Goal: Information Seeking & Learning: Check status

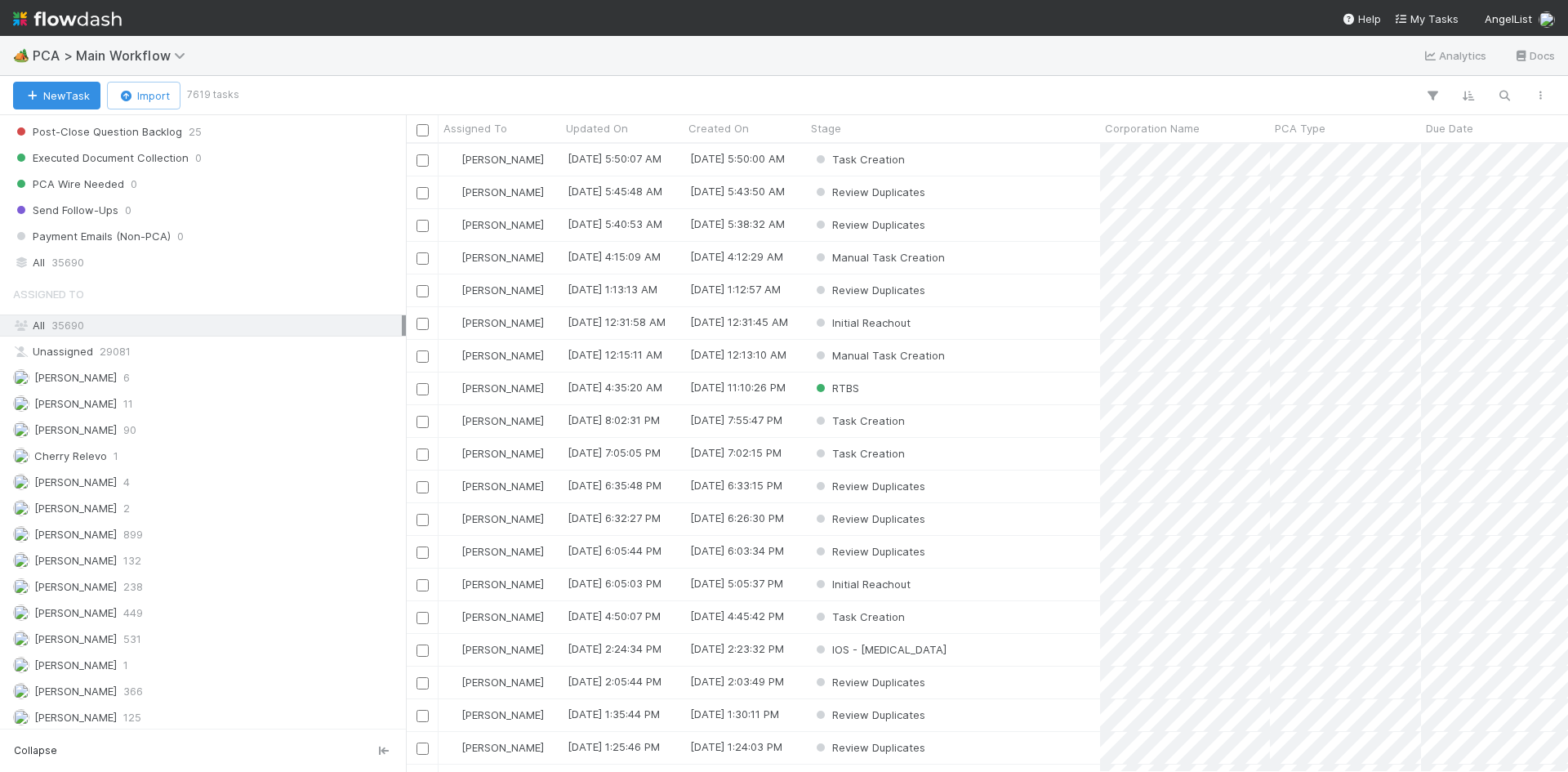
scroll to position [2287, 0]
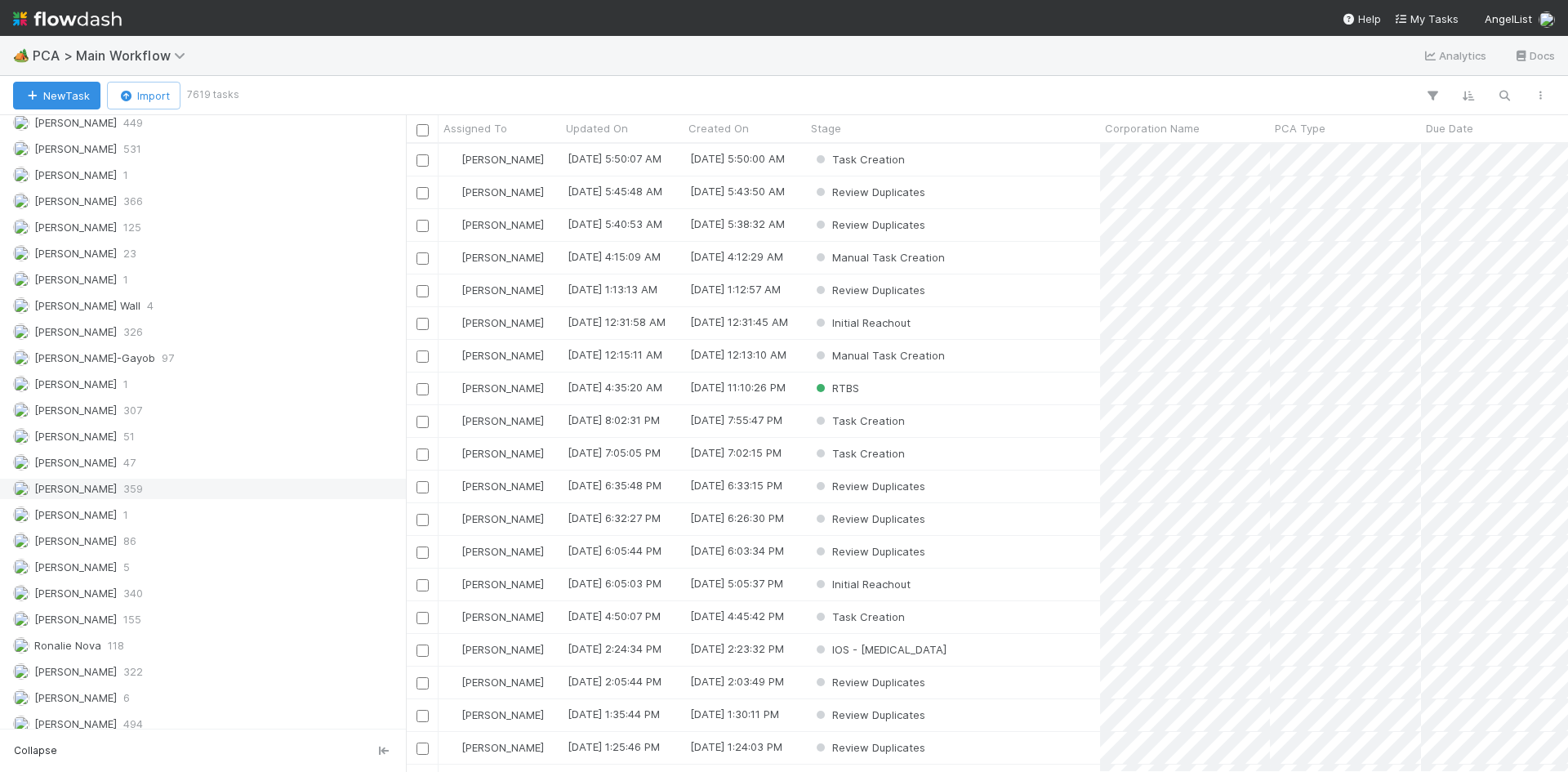
click at [156, 491] on div "[PERSON_NAME] 359" at bounding box center [207, 488] width 389 height 20
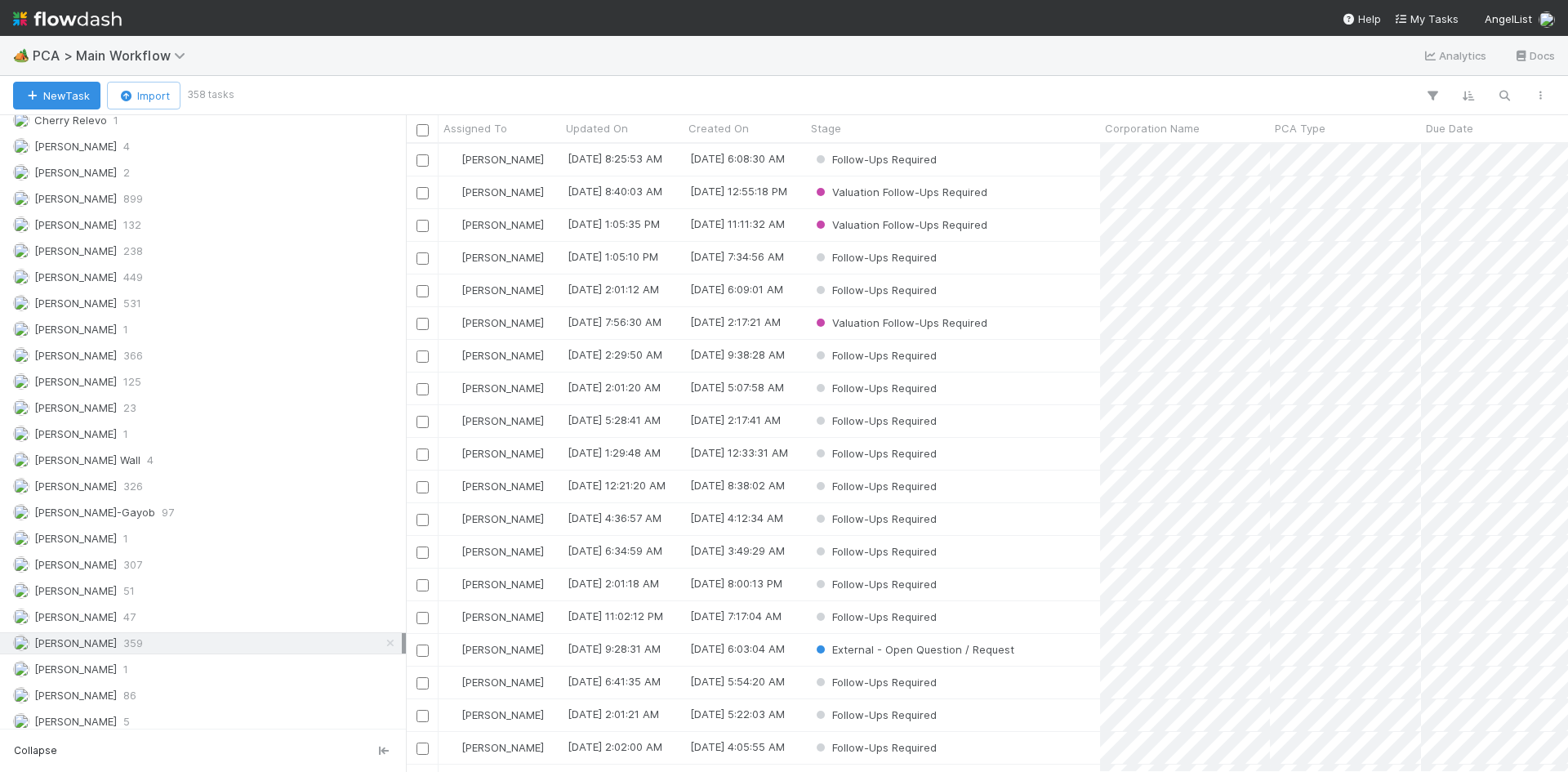
scroll to position [2205, 0]
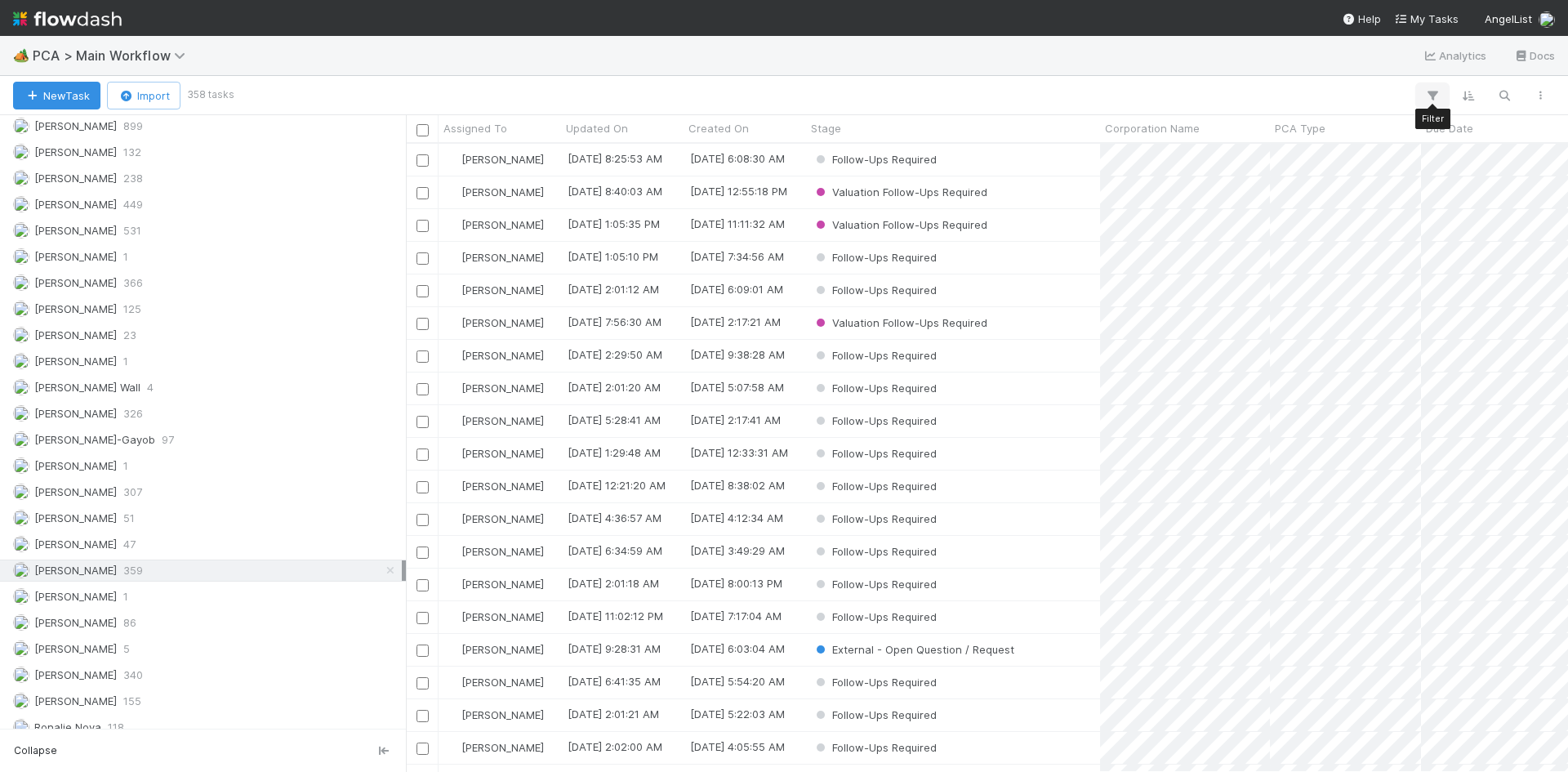
click at [1431, 94] on icon "button" at bounding box center [1432, 95] width 17 height 15
click at [1169, 152] on button "Add Filter" at bounding box center [1181, 145] width 490 height 24
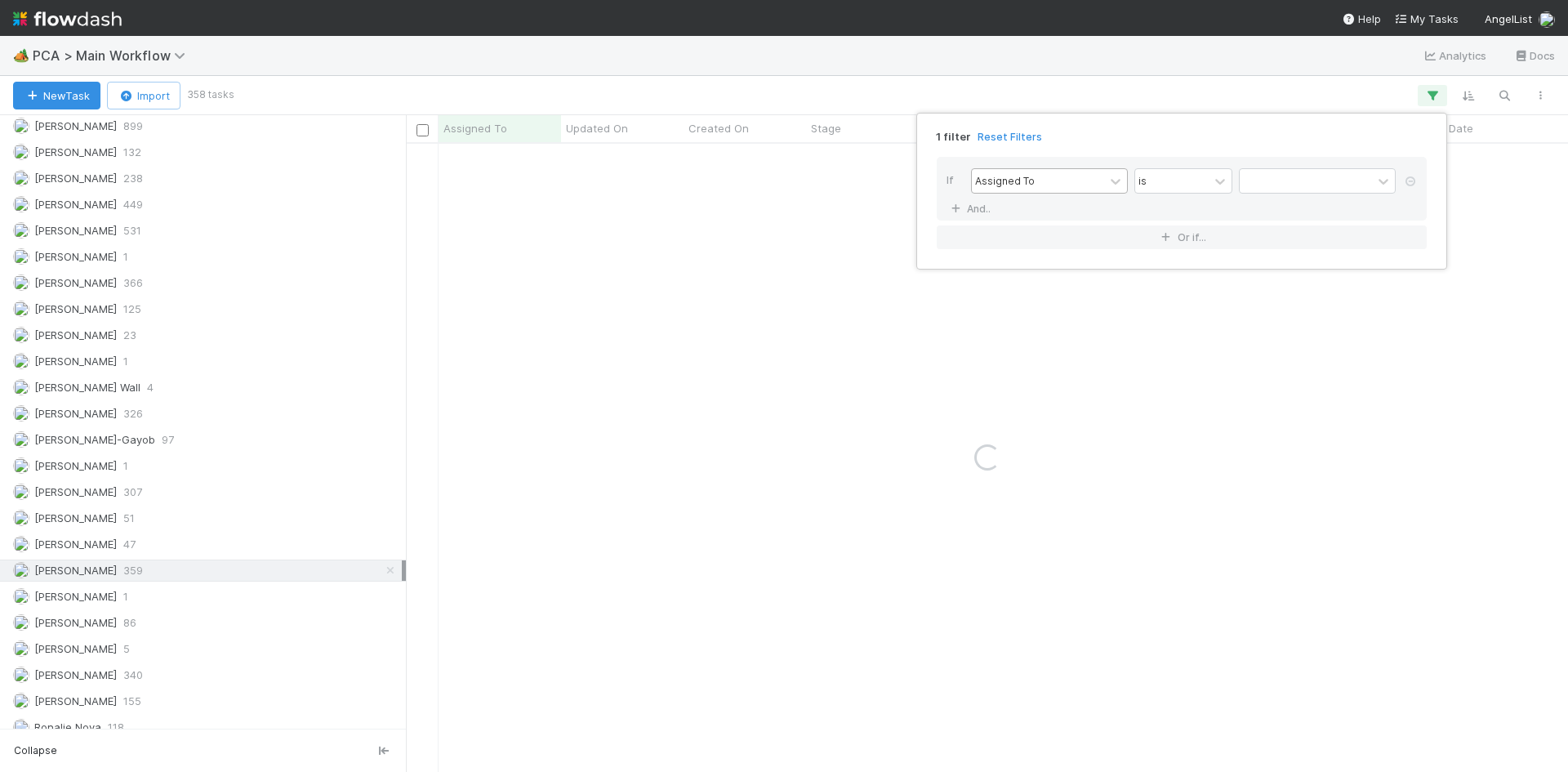
click at [1078, 183] on div "Assigned To" at bounding box center [1038, 180] width 132 height 24
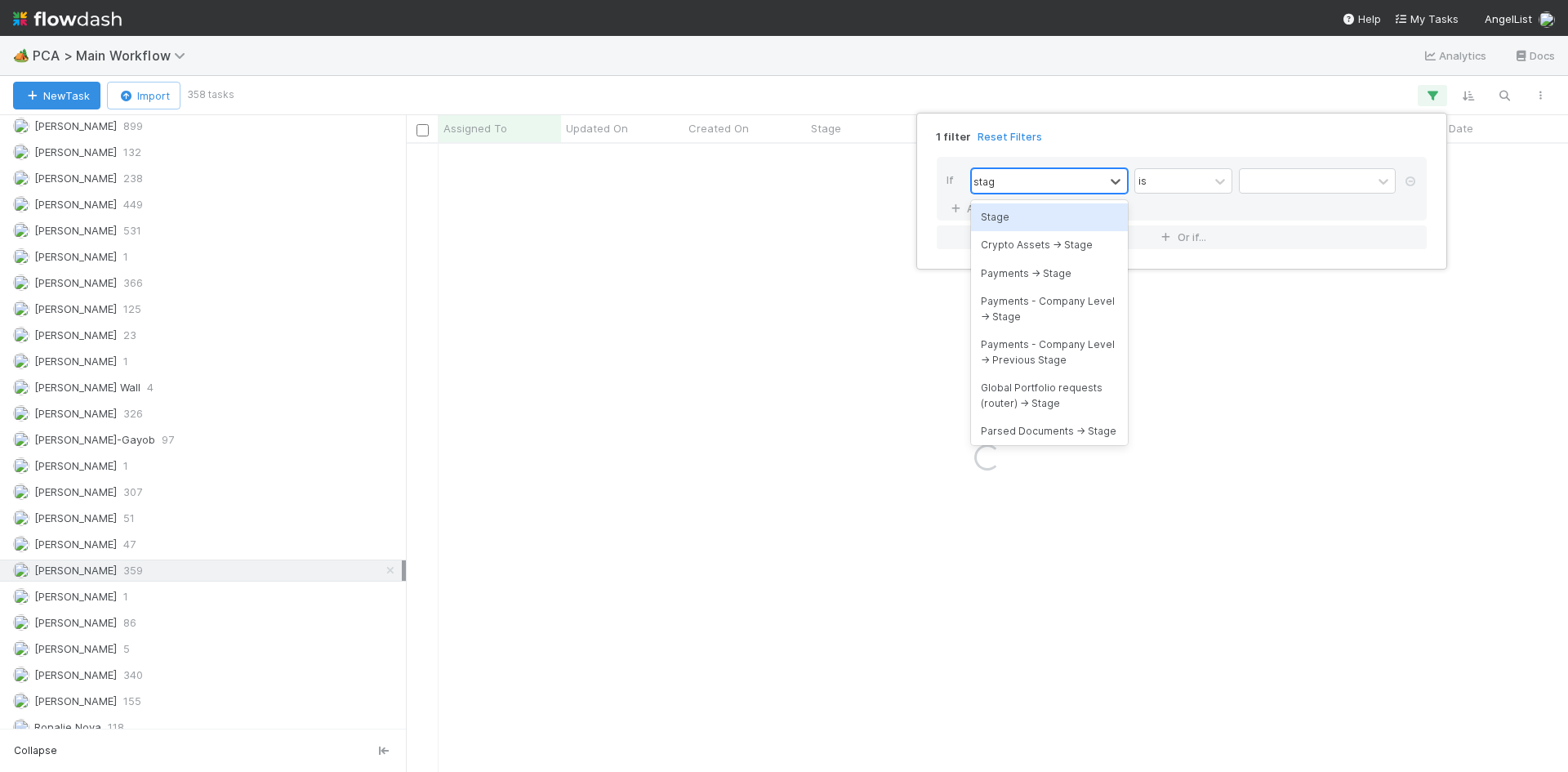
type input "stage"
click at [1058, 217] on div "Stage" at bounding box center [1050, 217] width 157 height 28
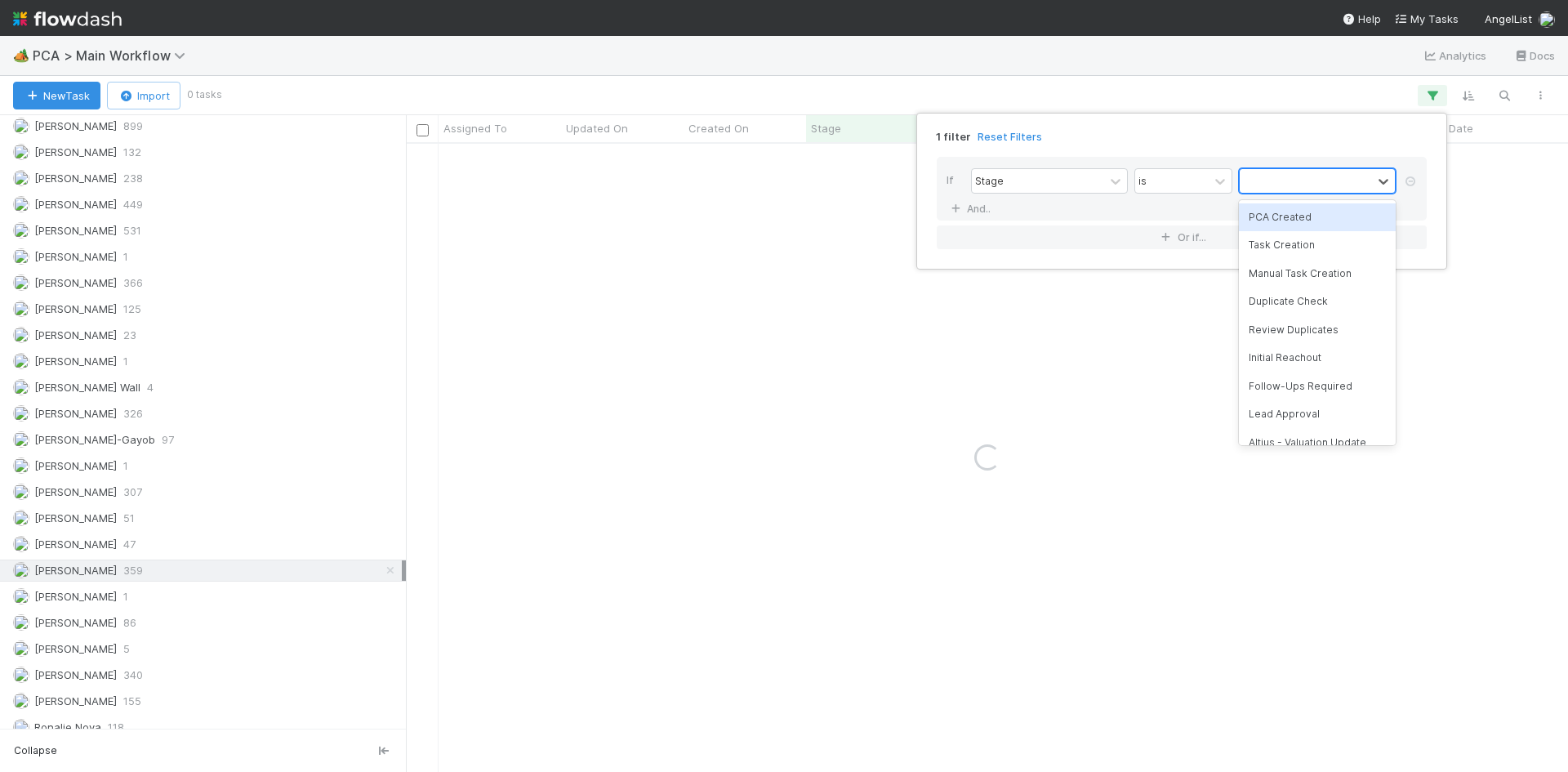
click at [1255, 179] on div at bounding box center [1306, 180] width 132 height 24
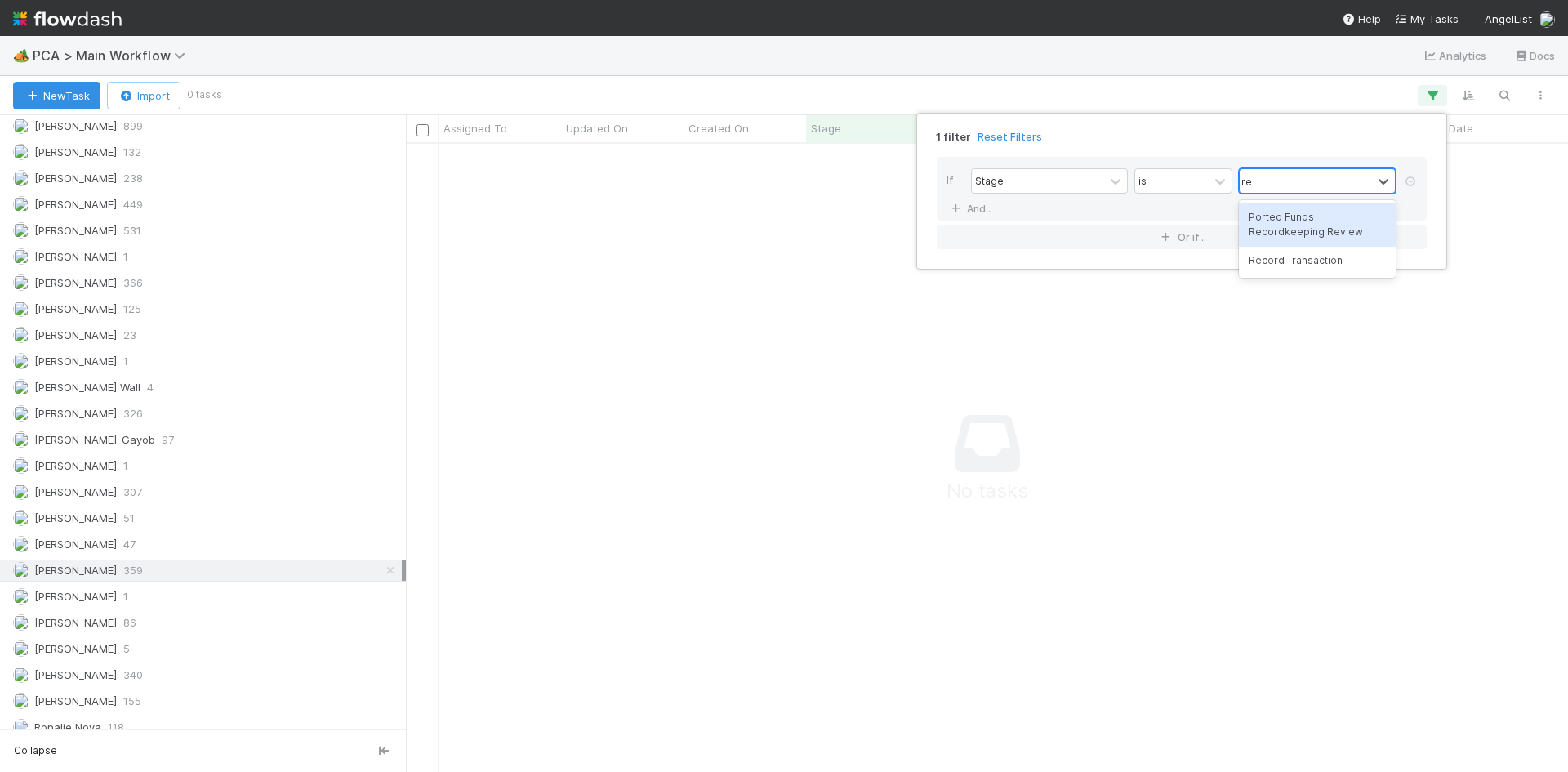
type input "rec"
click at [1272, 267] on div "Record Transaction" at bounding box center [1317, 261] width 157 height 28
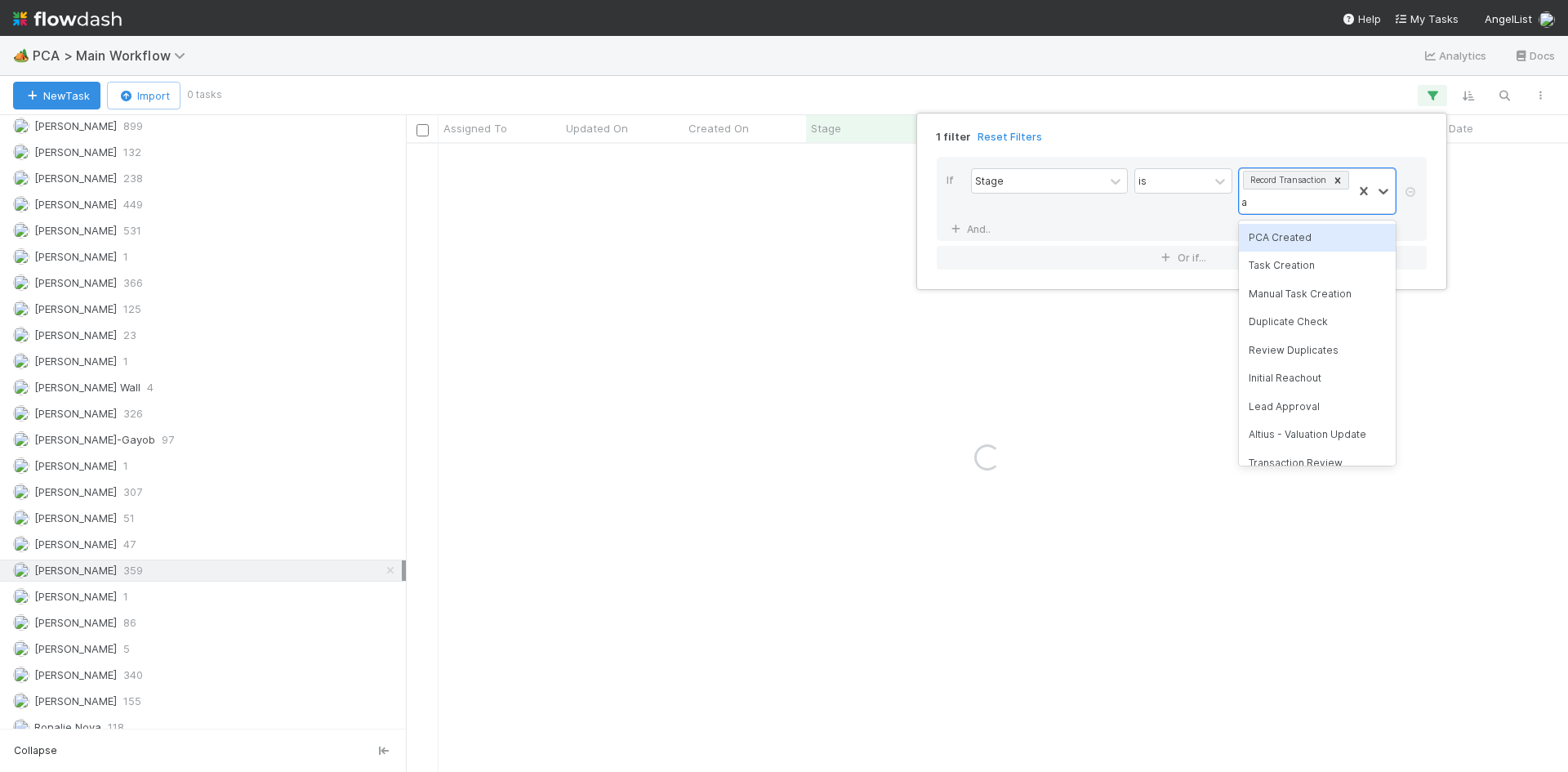
type input "al"
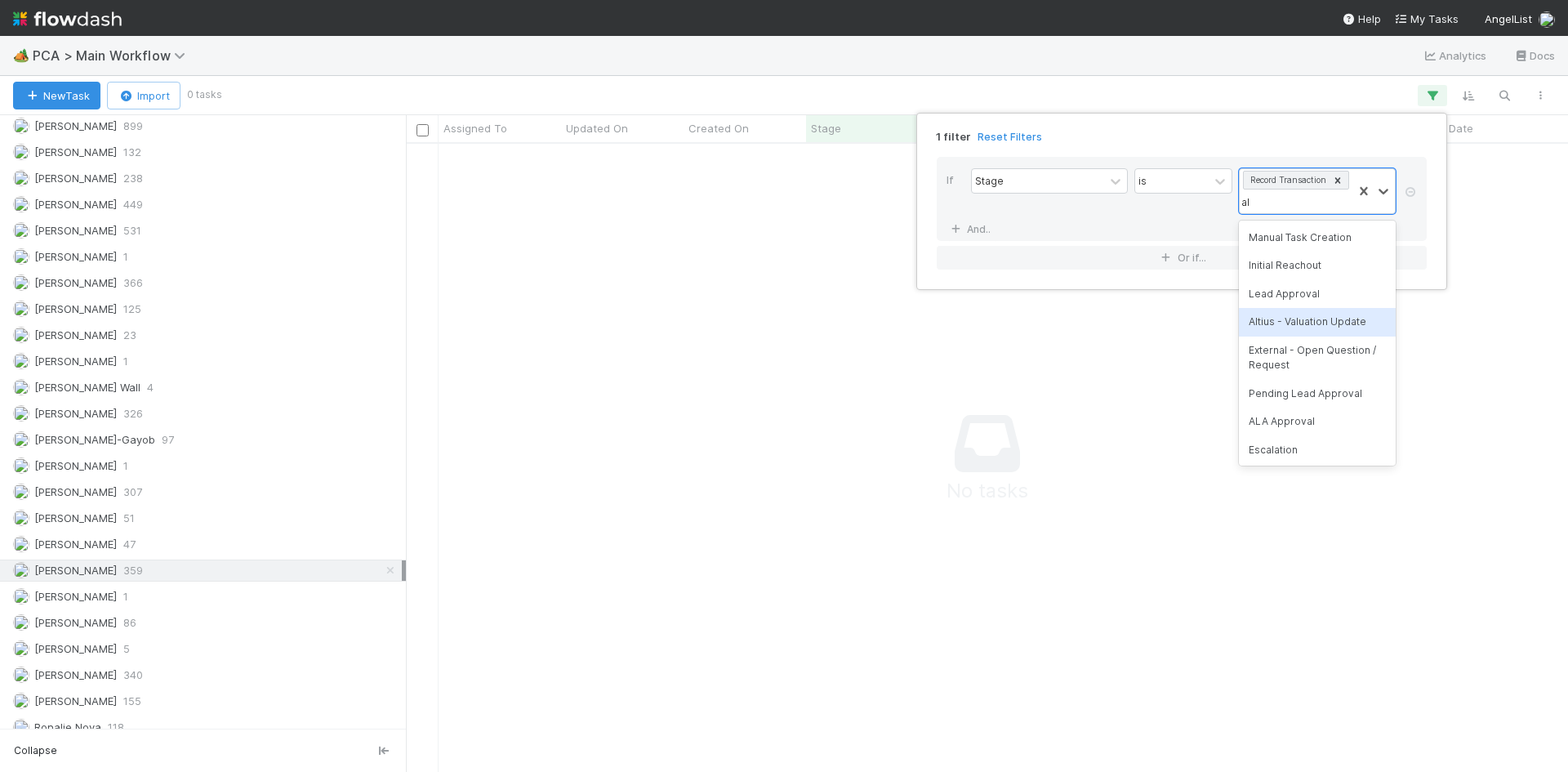
click at [1301, 334] on div "Altius - Valuation Update" at bounding box center [1317, 322] width 157 height 28
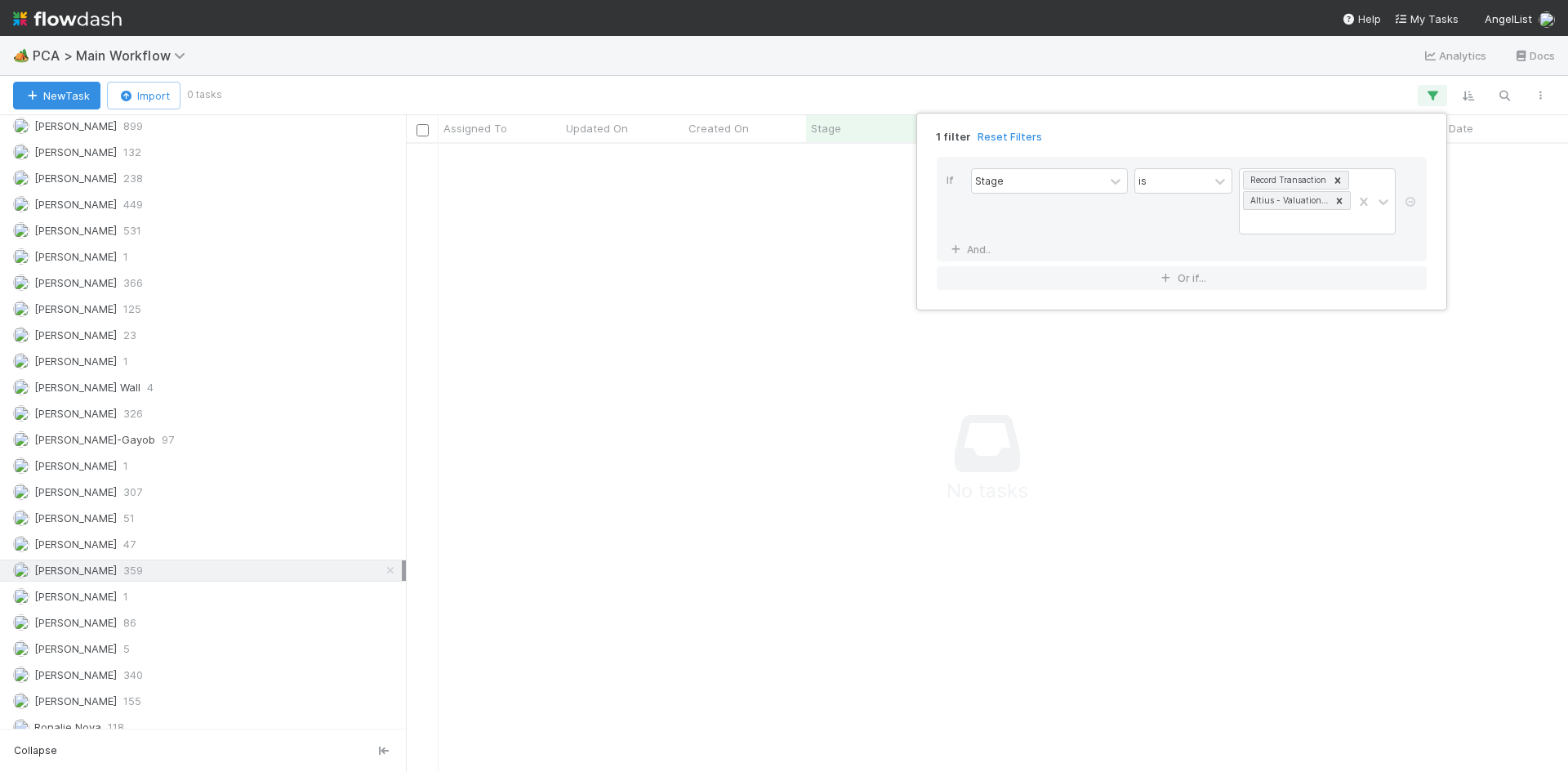
click at [830, 57] on div "1 filter Reset Filters If Stage is Record Transaction Altius - Valuation Update…" at bounding box center [784, 386] width 1568 height 772
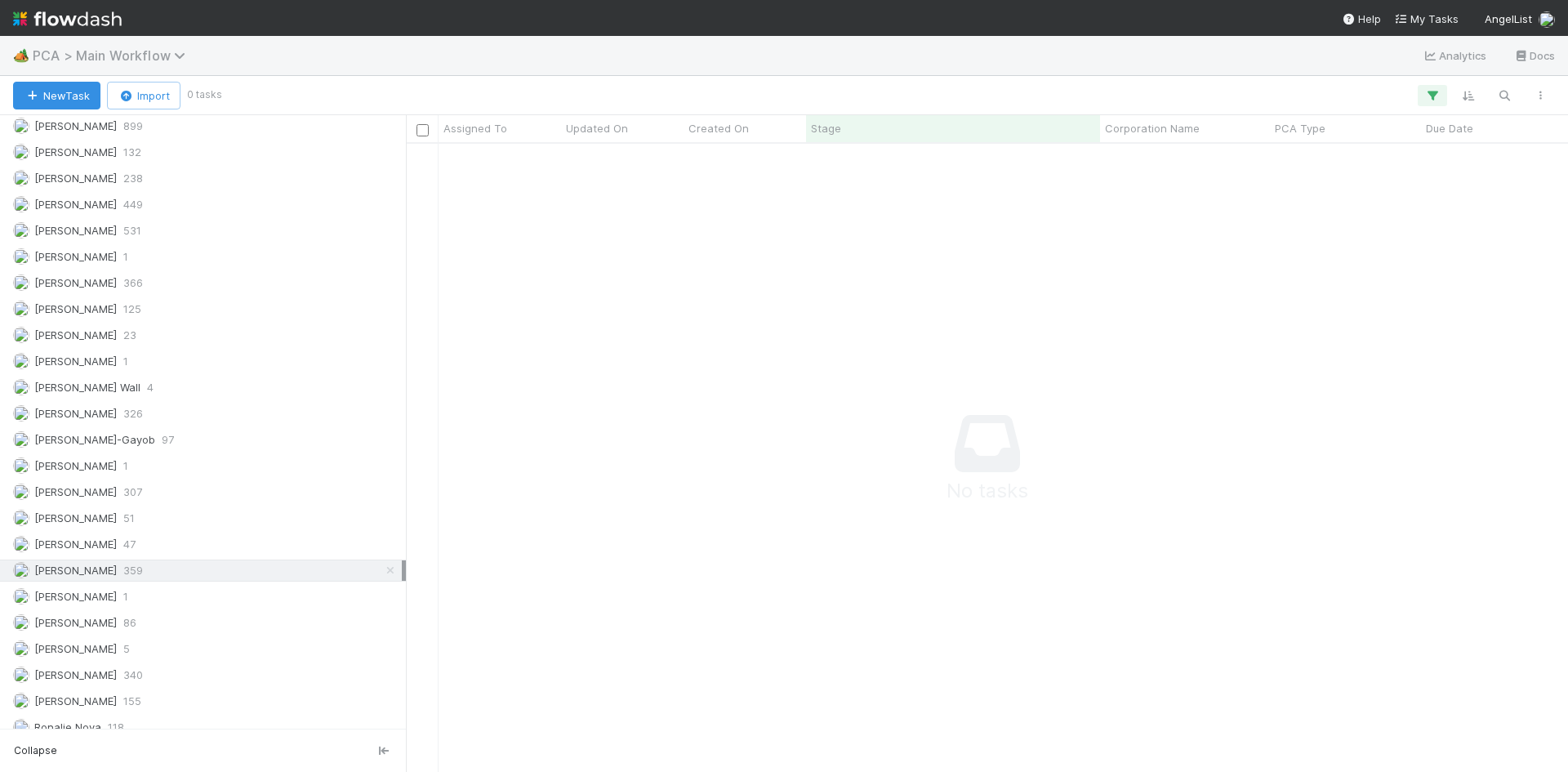
click at [159, 51] on span "PCA > Main Workflow" at bounding box center [113, 55] width 161 height 17
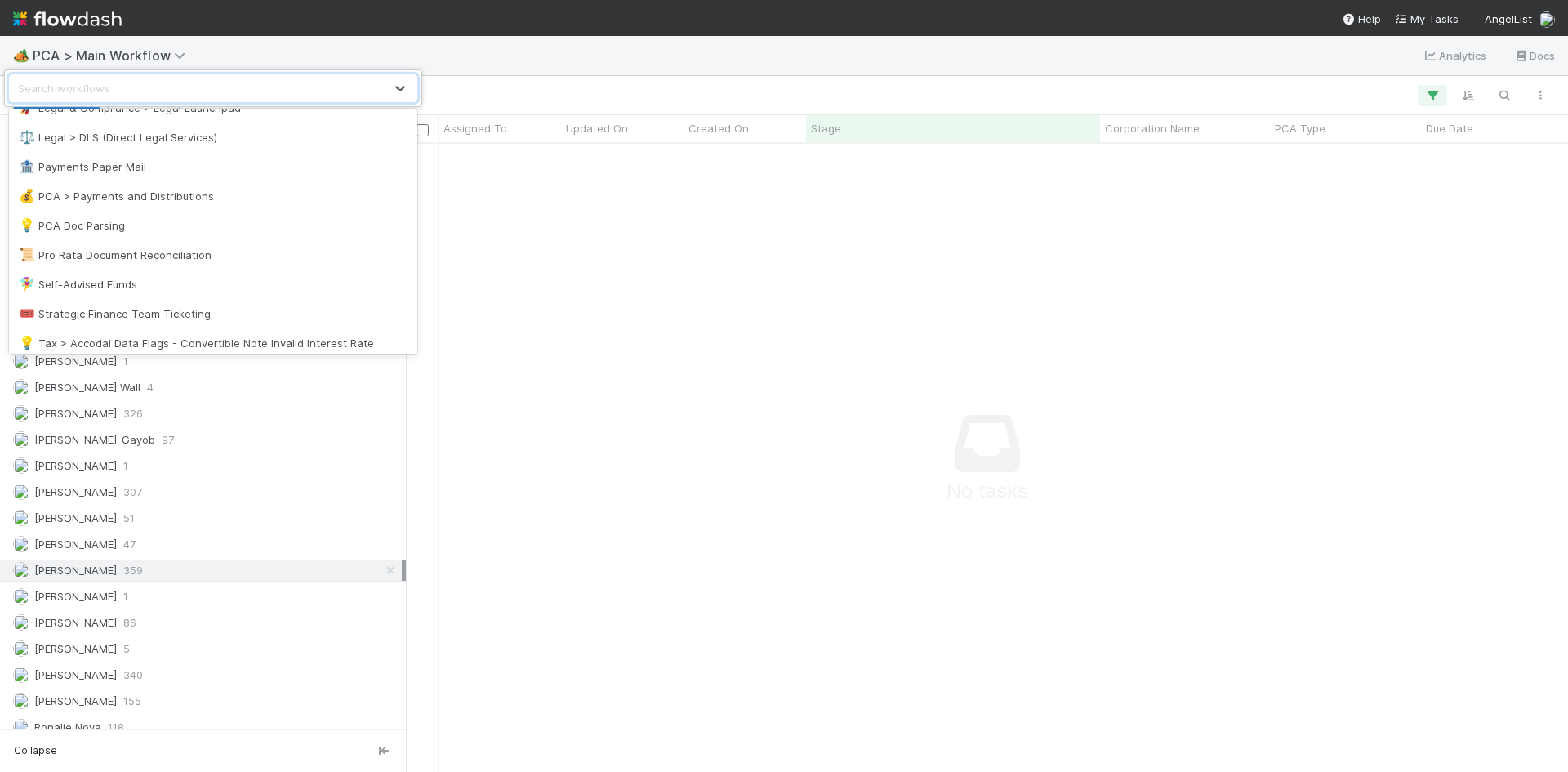
scroll to position [1114, 0]
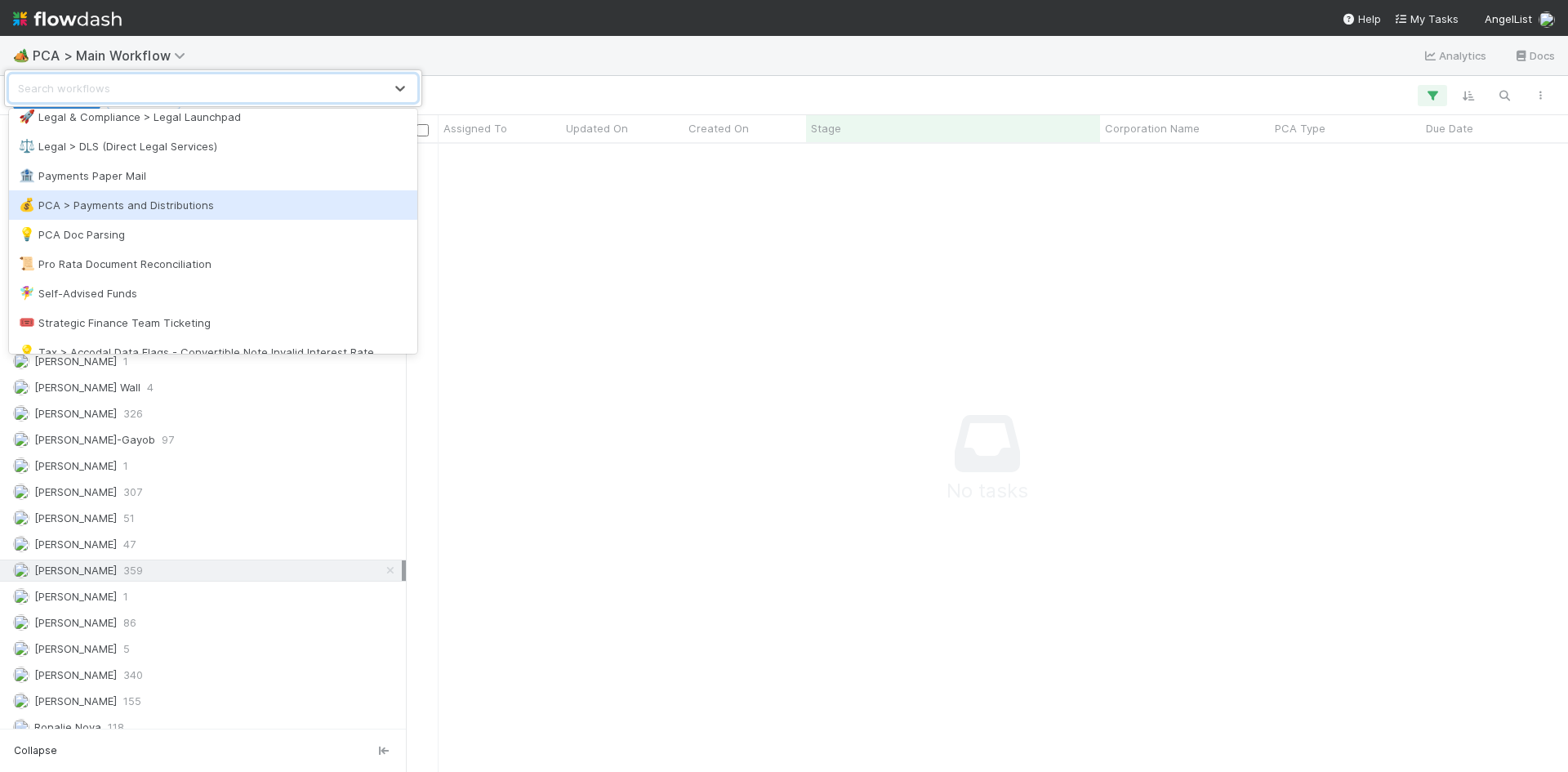
click at [188, 202] on div "💰 PCA > Payments and Distributions" at bounding box center [213, 205] width 389 height 17
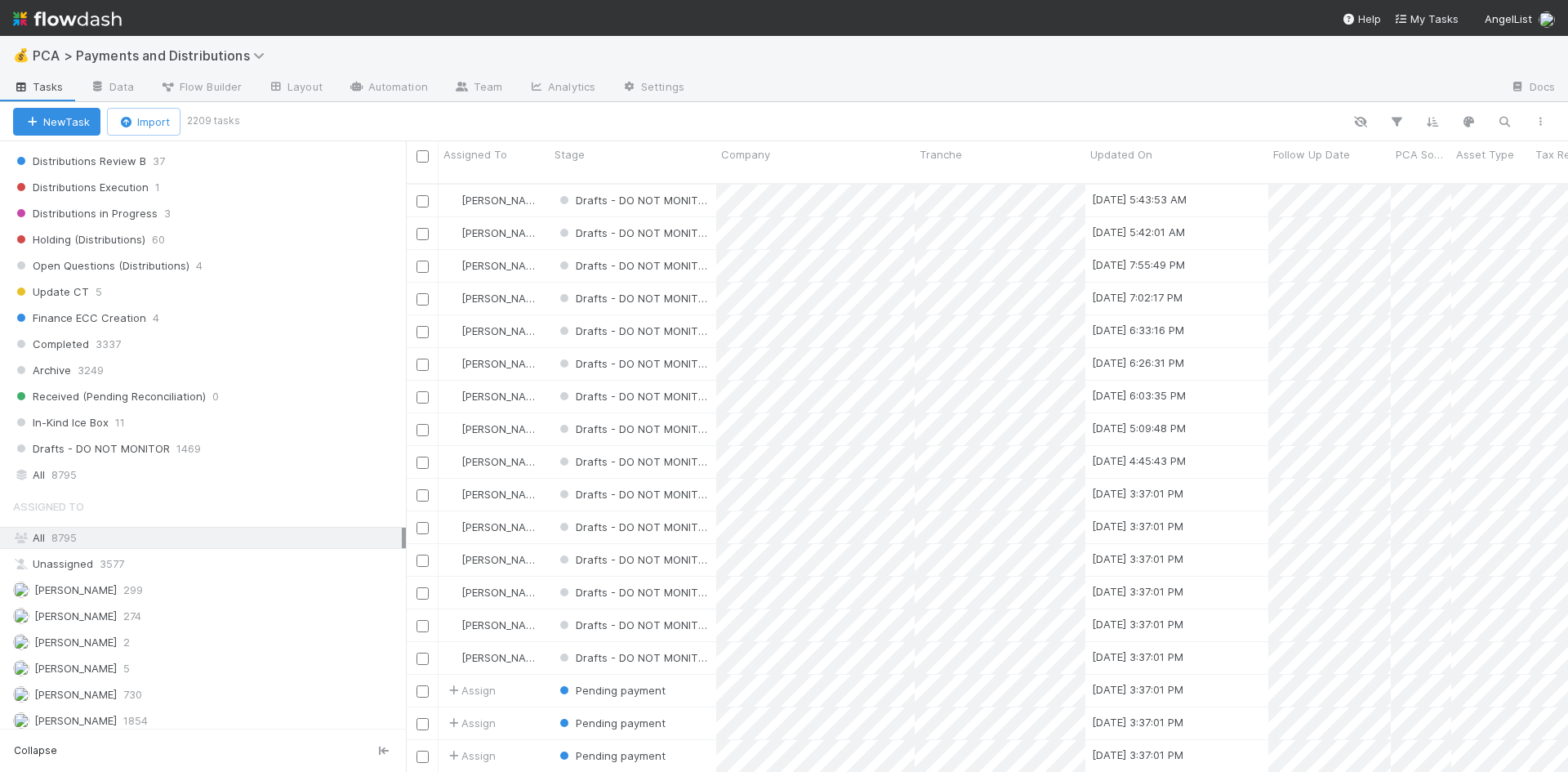
scroll to position [898, 0]
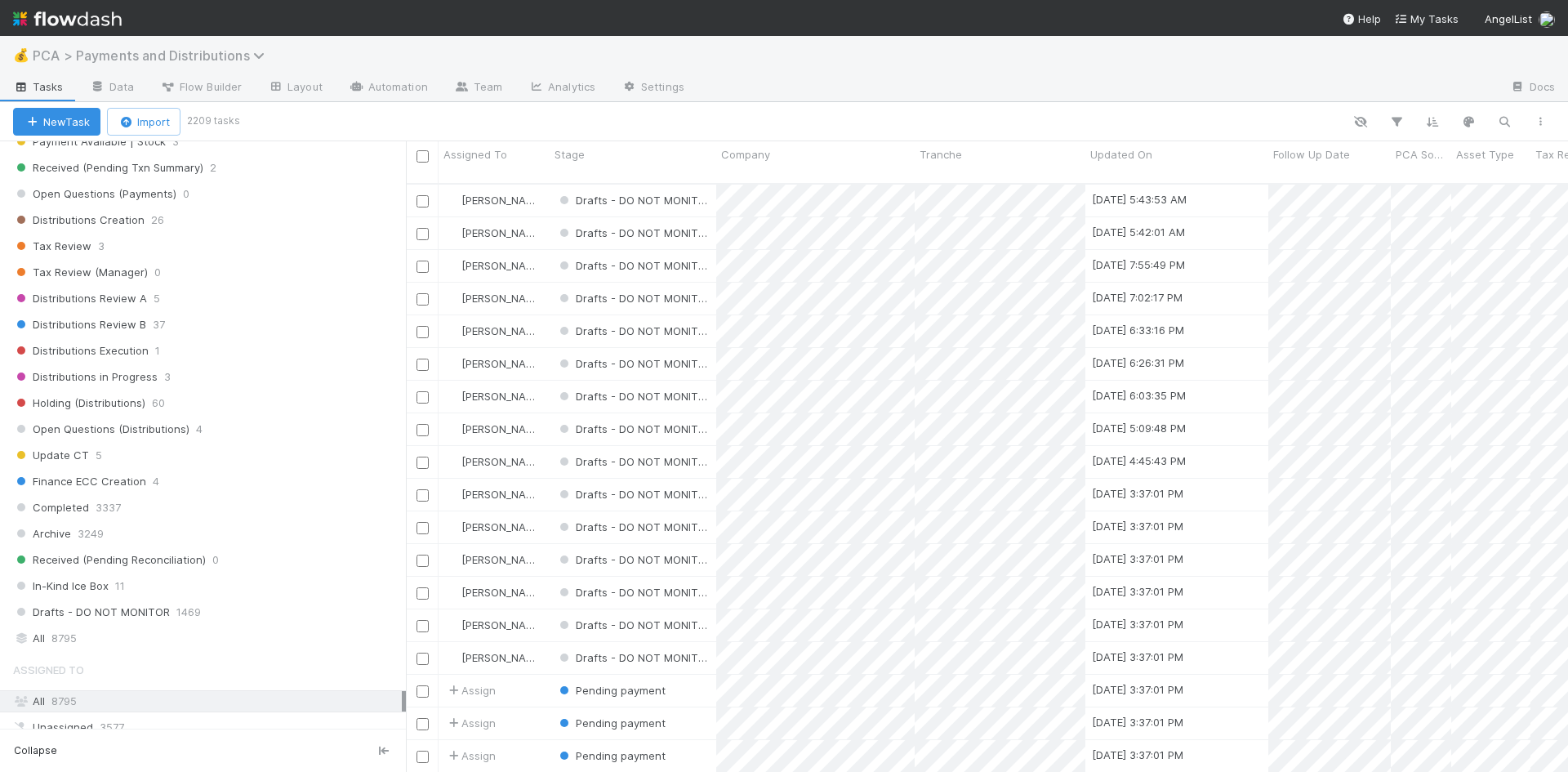
click at [206, 60] on span "PCA > Payments and Distributions" at bounding box center [153, 55] width 240 height 17
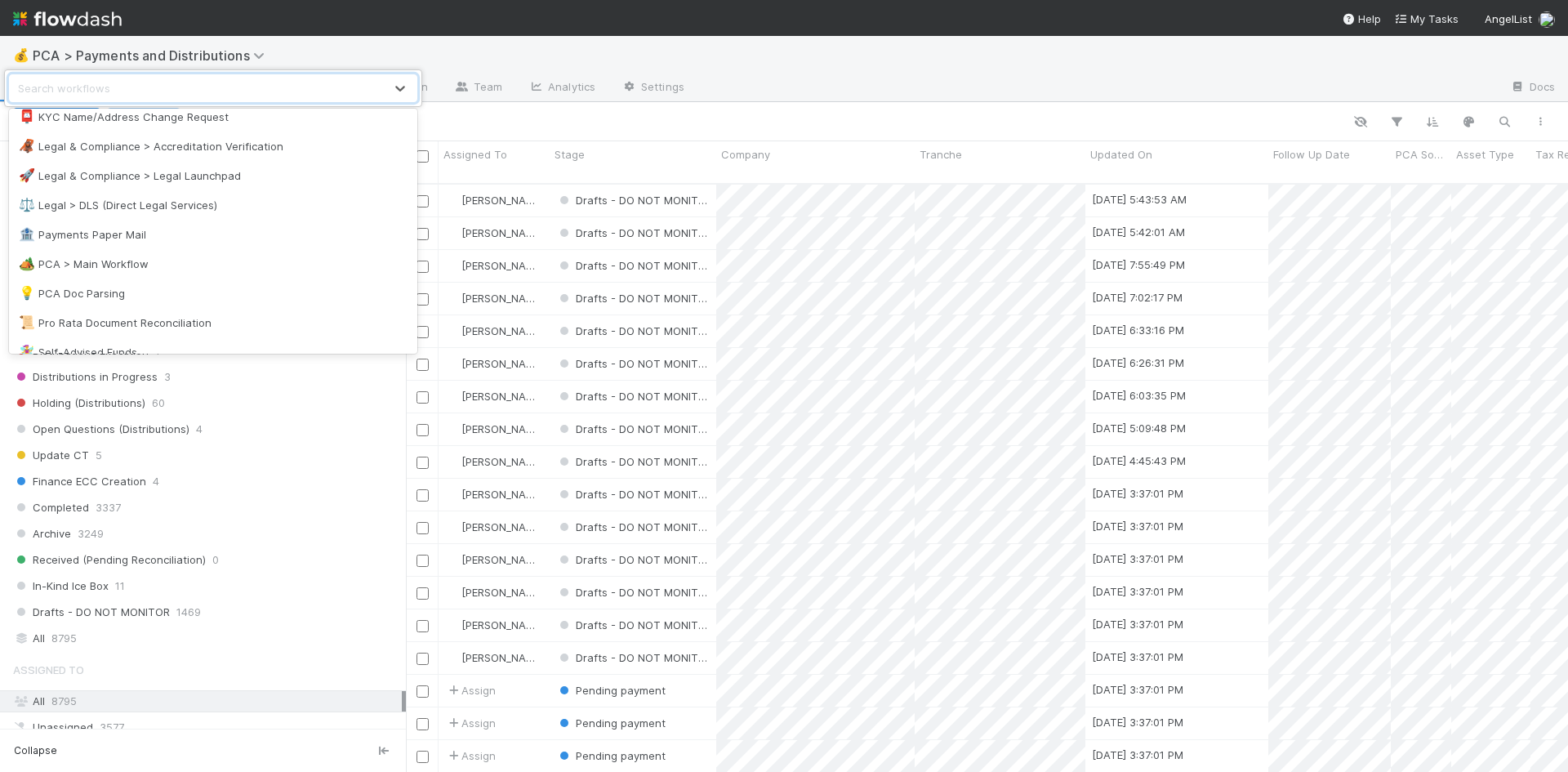
scroll to position [1062, 0]
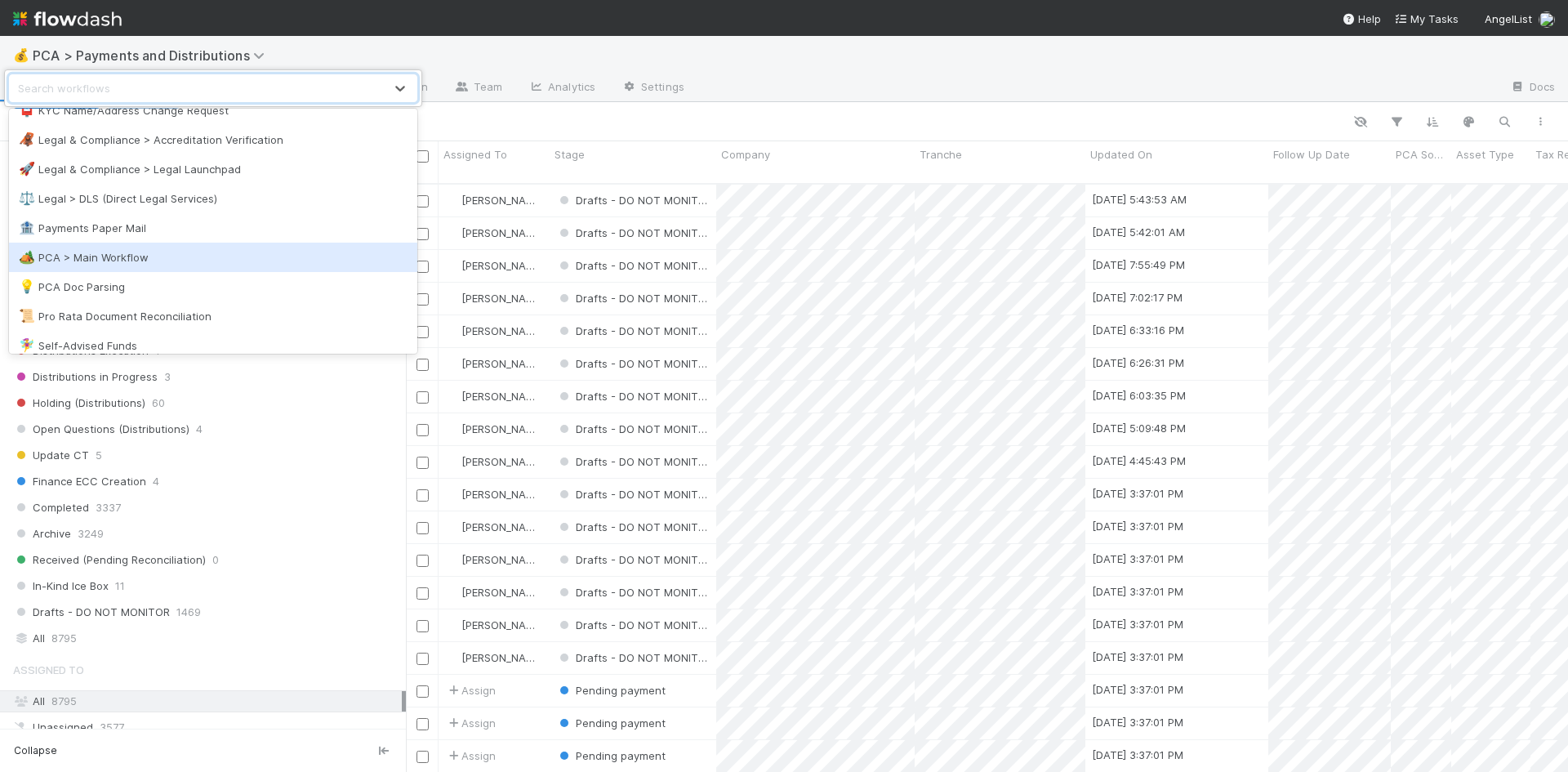
click at [209, 252] on div "🏕️ PCA > Main Workflow" at bounding box center [213, 257] width 389 height 17
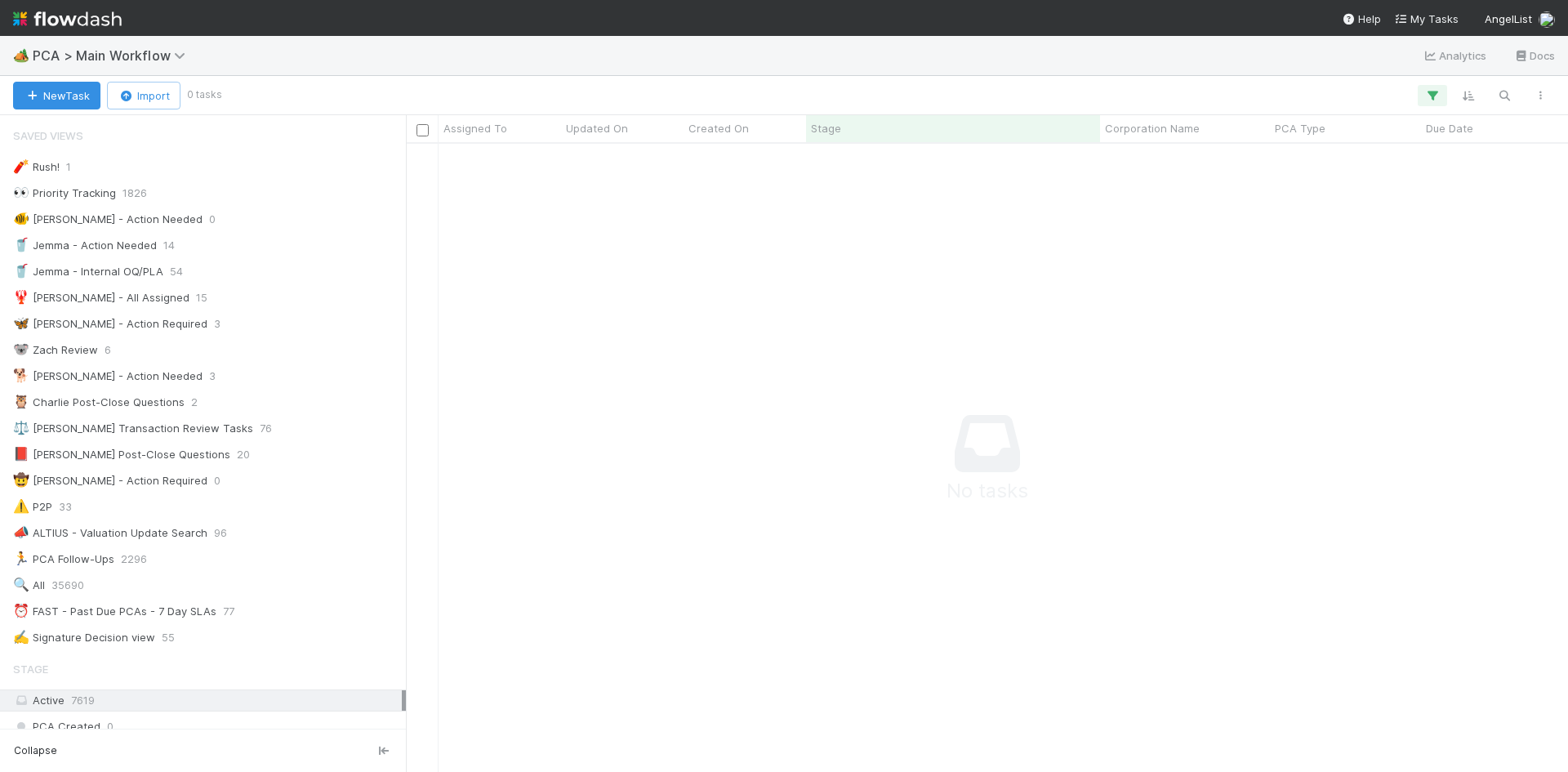
scroll to position [13, 13]
click at [1428, 97] on icon "button" at bounding box center [1432, 95] width 17 height 15
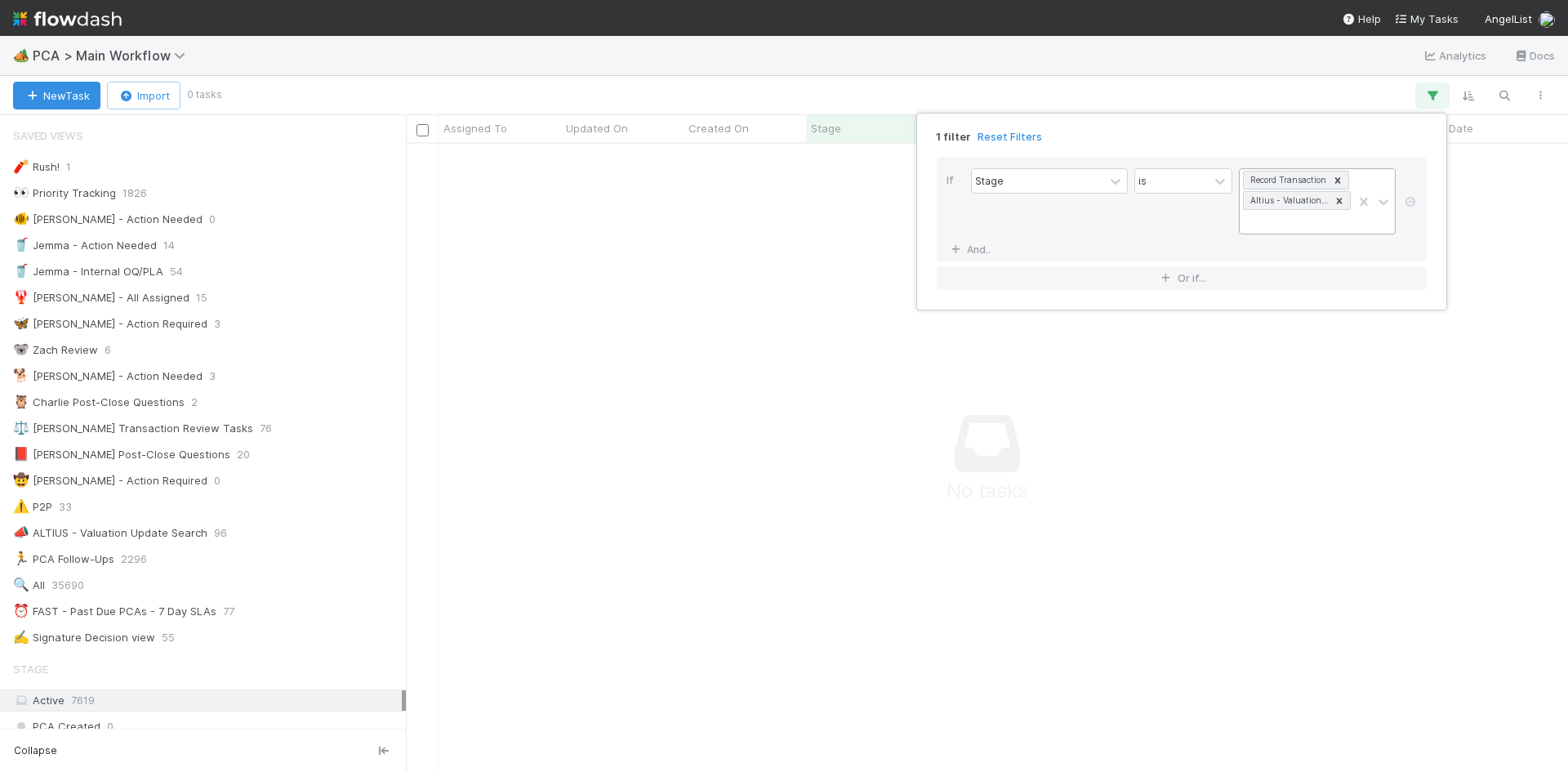
click at [1339, 182] on icon at bounding box center [1337, 180] width 11 height 11
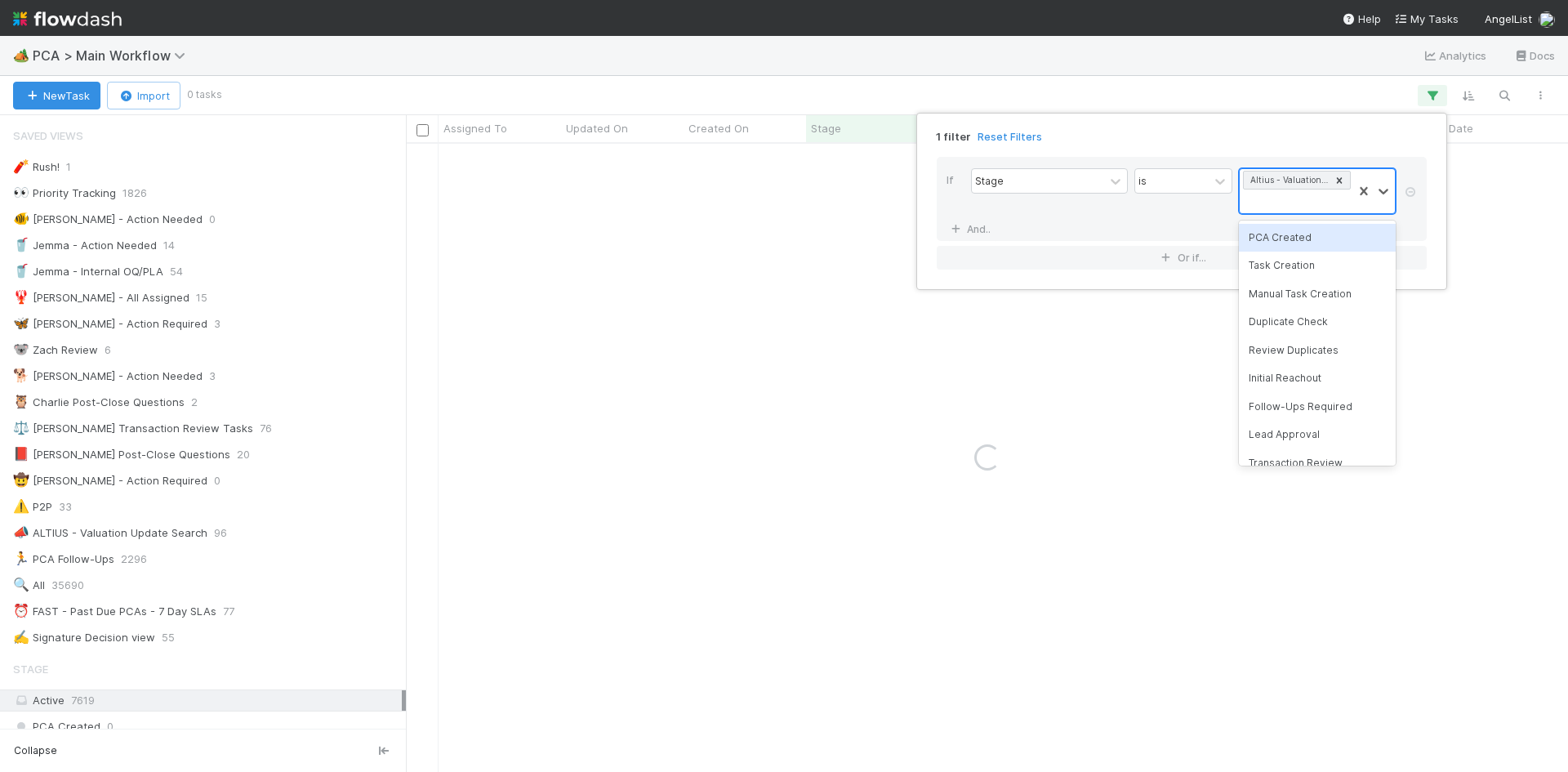
scroll to position [0, 0]
click at [1339, 182] on icon at bounding box center [1339, 180] width 11 height 11
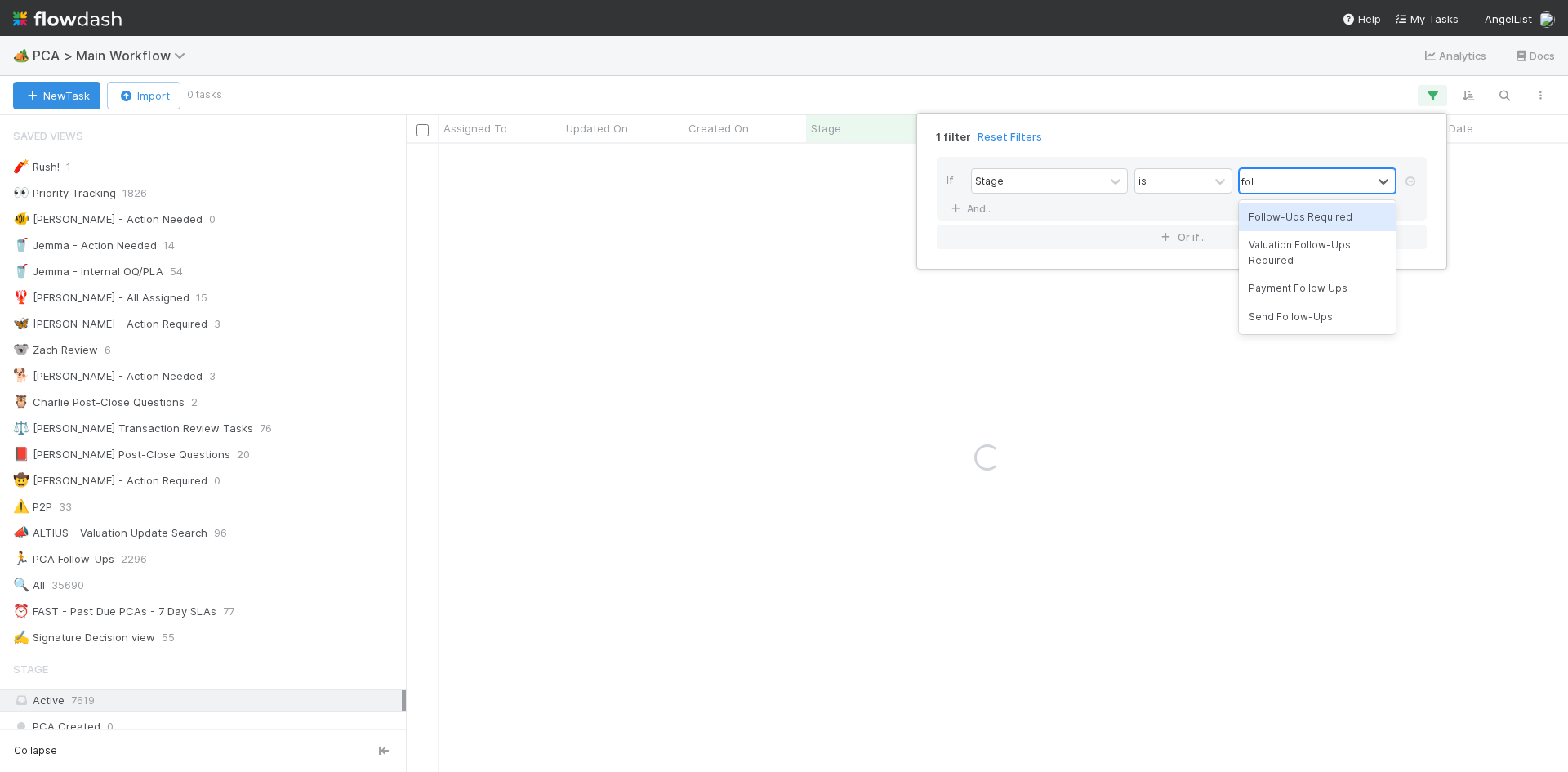
type input "follow"
click at [1331, 213] on div "Follow-Ups Required" at bounding box center [1317, 217] width 157 height 28
click at [1268, 71] on div "1 filter Reset Filters If Stage is option Follow-Ups Required, selected. 0 resu…" at bounding box center [784, 386] width 1568 height 772
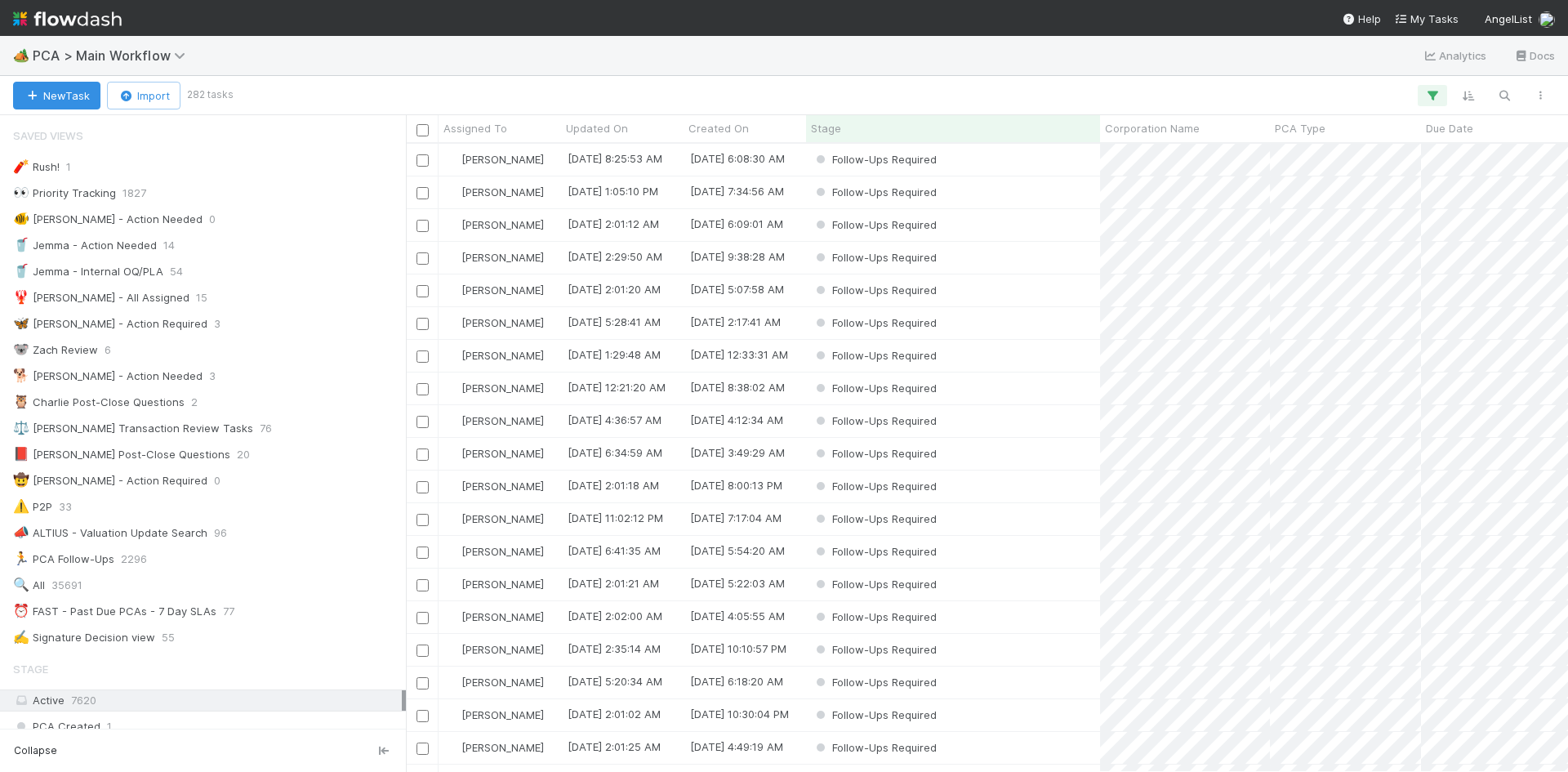
scroll to position [13, 13]
click at [1157, 129] on span "Corporation Name" at bounding box center [1152, 128] width 95 height 17
click at [1162, 159] on div "Sort A → Z" at bounding box center [1199, 159] width 186 height 24
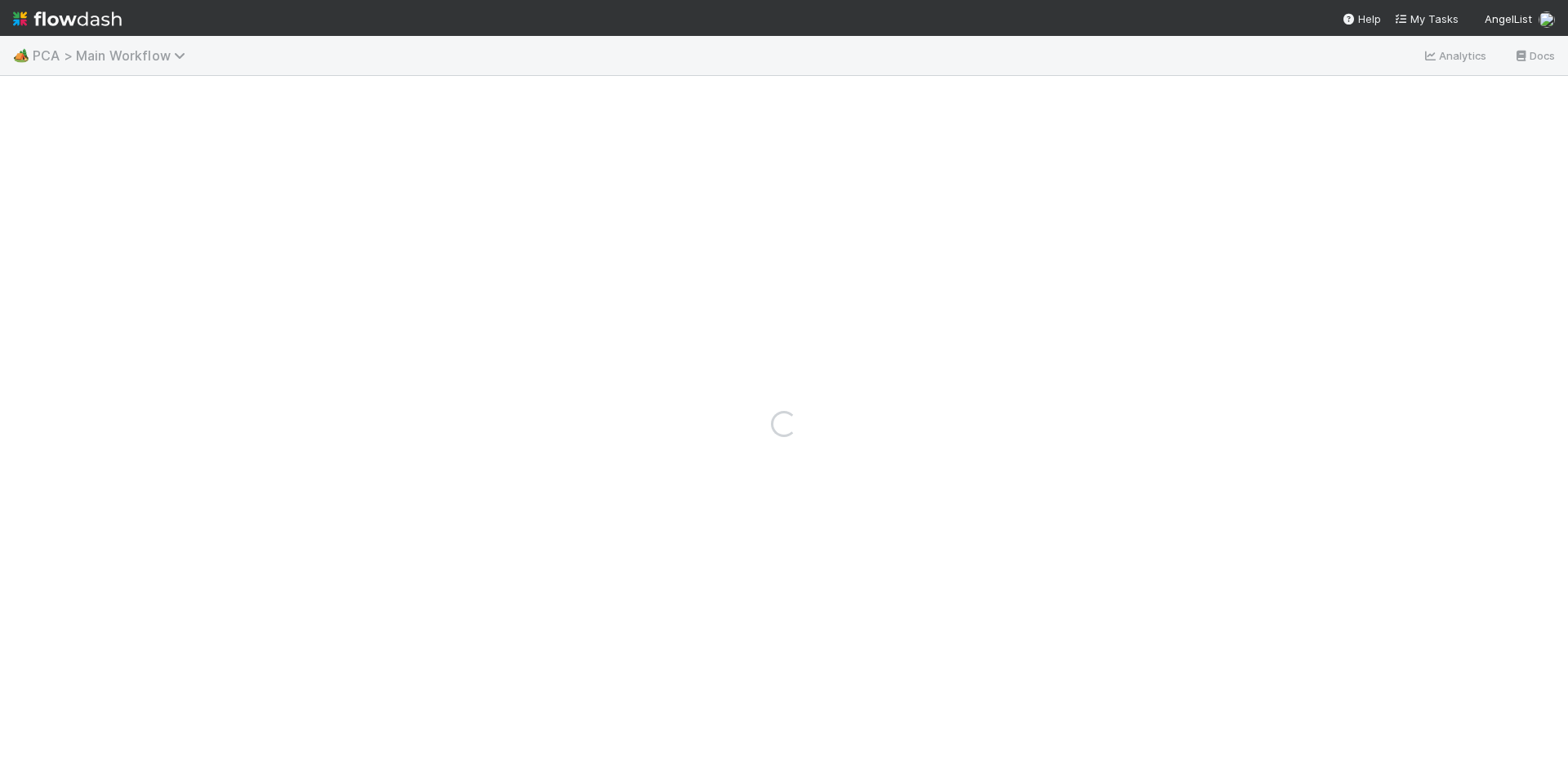
click at [117, 61] on span "PCA > Main Workflow" at bounding box center [113, 55] width 161 height 17
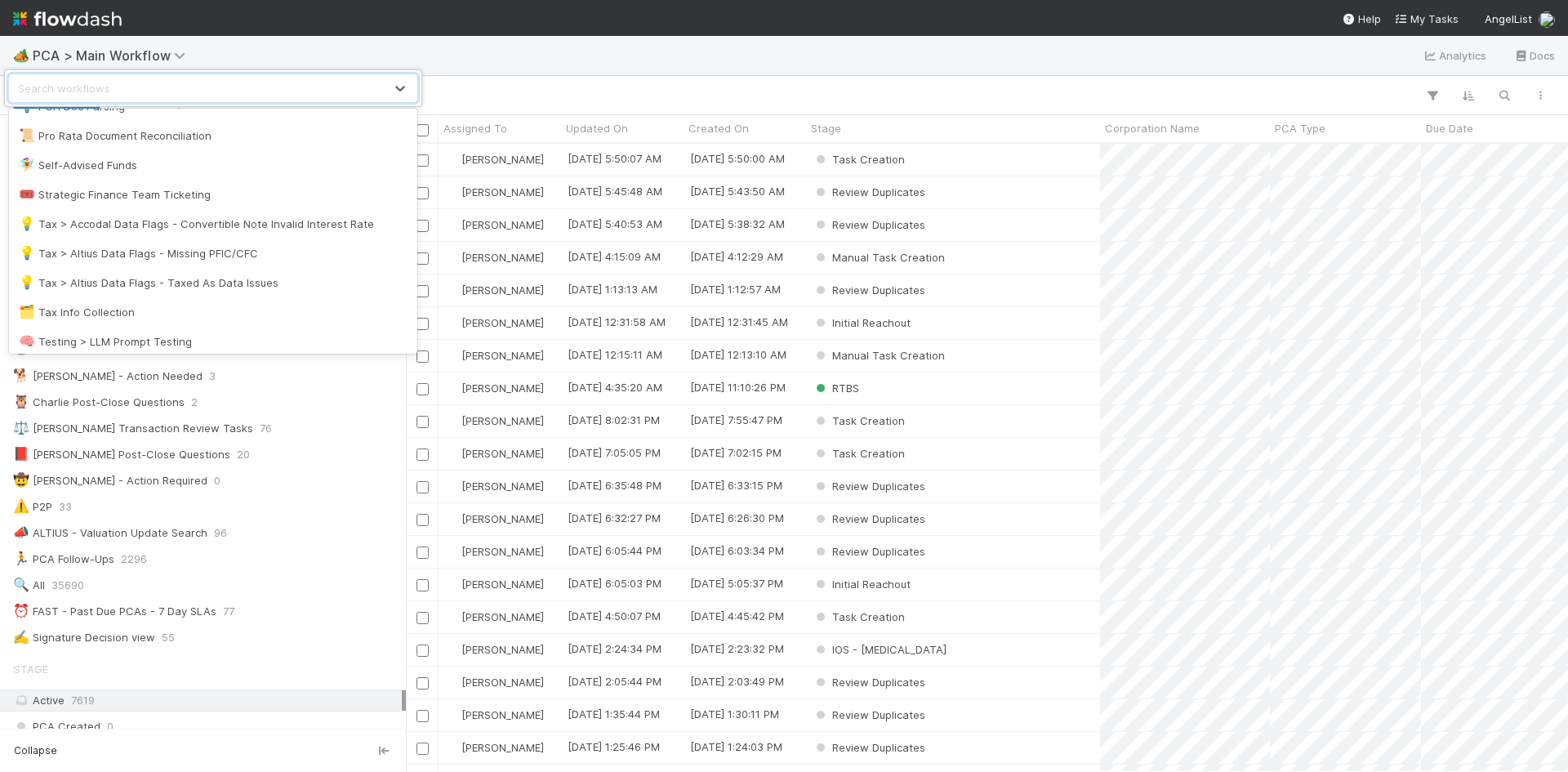
scroll to position [1277, 0]
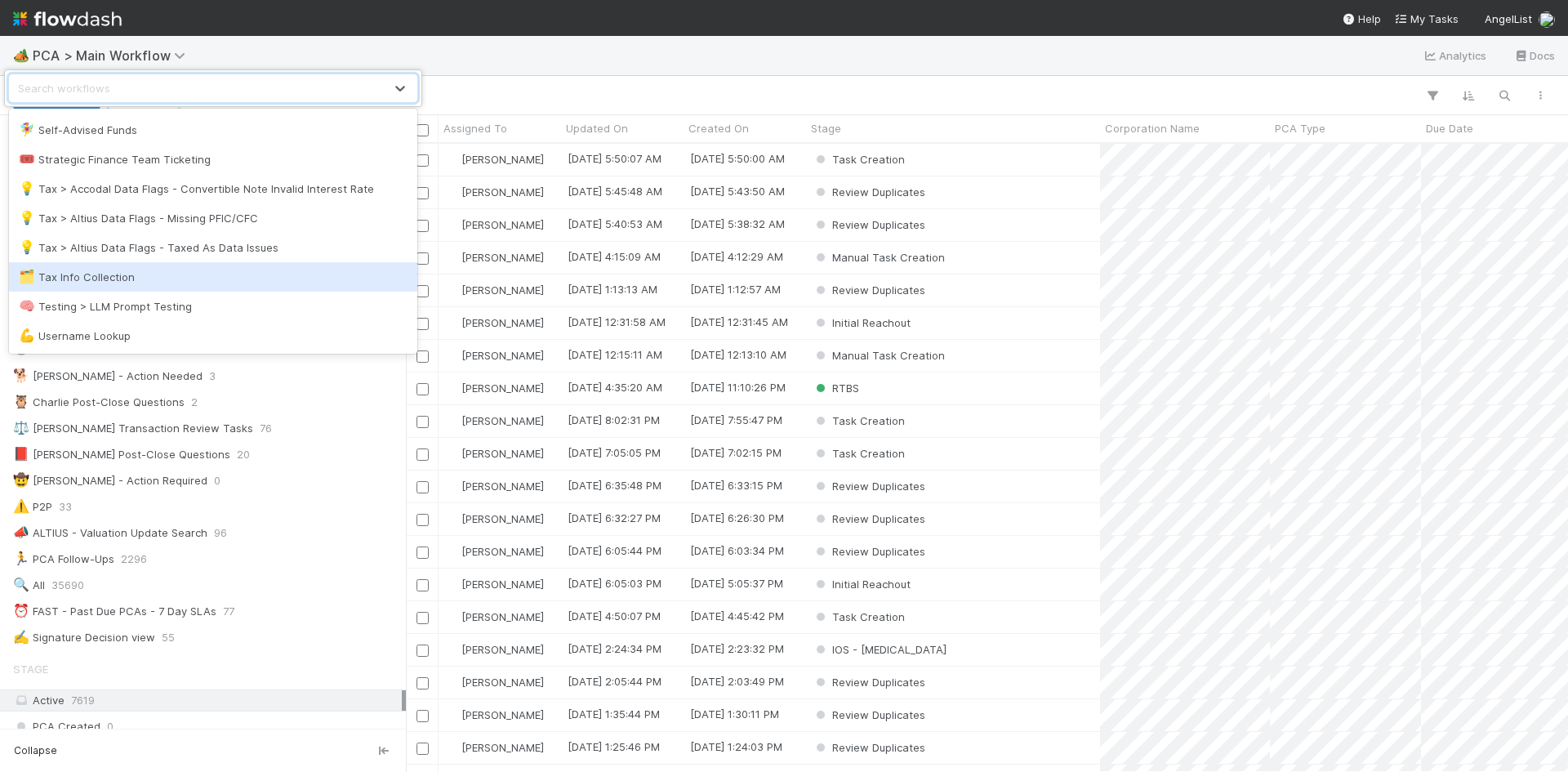
click at [164, 281] on div "🗂️ Tax Info Collection" at bounding box center [213, 276] width 389 height 17
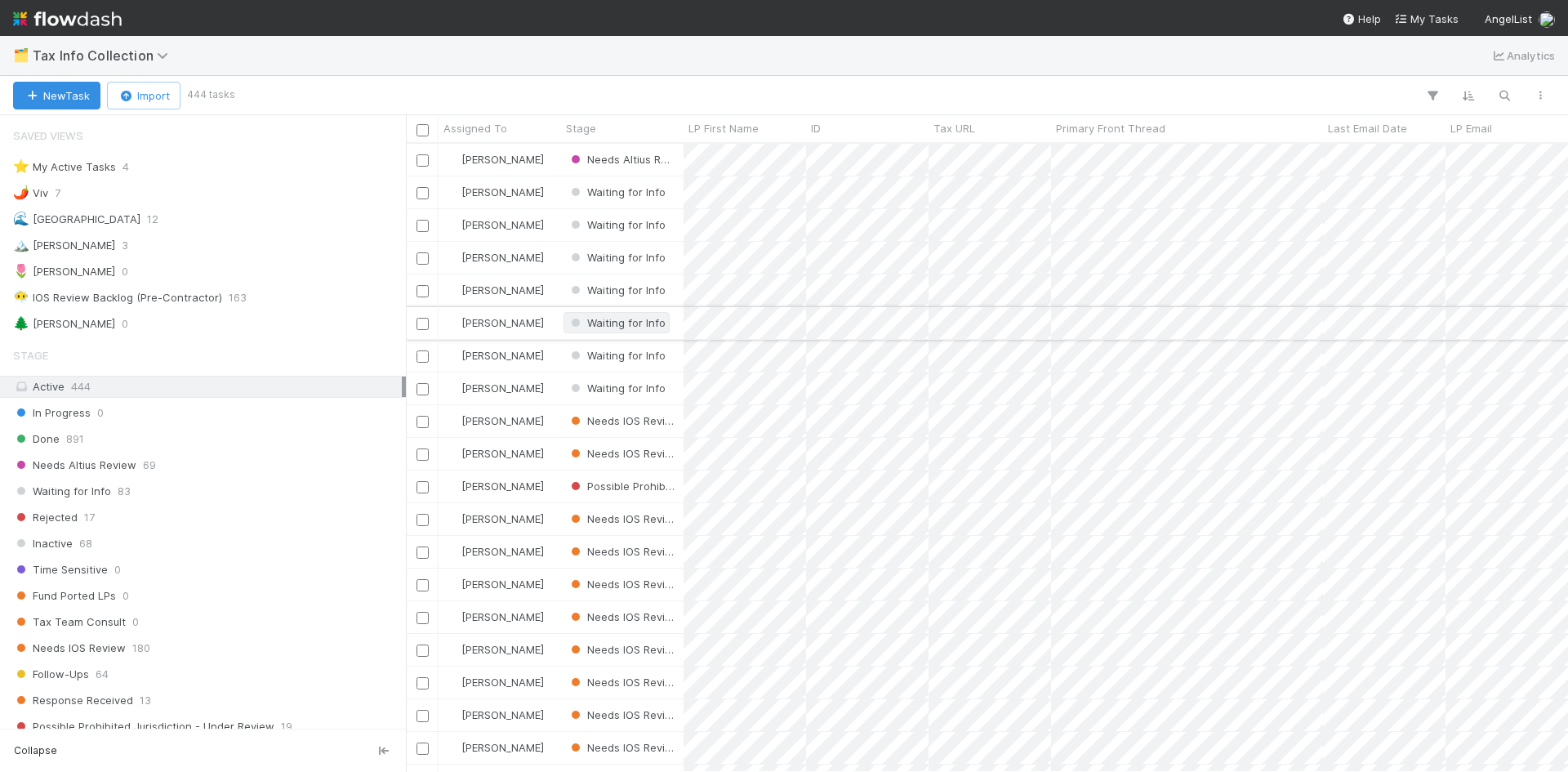
scroll to position [13, 13]
click at [173, 703] on div "Response Received 13" at bounding box center [207, 700] width 389 height 20
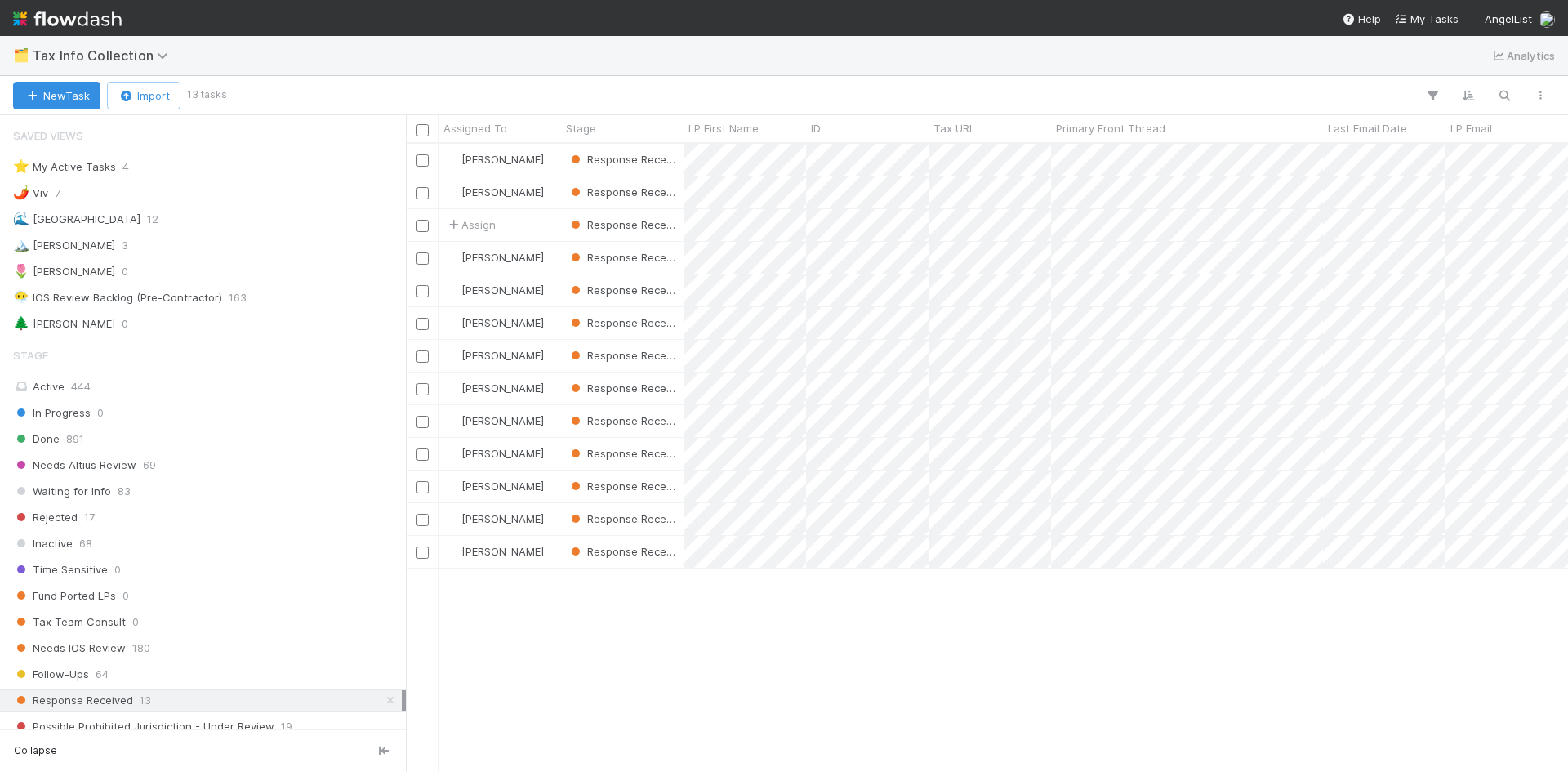
scroll to position [616, 1150]
click at [112, 55] on span "Tax Info Collection" at bounding box center [105, 55] width 144 height 17
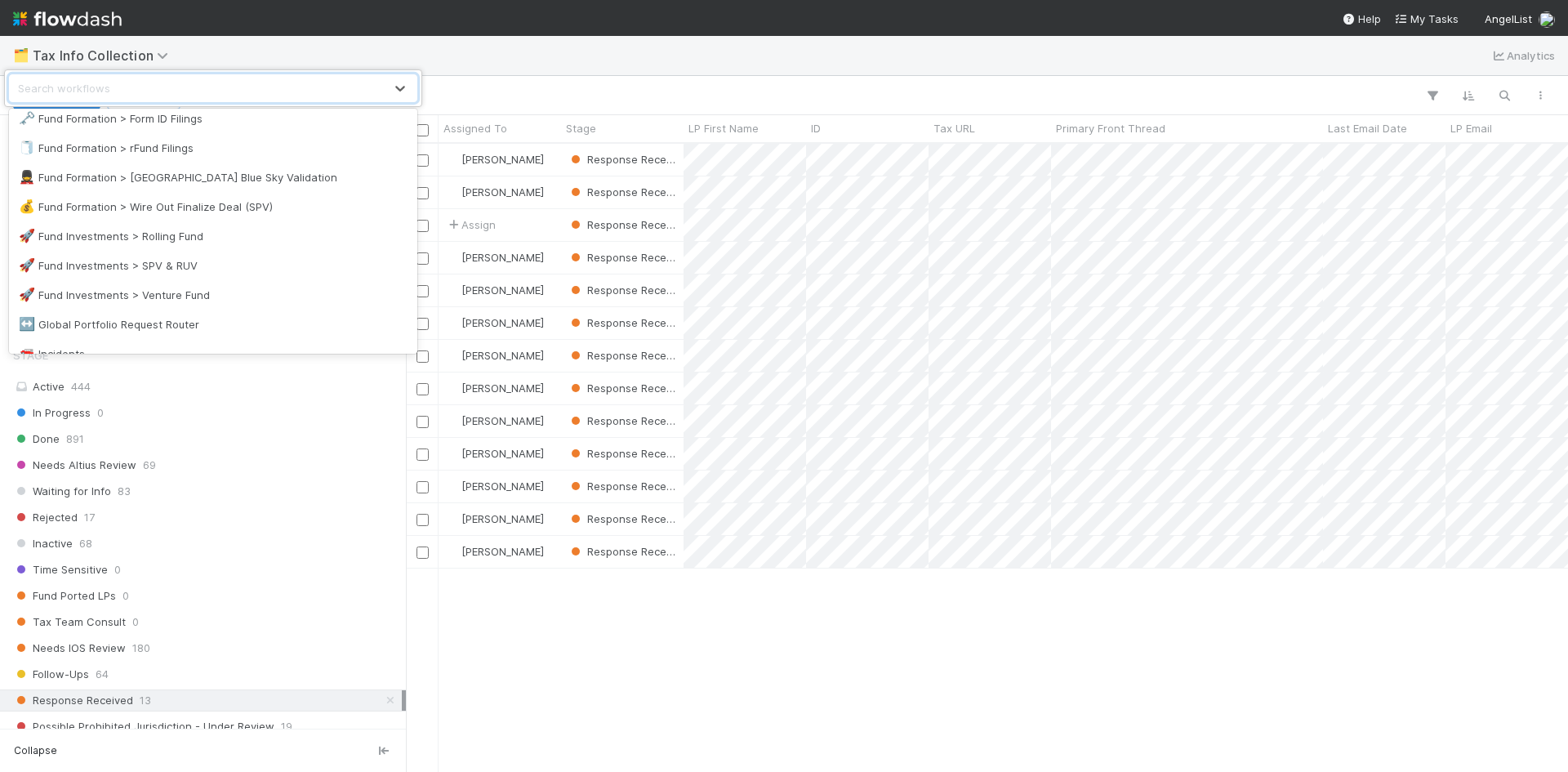
scroll to position [898, 0]
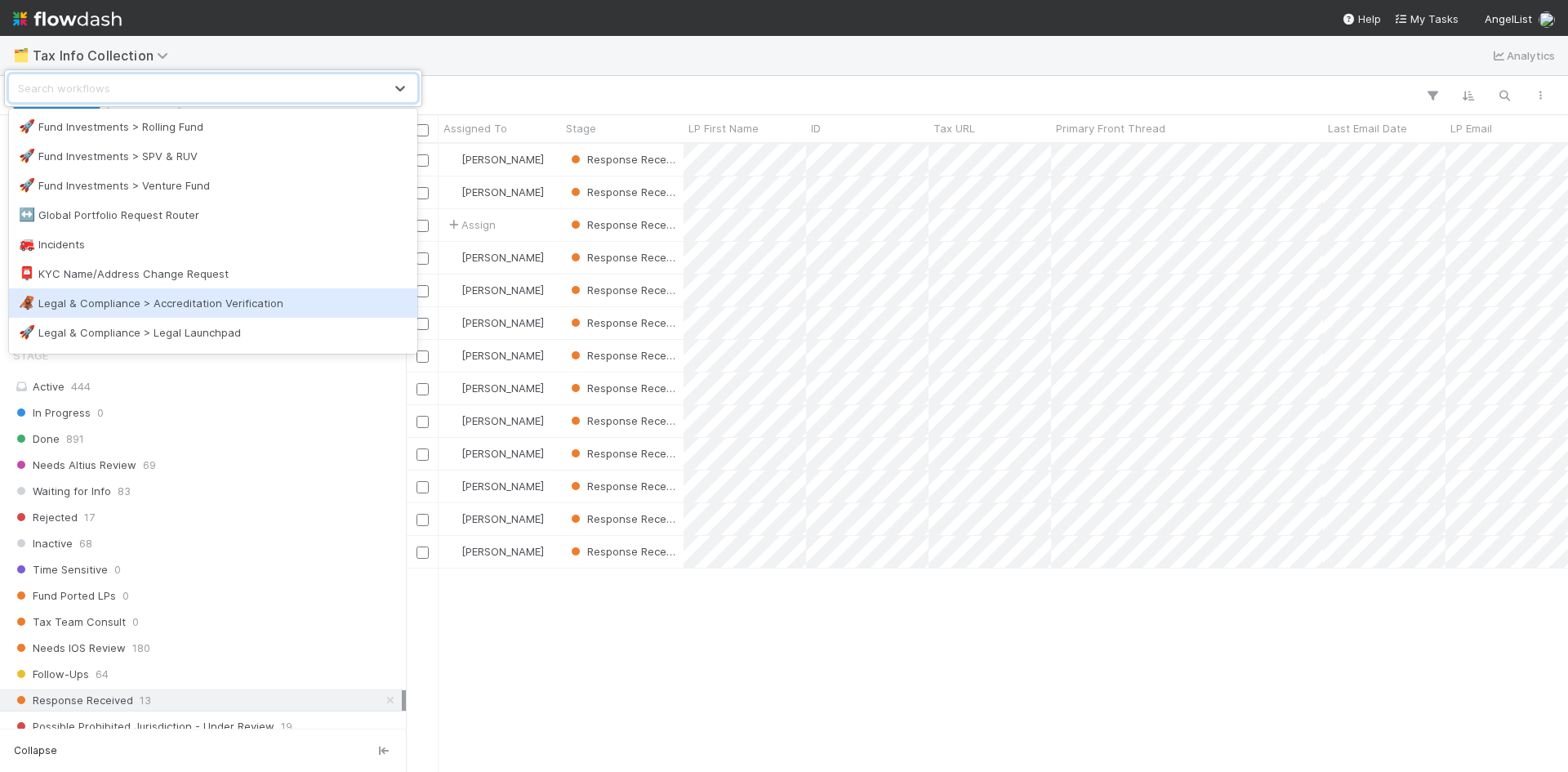
click at [131, 302] on div "🦧 Legal & Compliance > Accreditation Verification" at bounding box center [213, 302] width 389 height 17
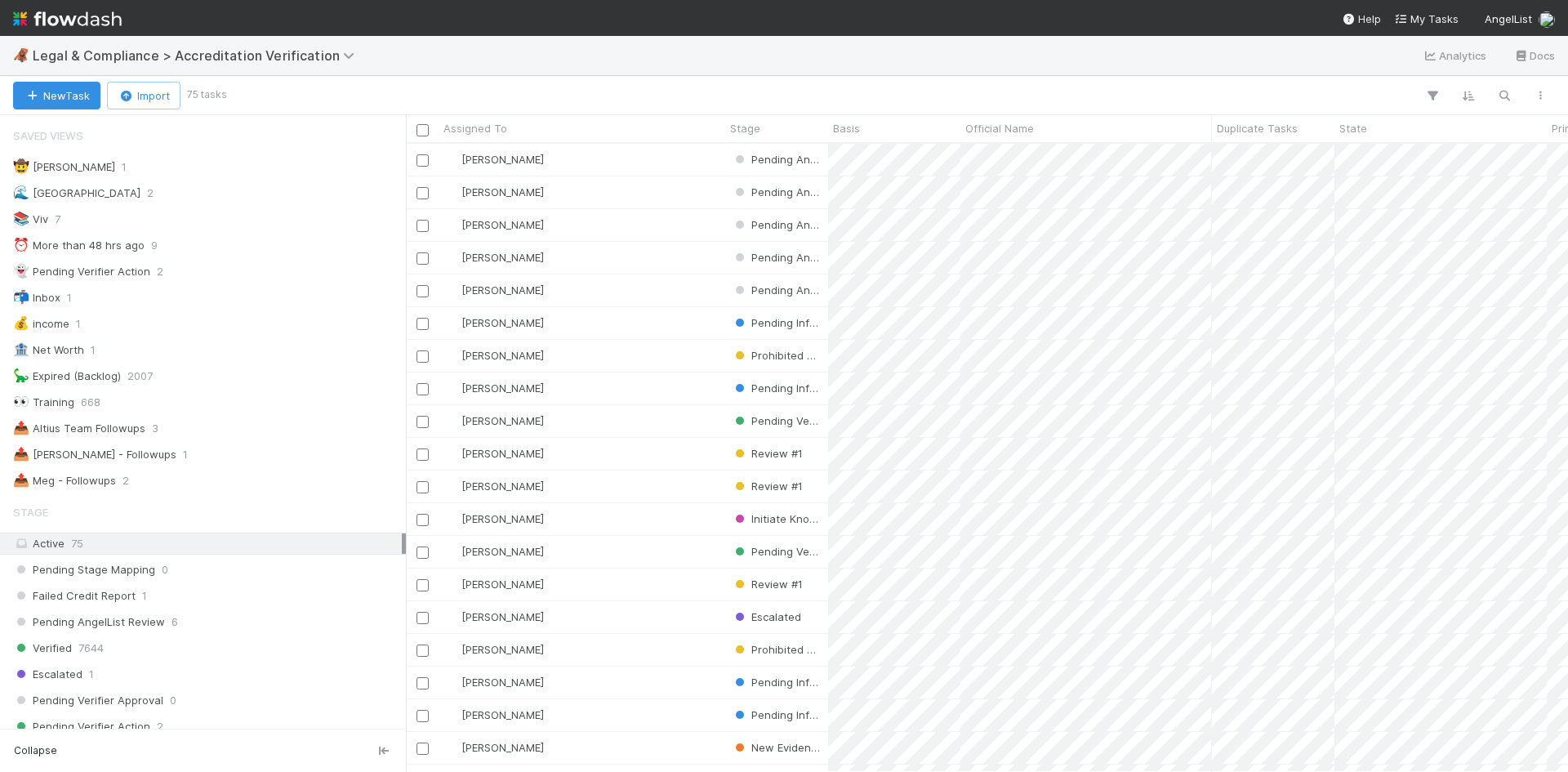
scroll to position [616, 1150]
click at [129, 57] on span "Legal & Compliance > Accreditation Verification" at bounding box center [198, 55] width 330 height 17
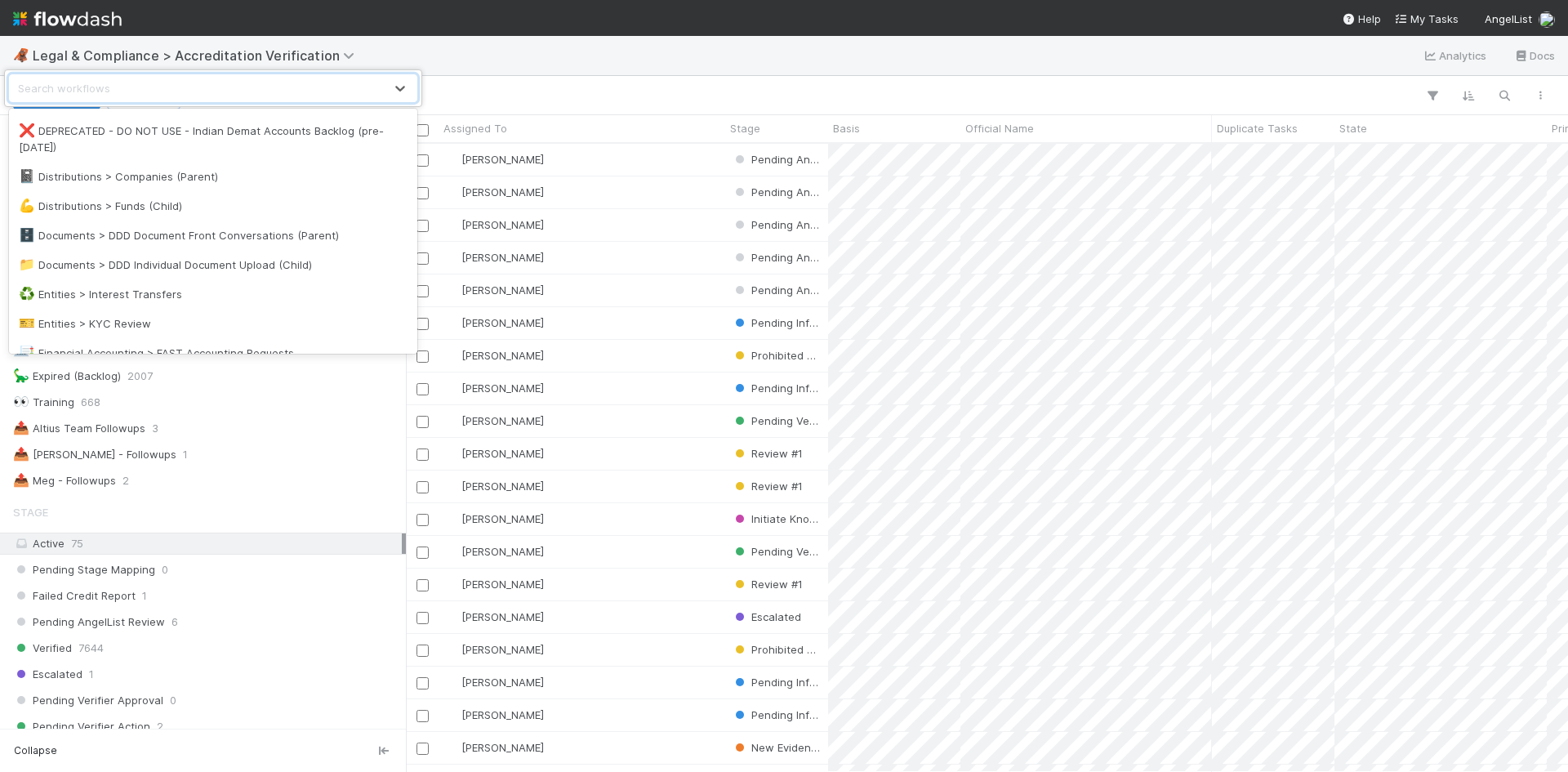
scroll to position [409, 0]
click at [151, 301] on div "♻️ Entities > Interest Transfers" at bounding box center [213, 294] width 409 height 30
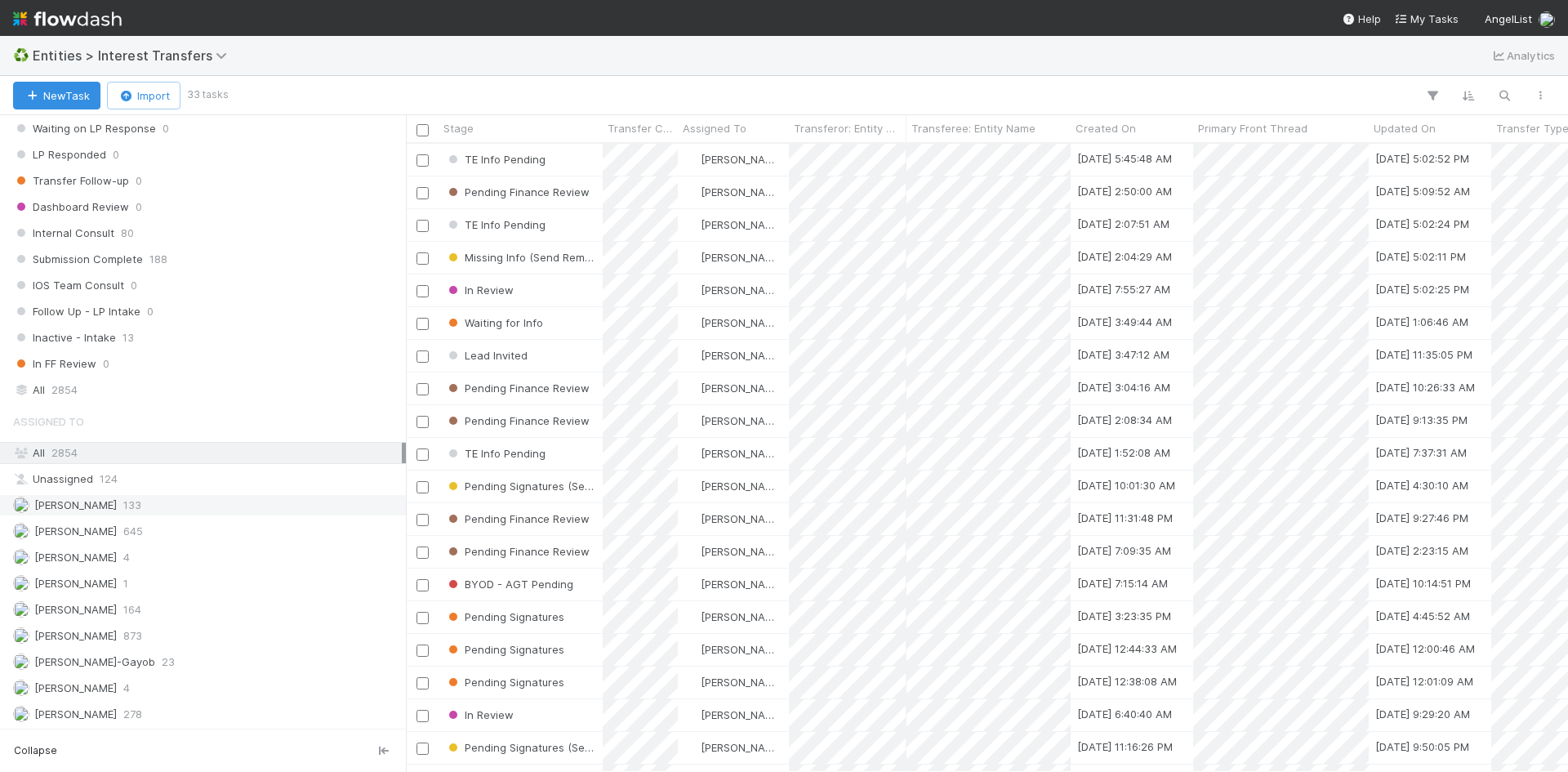
scroll to position [1801, 0]
click at [125, 690] on div "Meg Castanare 4" at bounding box center [207, 687] width 389 height 20
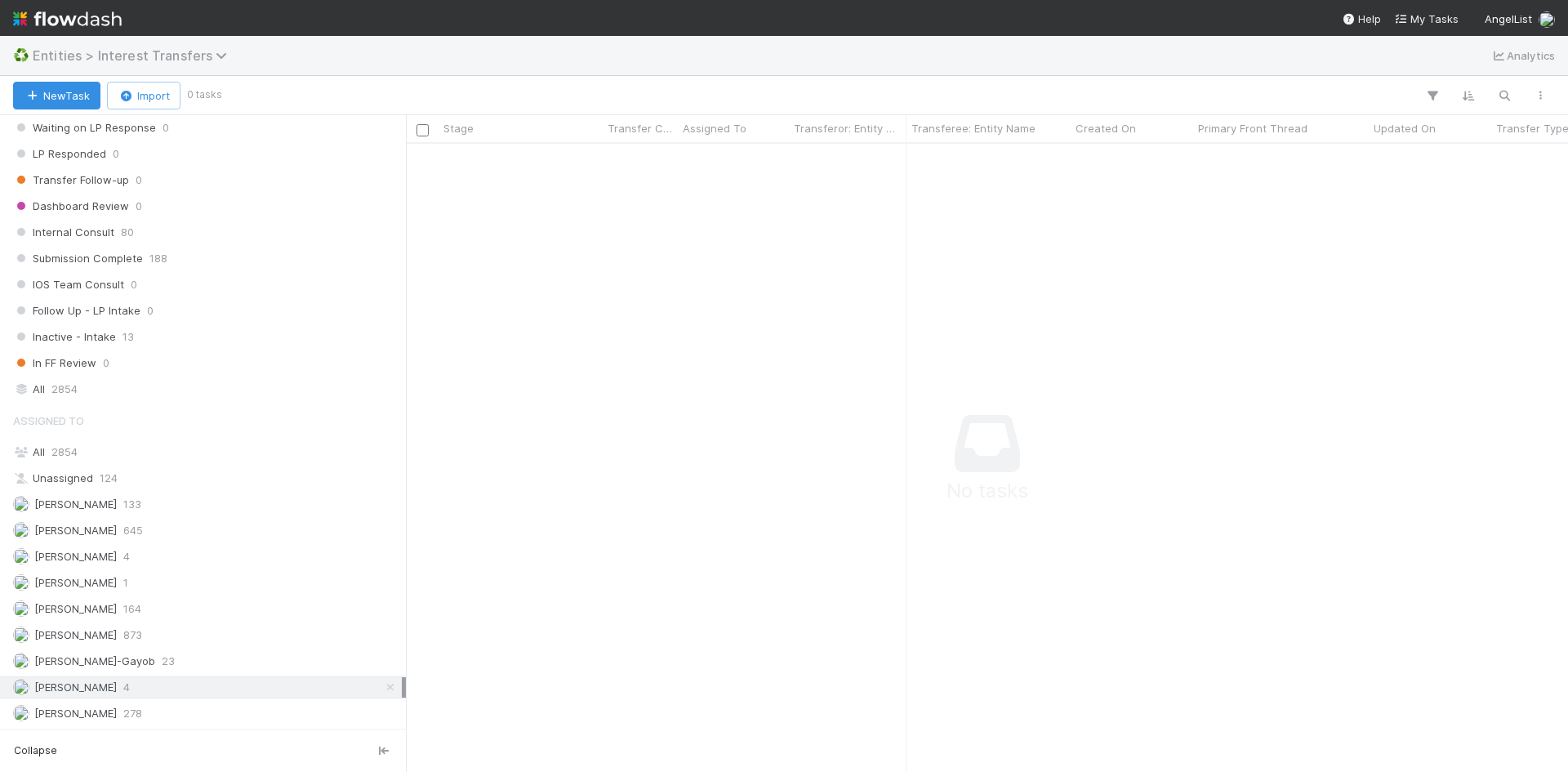
scroll to position [604, 1150]
click at [186, 58] on span "Entities > Interest Transfers" at bounding box center [134, 55] width 203 height 17
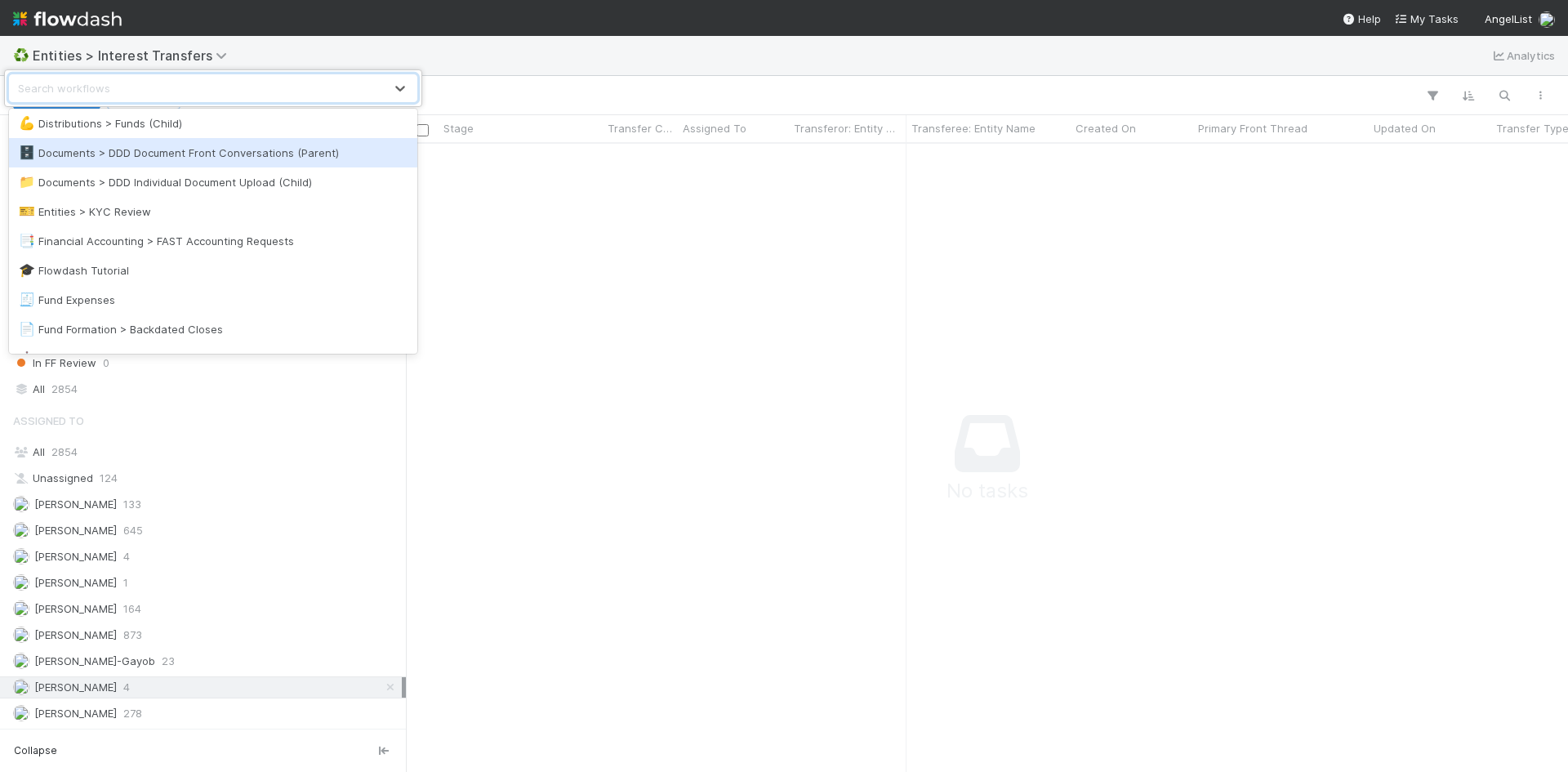
scroll to position [653, 0]
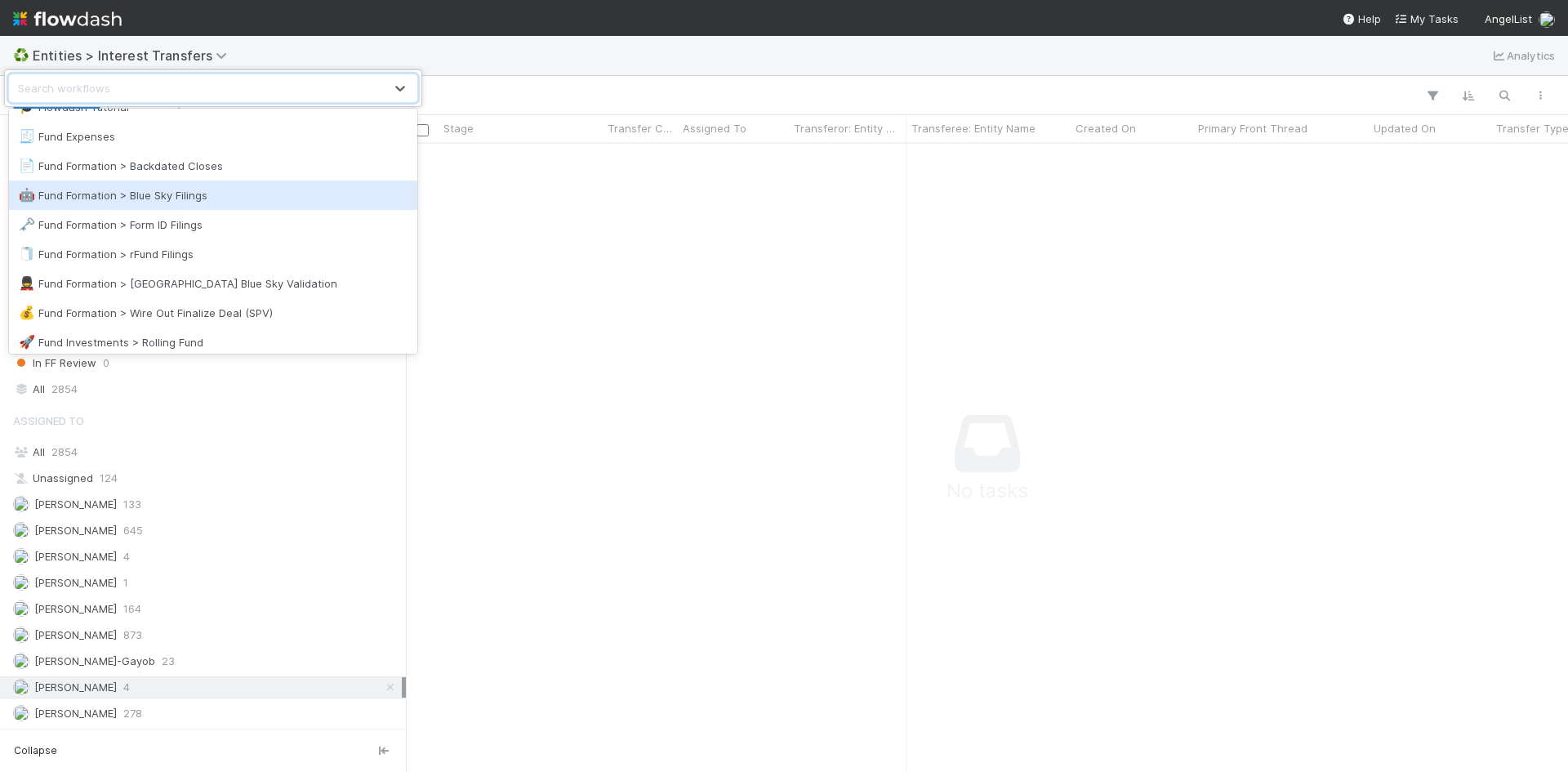
click at [204, 193] on div "🤖 Fund Formation > Blue Sky Filings" at bounding box center [213, 195] width 389 height 17
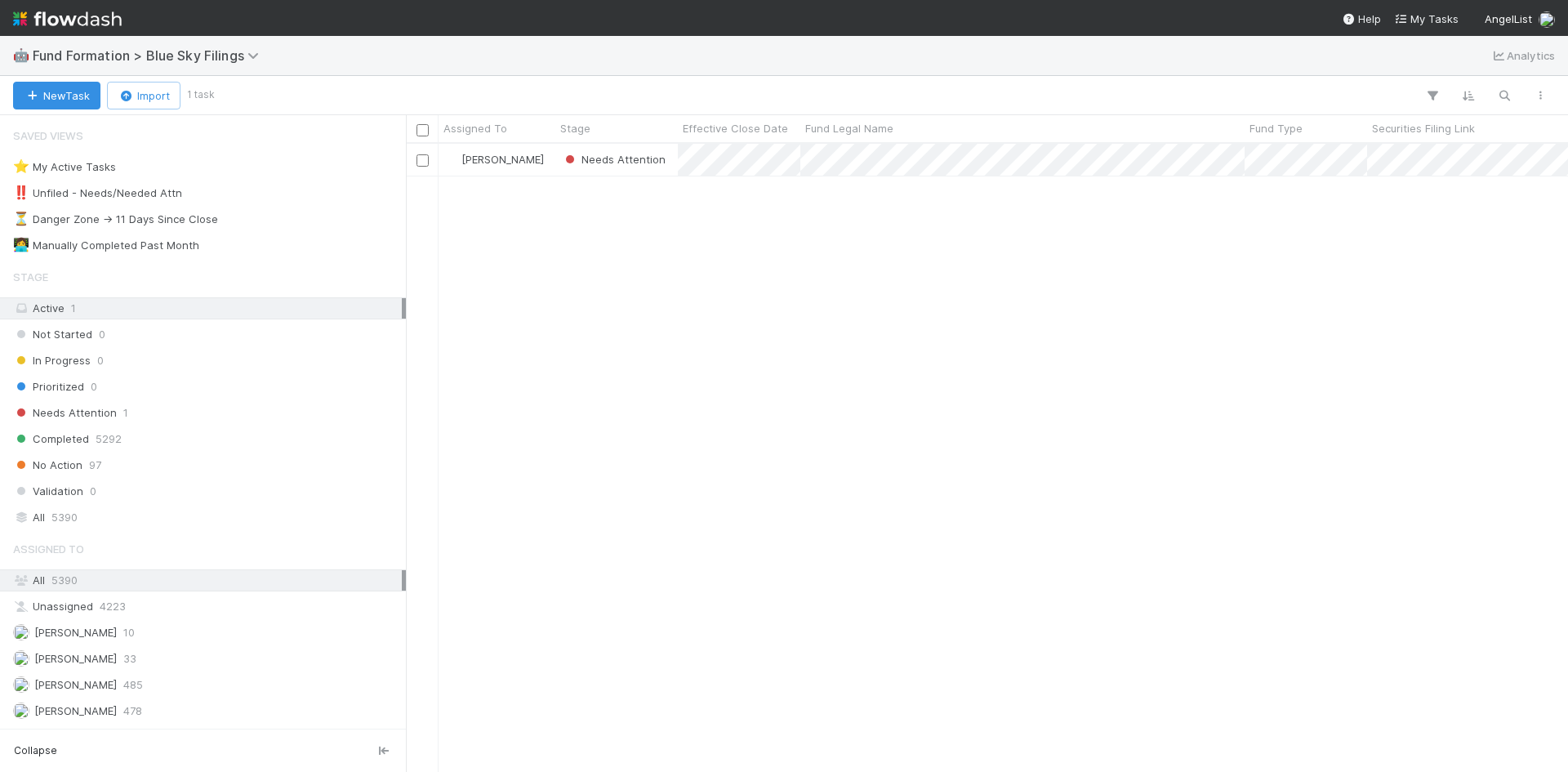
scroll to position [616, 1150]
click at [157, 423] on div "Needs Attention 1" at bounding box center [203, 412] width 406 height 22
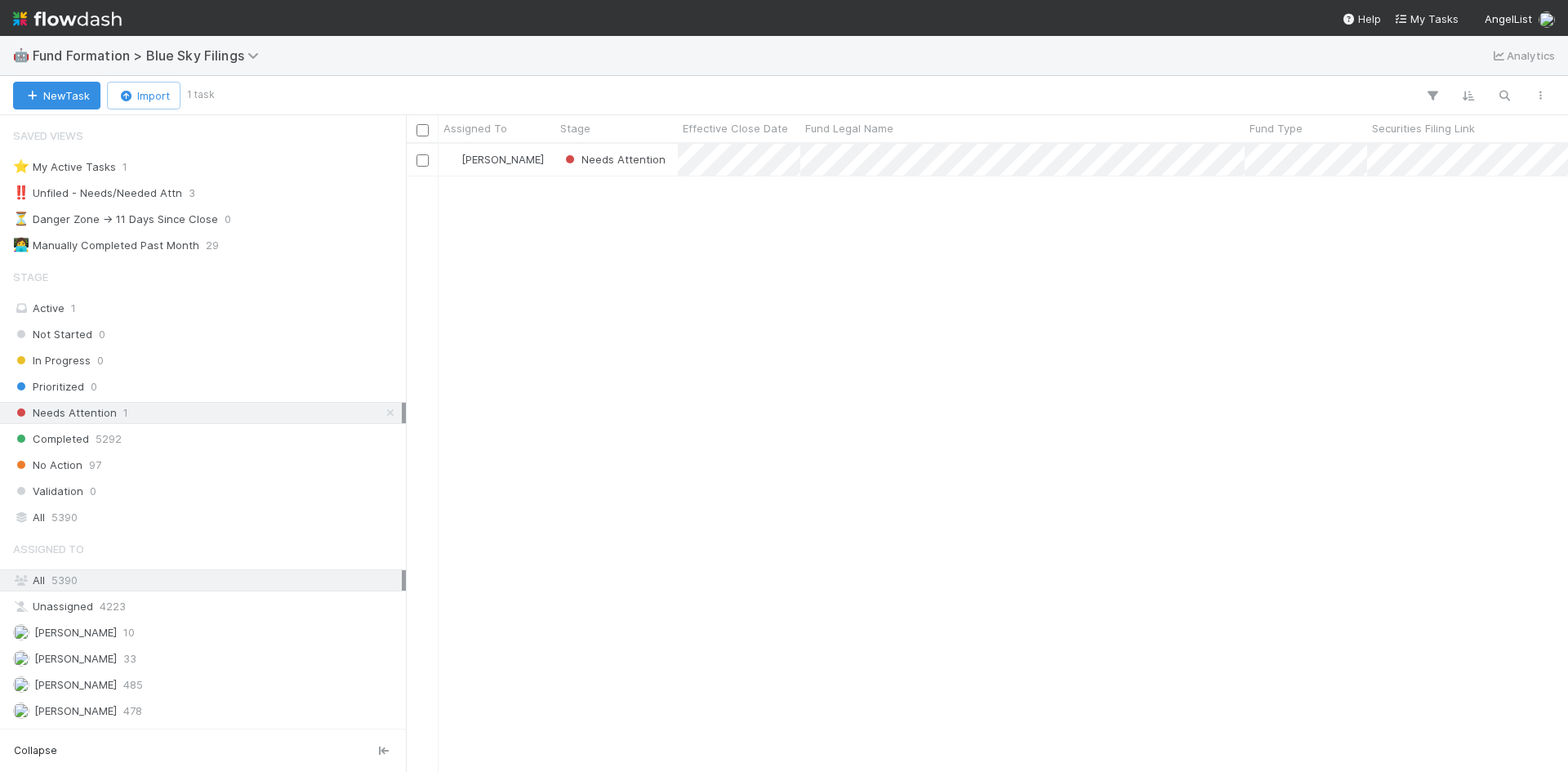
scroll to position [616, 1150]
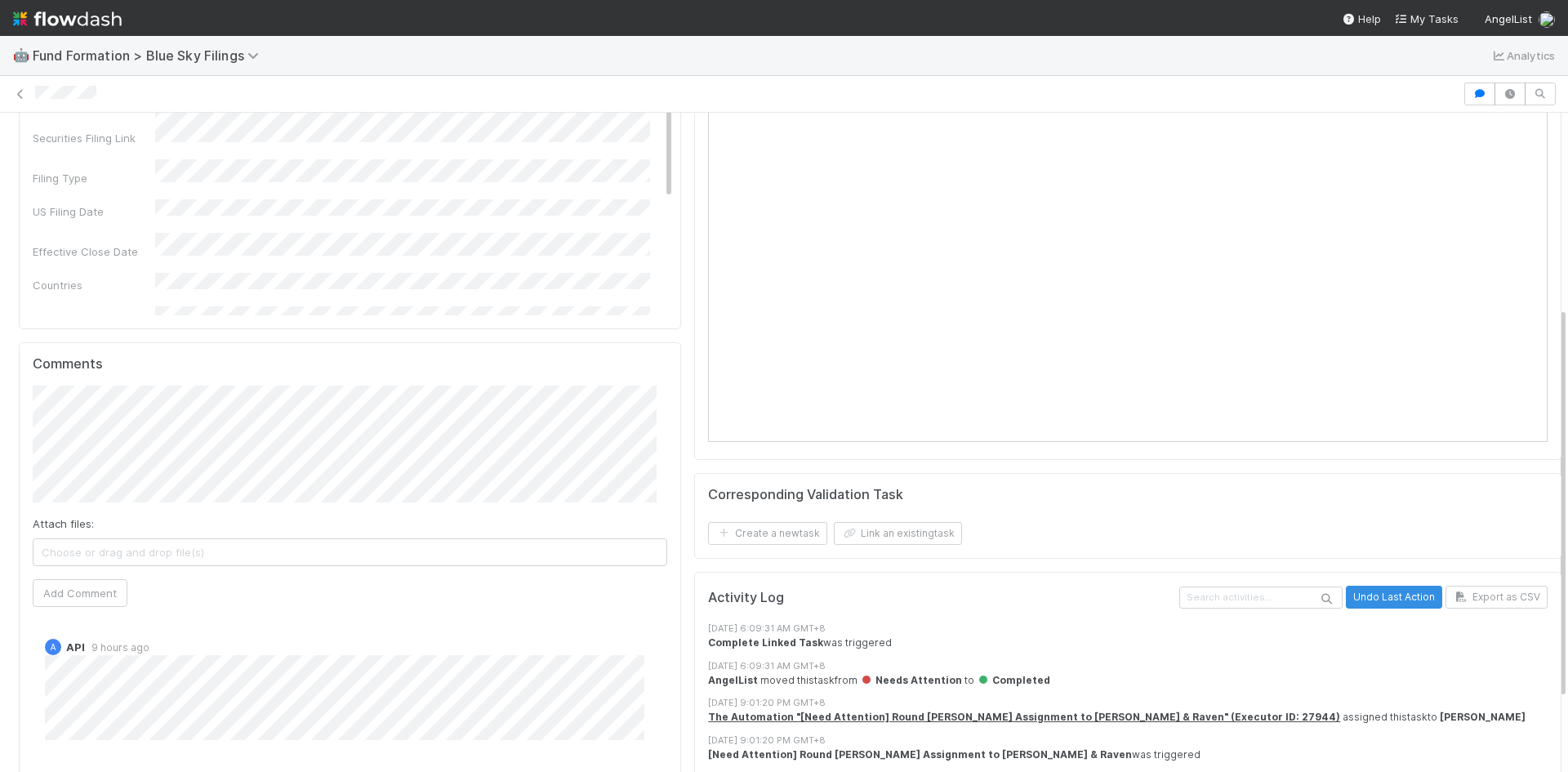
scroll to position [327, 0]
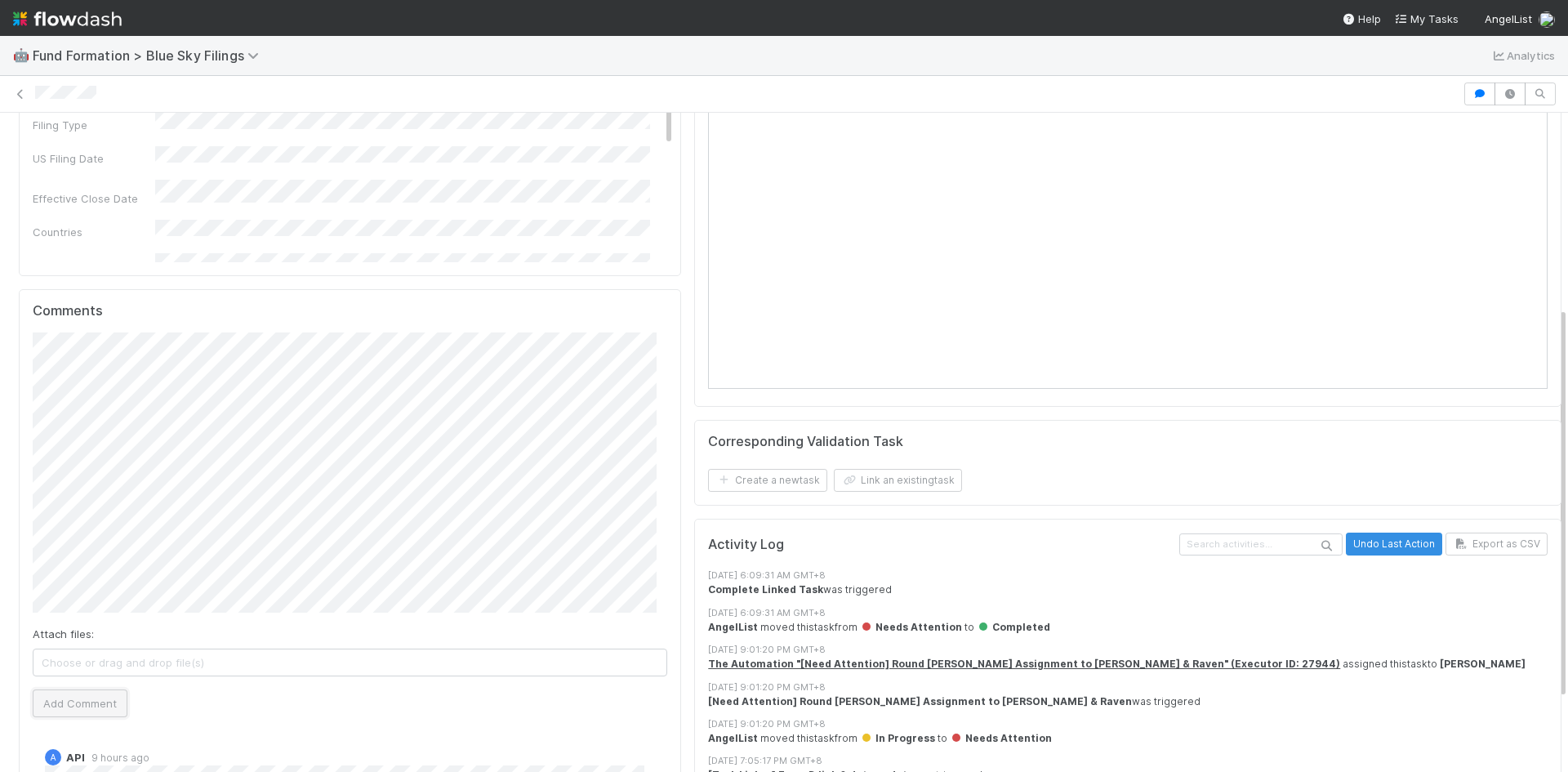
click at [80, 708] on button "Add Comment" at bounding box center [80, 703] width 95 height 28
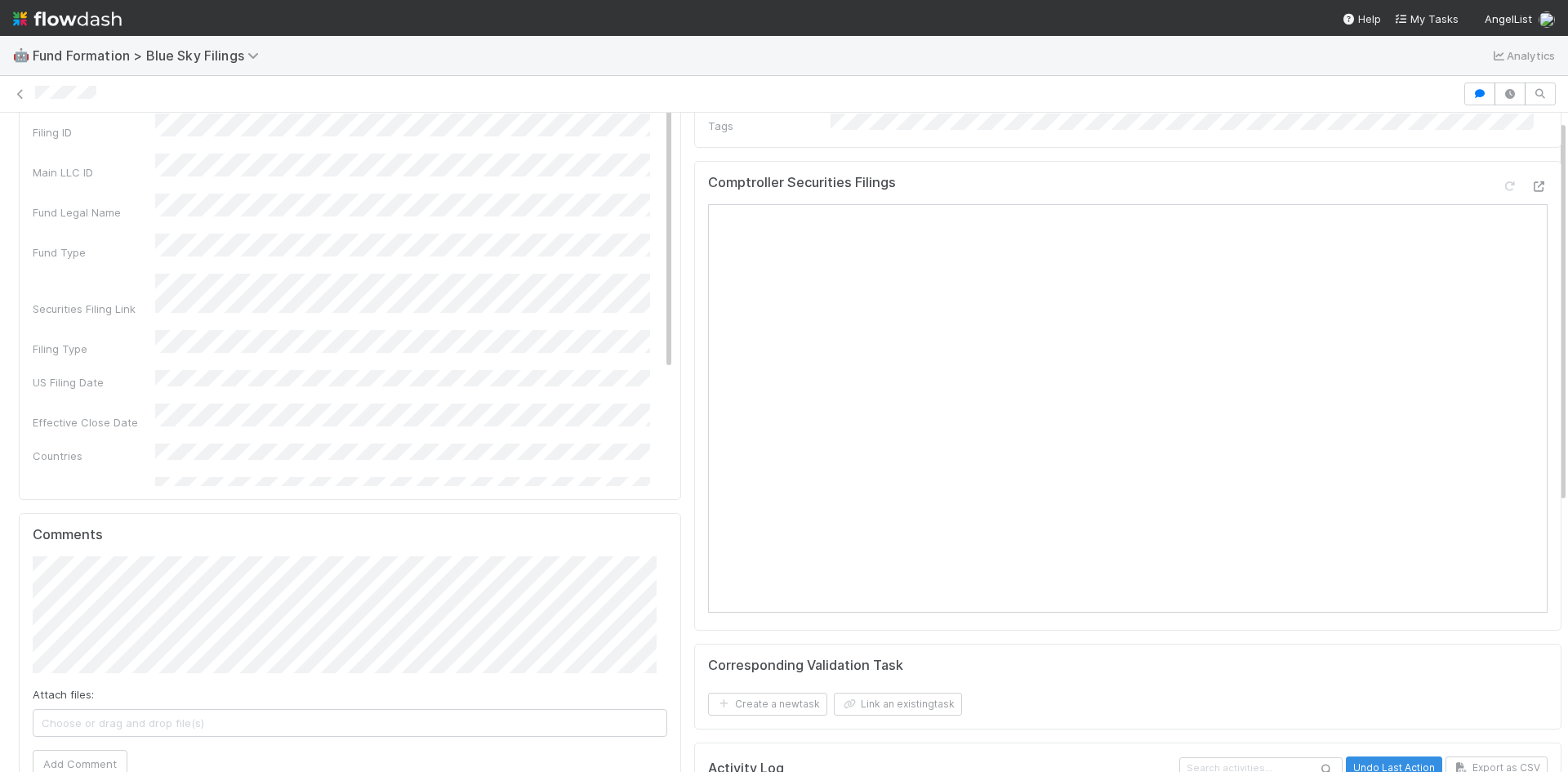
scroll to position [0, 0]
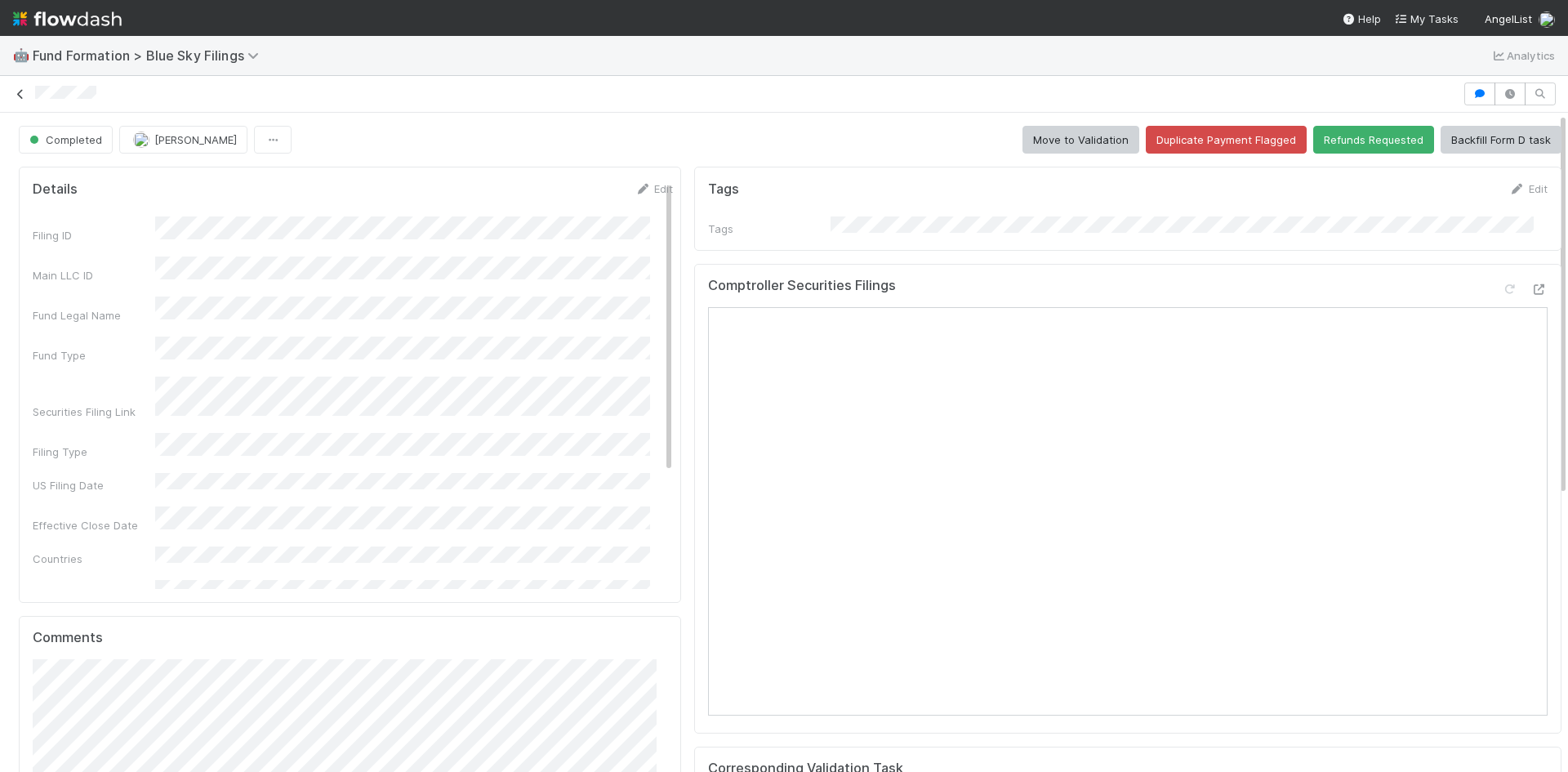
click at [25, 95] on icon at bounding box center [20, 94] width 17 height 10
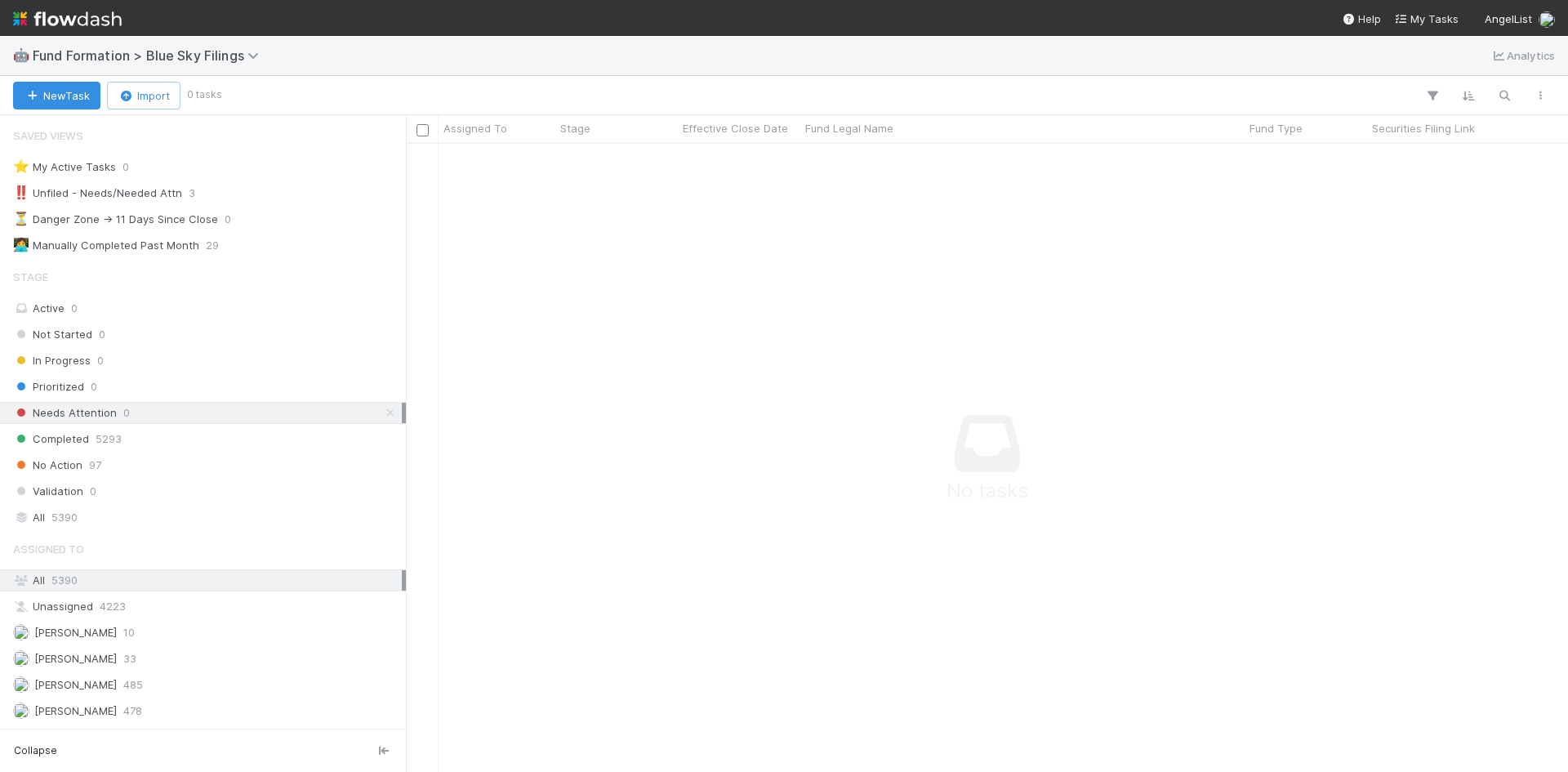
scroll to position [13, 13]
click at [153, 437] on div "Completed 5293" at bounding box center [207, 438] width 389 height 20
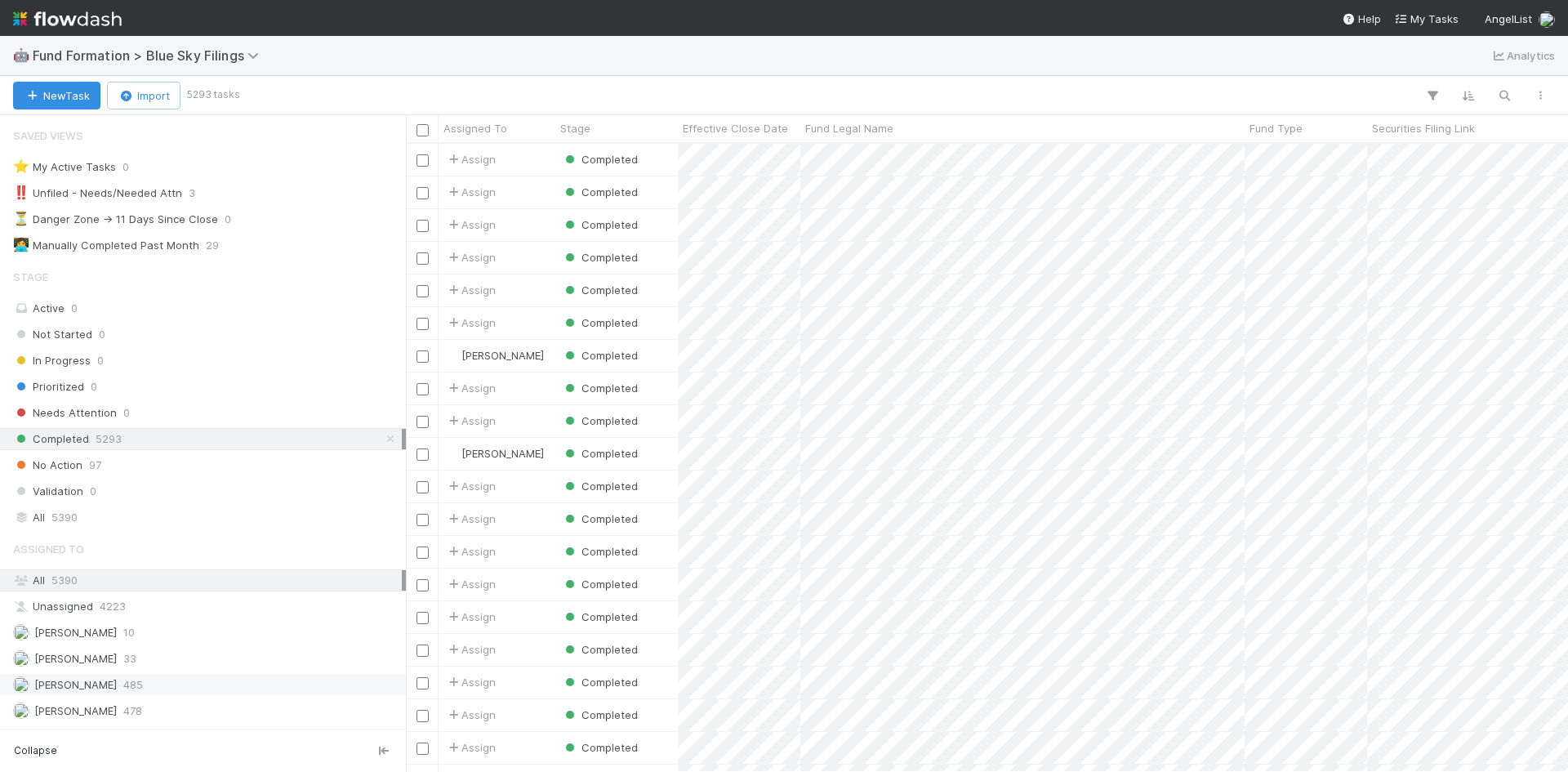
scroll to position [616, 1150]
click at [168, 682] on div "Meg Castanare 485" at bounding box center [207, 684] width 389 height 20
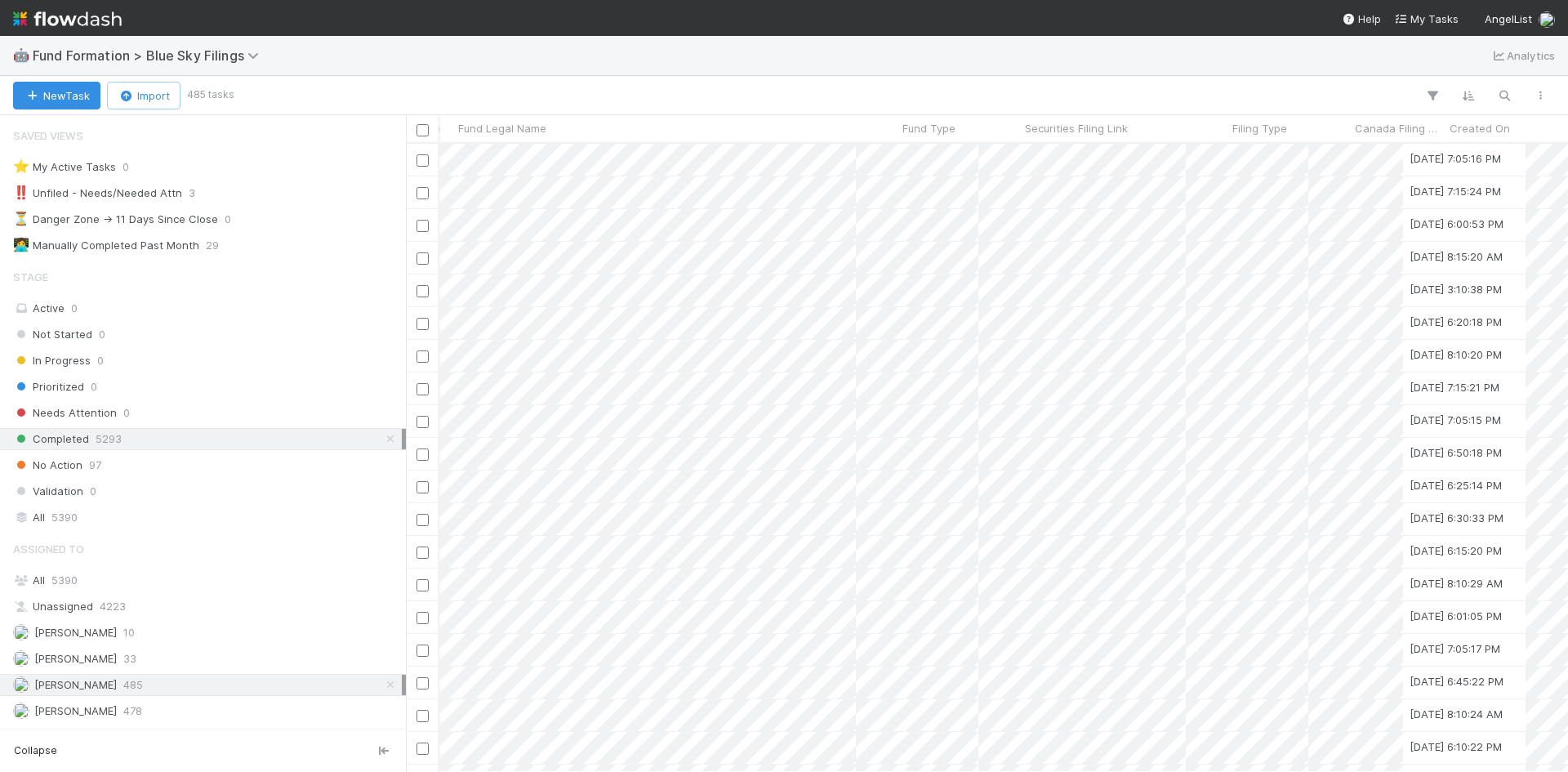
scroll to position [0, 389]
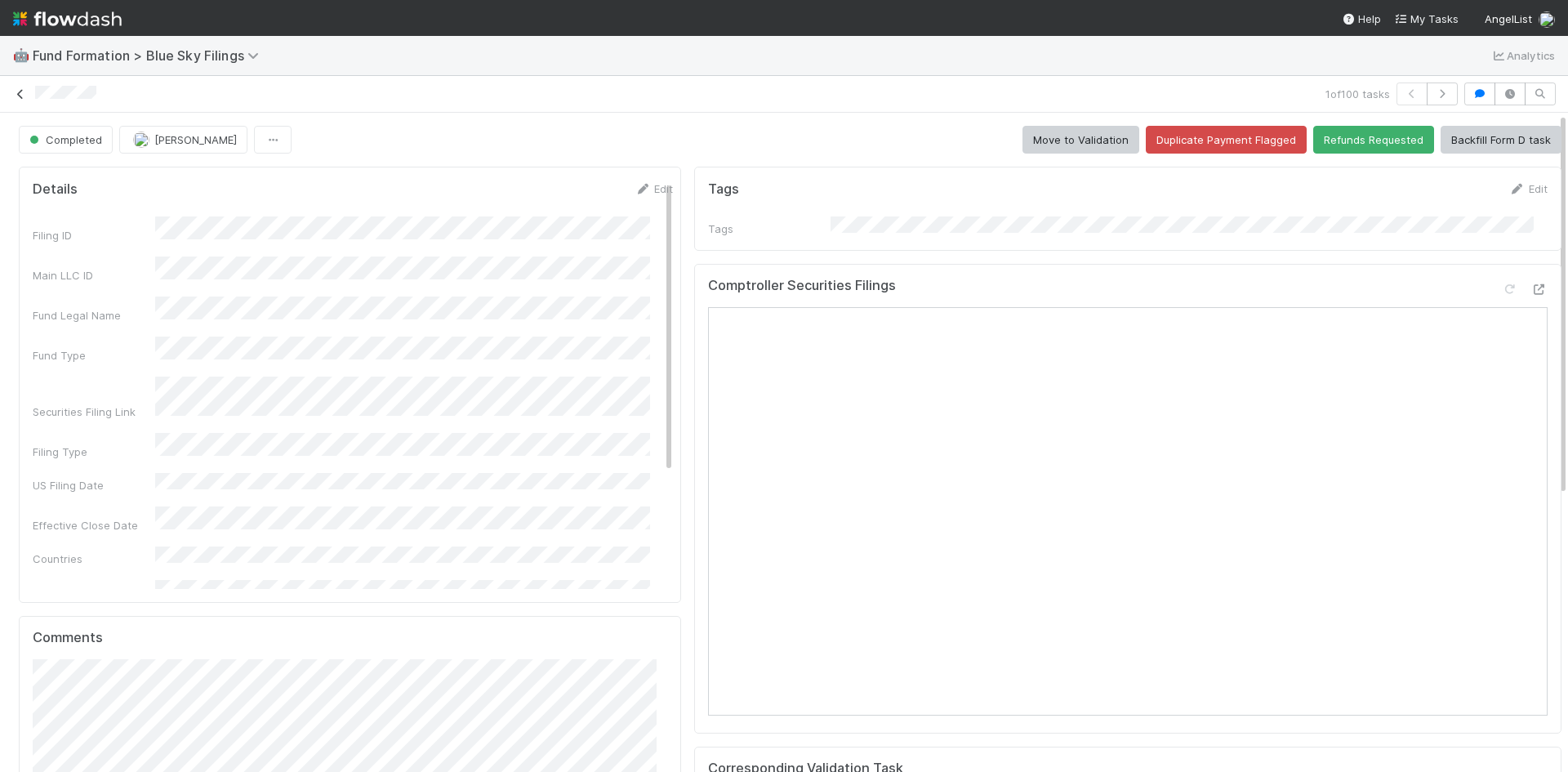
click at [17, 94] on icon at bounding box center [20, 94] width 17 height 10
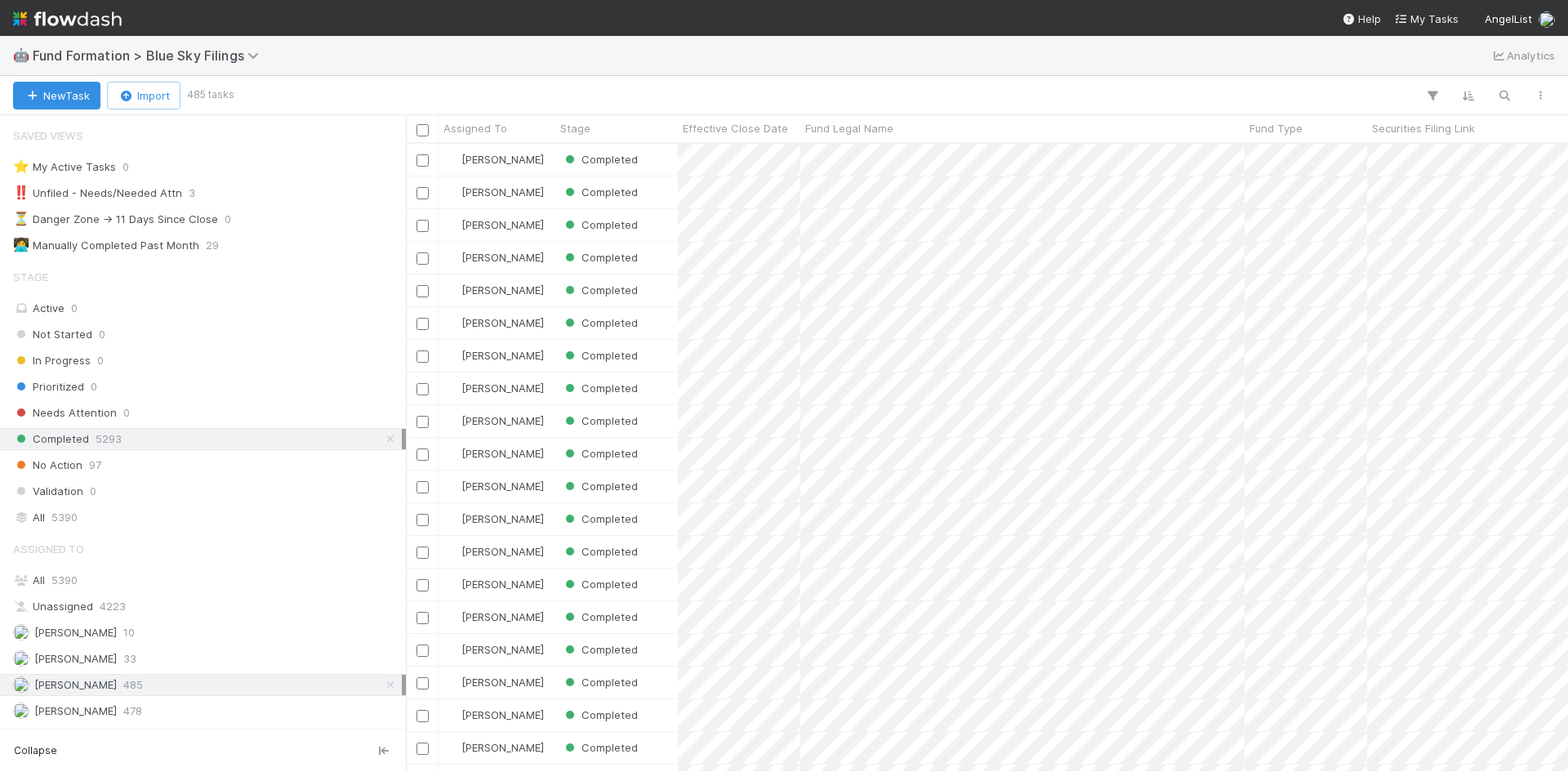
scroll to position [616, 1150]
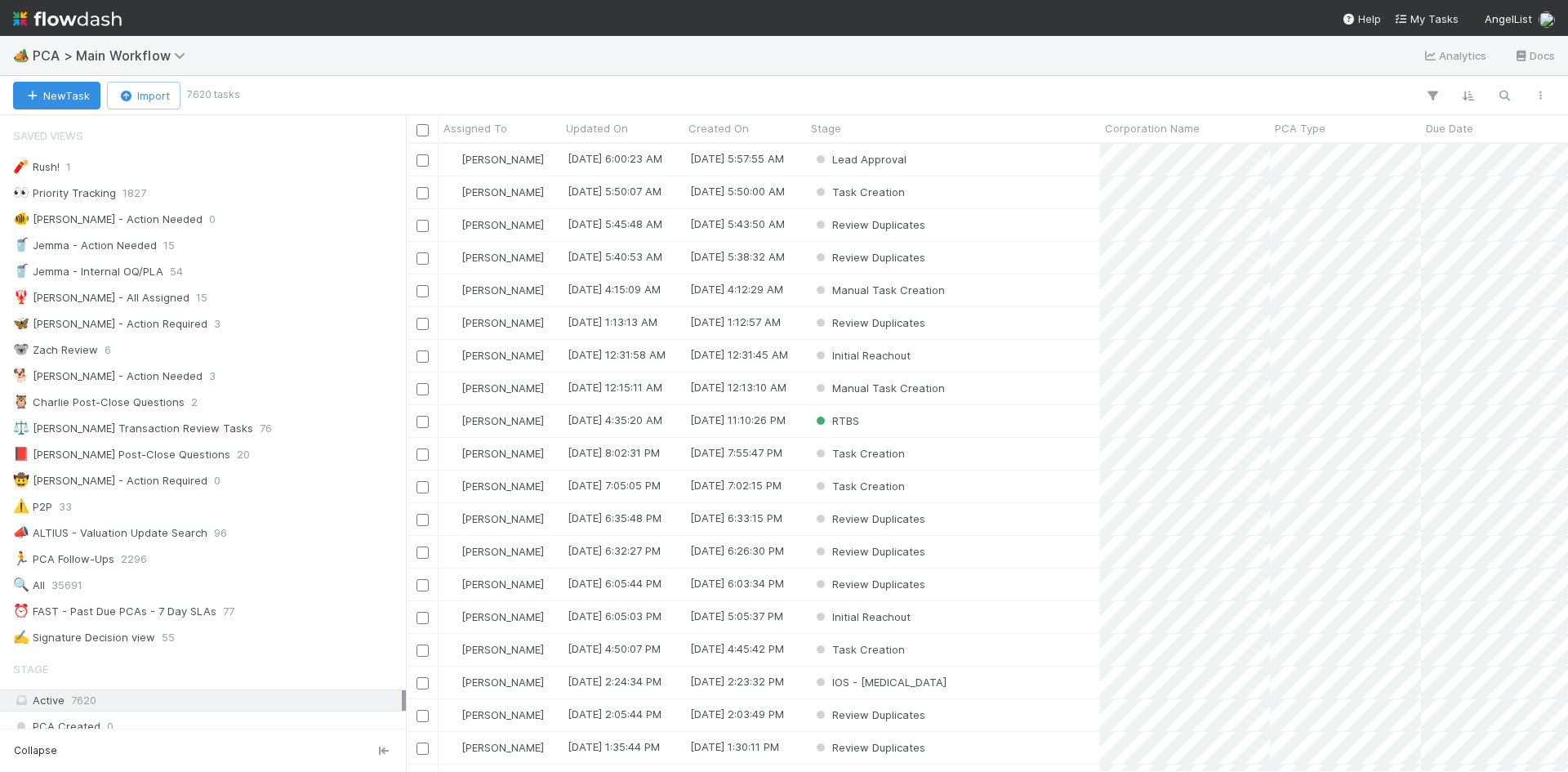
scroll to position [616, 1150]
click at [151, 53] on span "PCA > Main Workflow" at bounding box center [113, 55] width 161 height 17
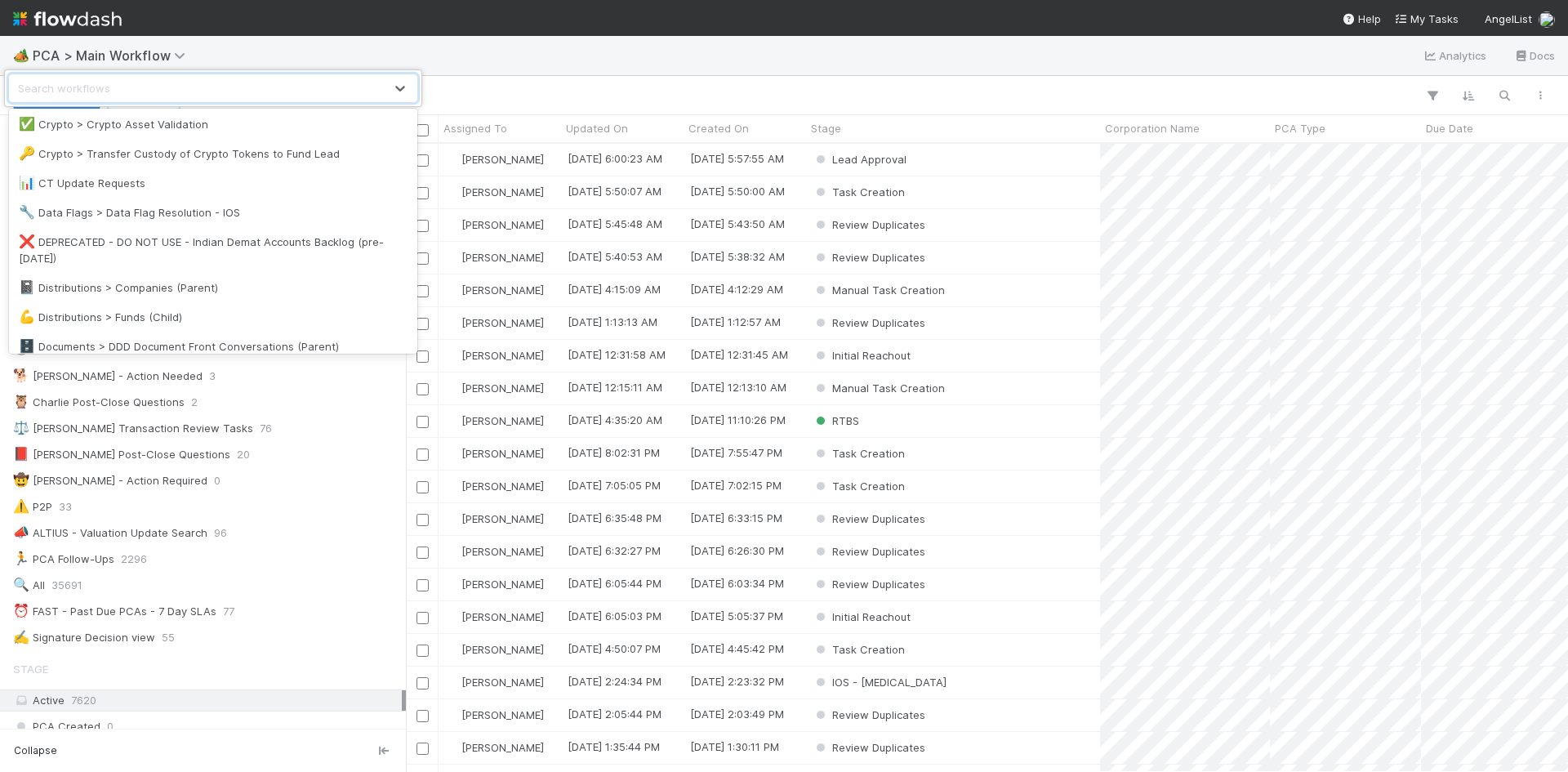
scroll to position [0, 0]
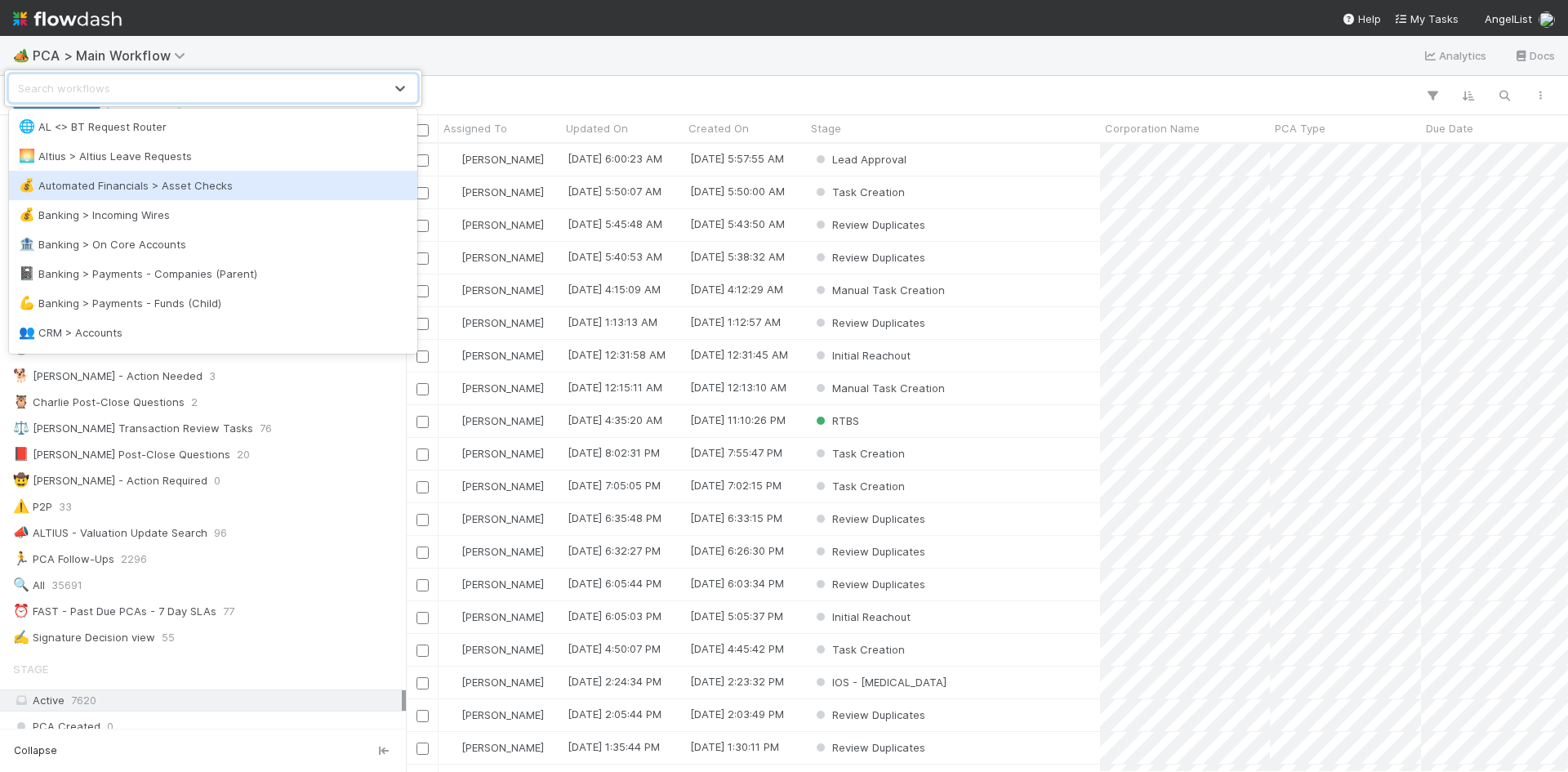
click at [194, 180] on div "💰 Automated Financials > Asset Checks" at bounding box center [213, 185] width 389 height 17
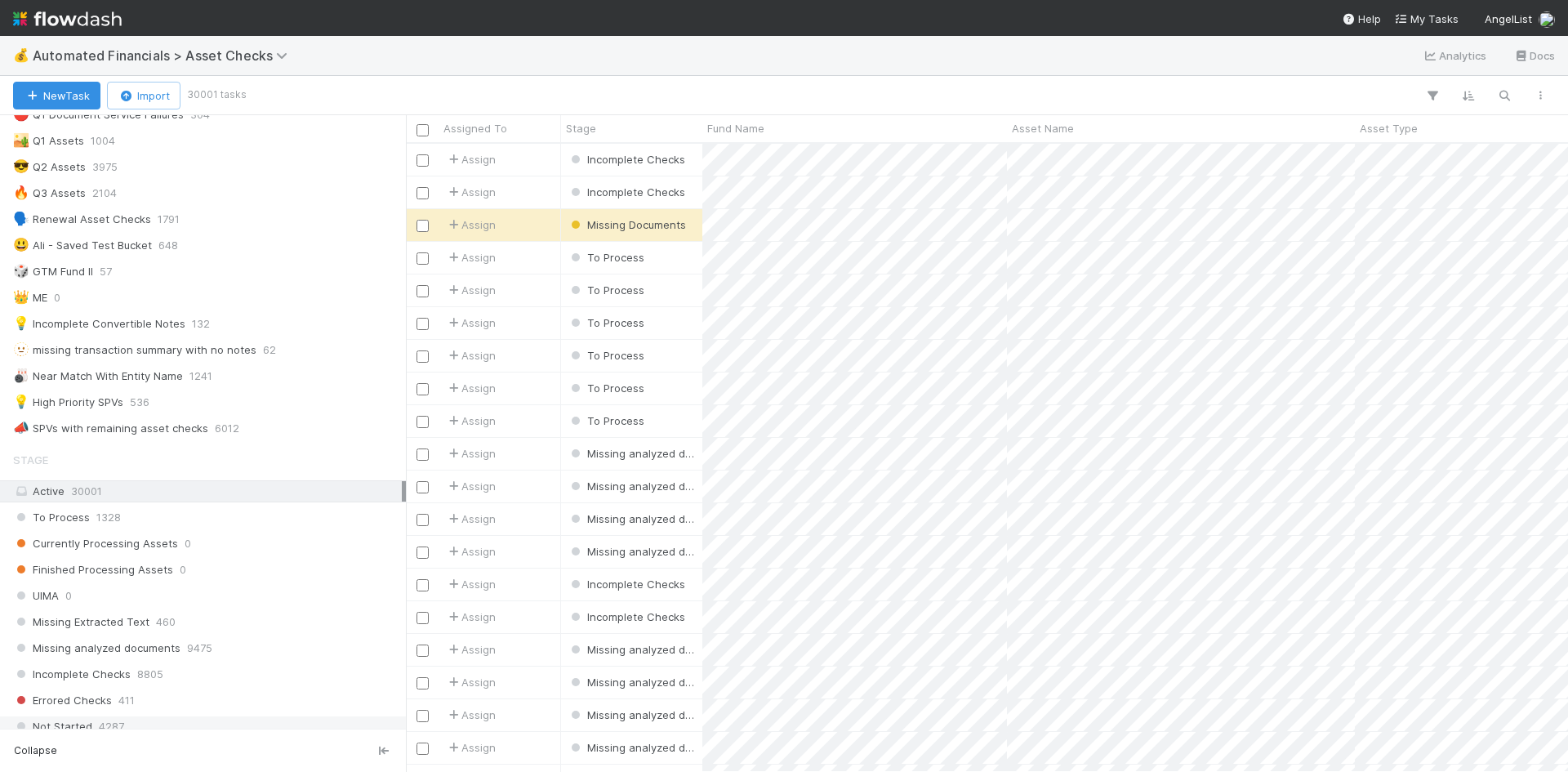
scroll to position [817, 0]
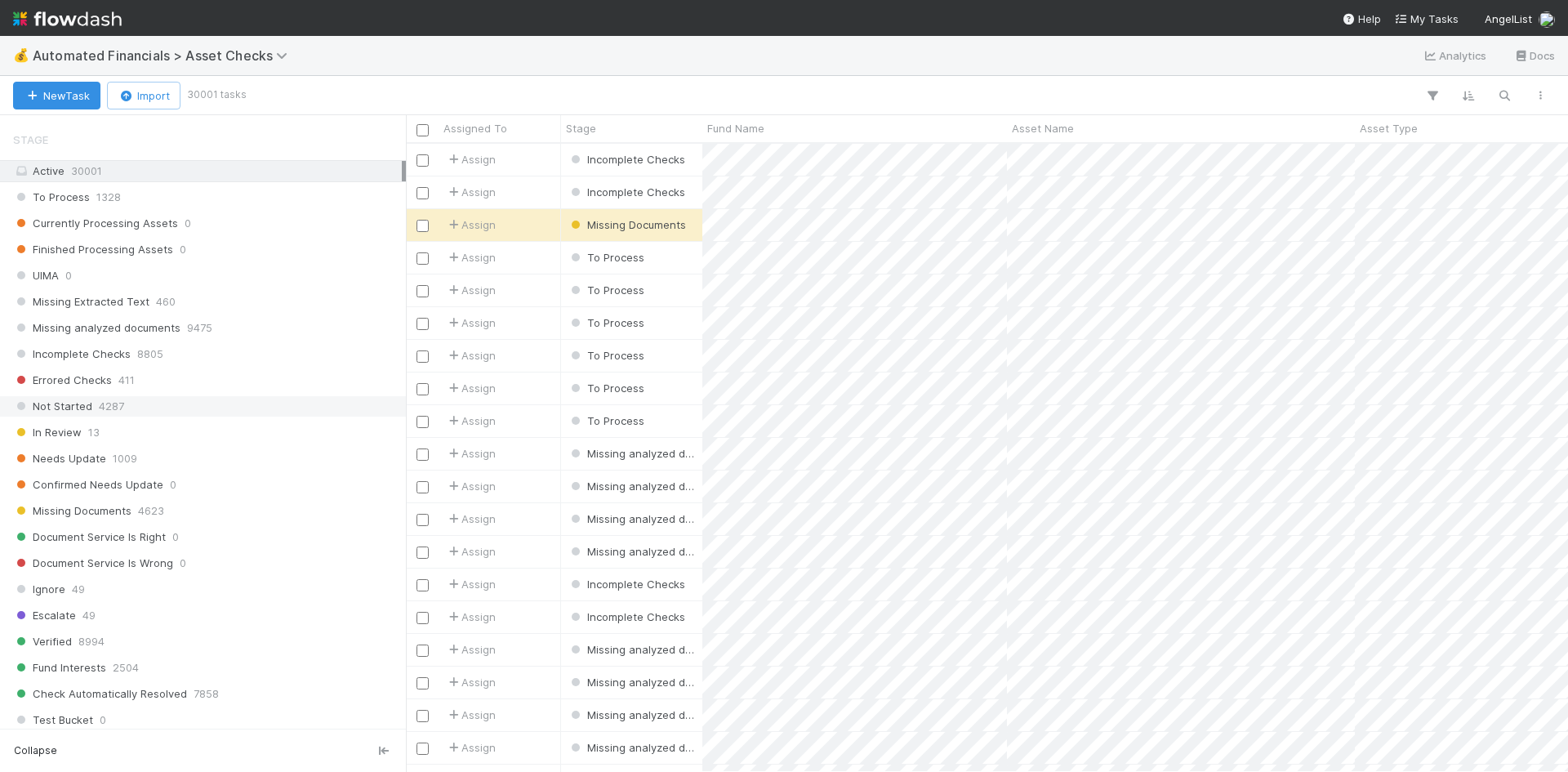
click at [120, 410] on span "4287" at bounding box center [111, 406] width 25 height 20
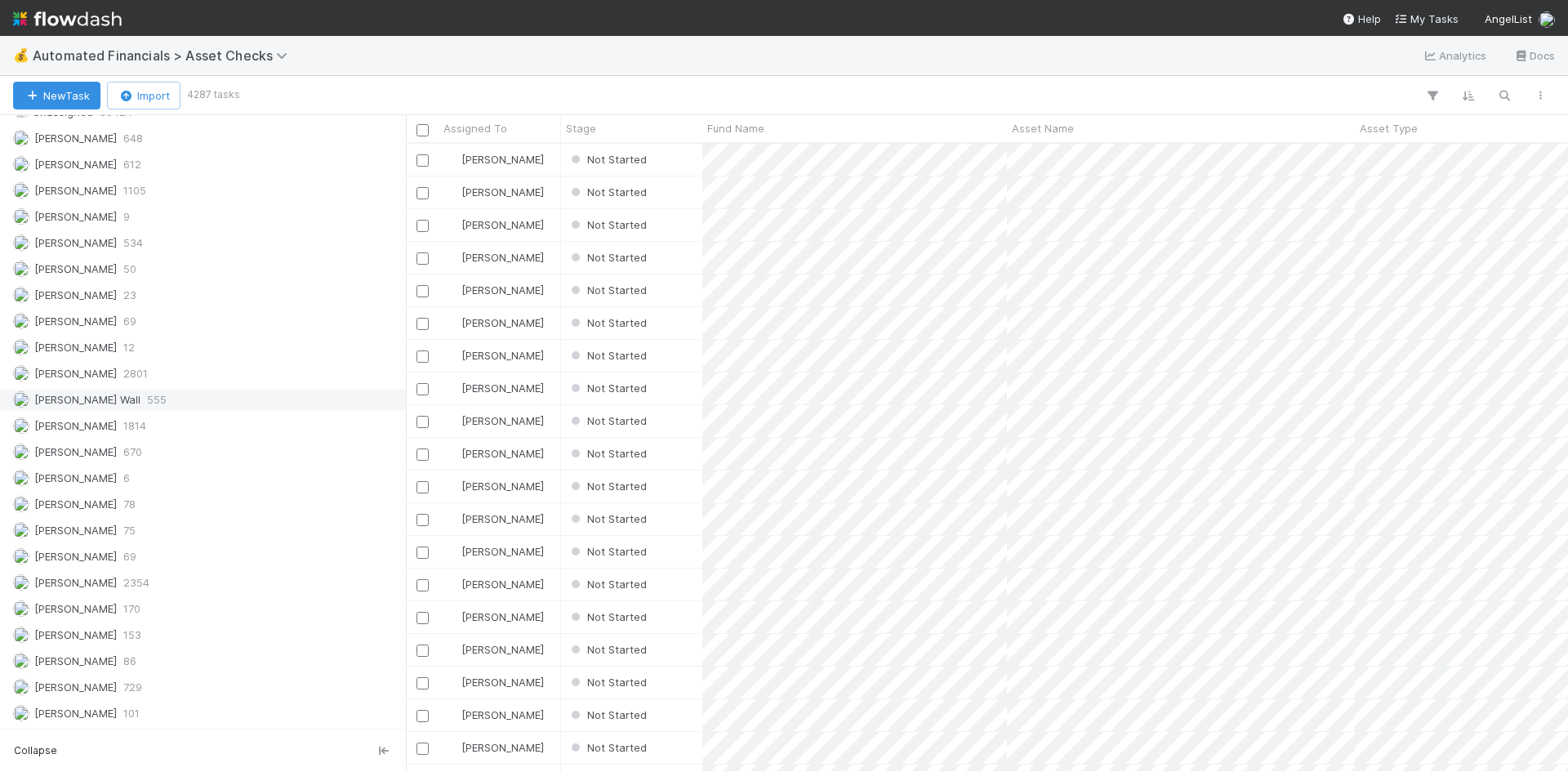
scroll to position [616, 1150]
drag, startPoint x: 153, startPoint y: 435, endPoint x: 165, endPoint y: 427, distance: 14.4
click at [154, 435] on div "Meg Castanare 1814" at bounding box center [207, 425] width 389 height 20
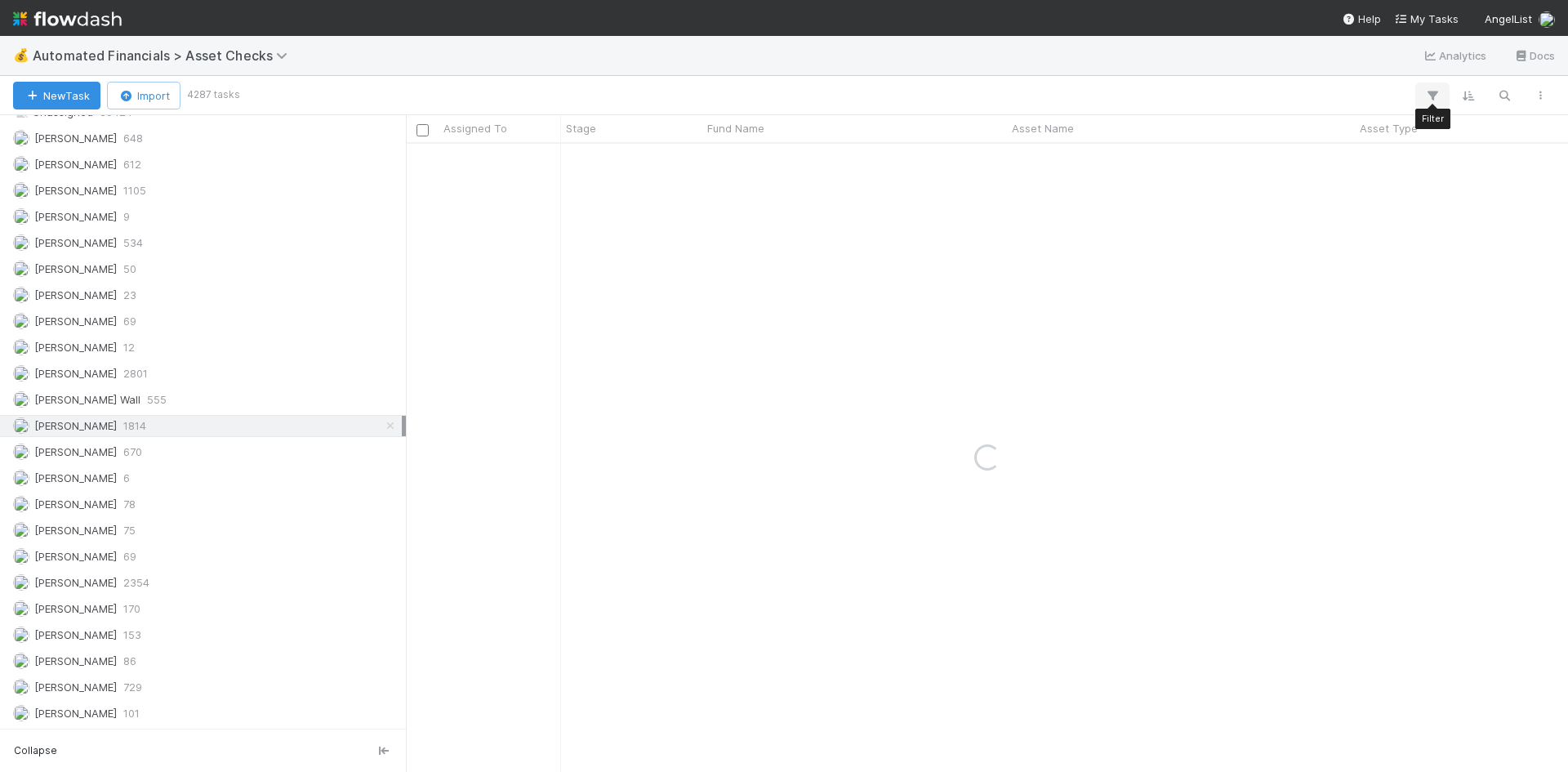
click at [1435, 95] on icon "button" at bounding box center [1432, 95] width 17 height 15
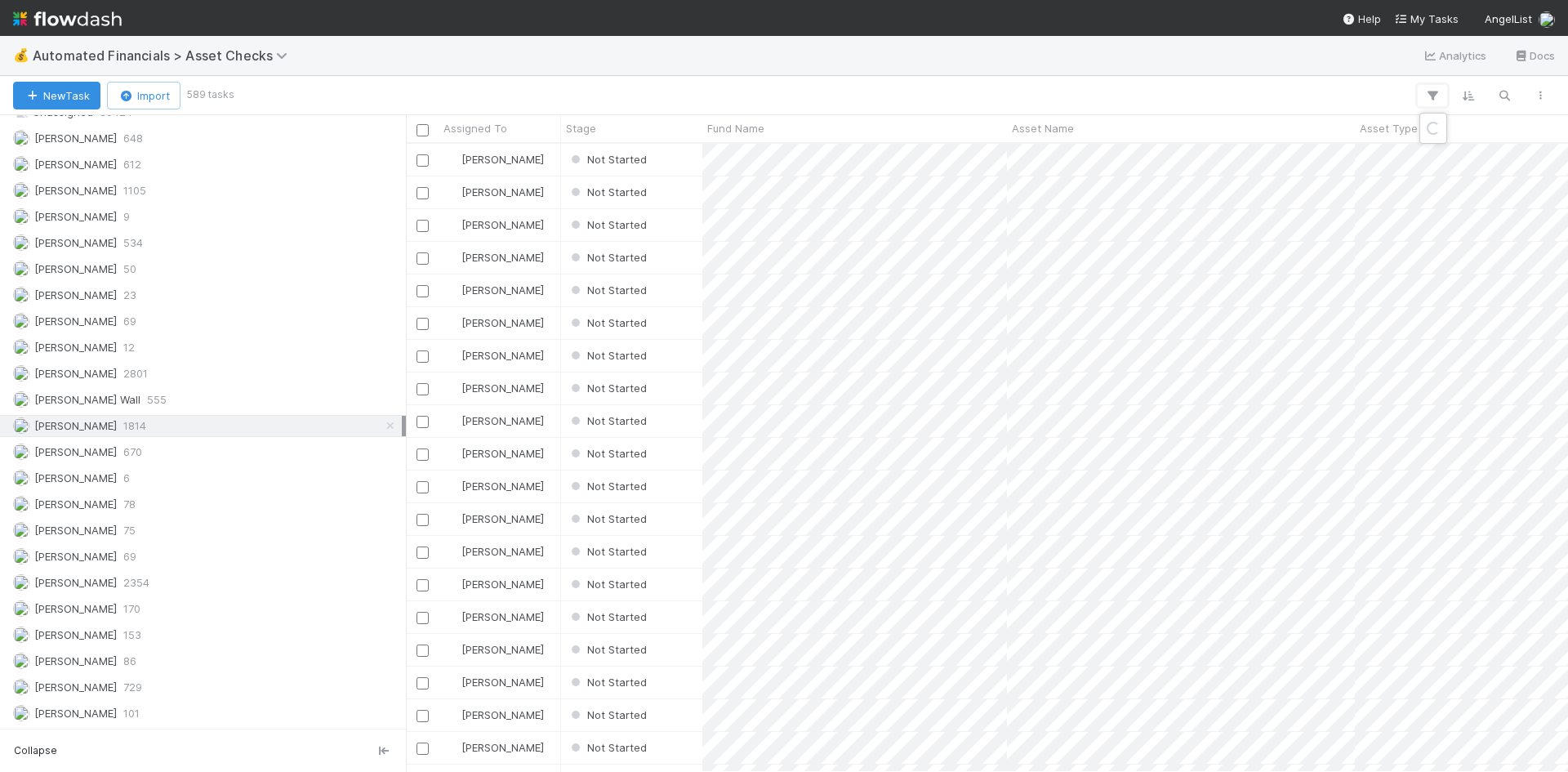
scroll to position [616, 1150]
click at [1339, 140] on button "Add Filter" at bounding box center [1181, 145] width 490 height 24
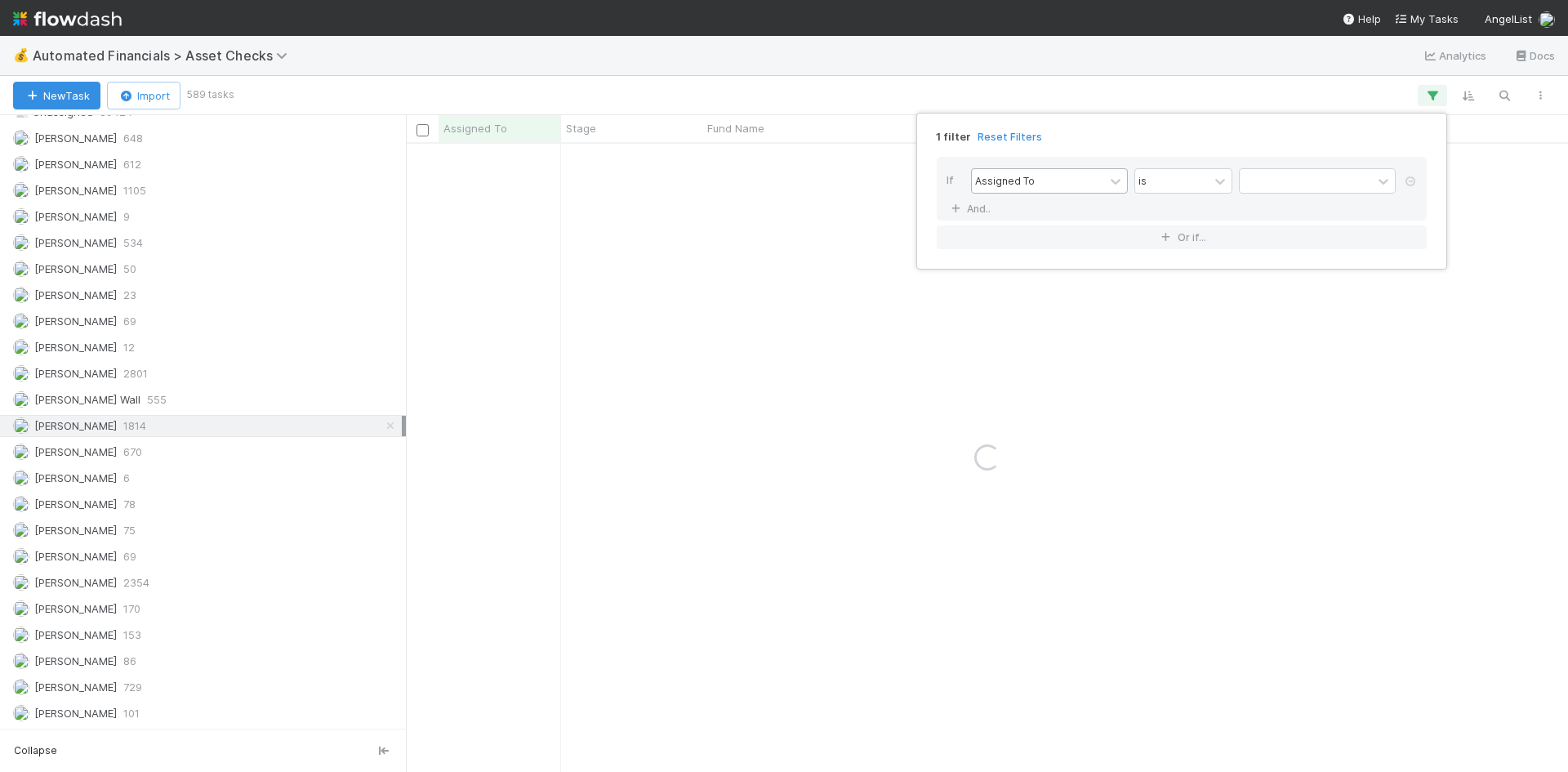
click at [1026, 185] on div "Assigned To" at bounding box center [1004, 180] width 59 height 15
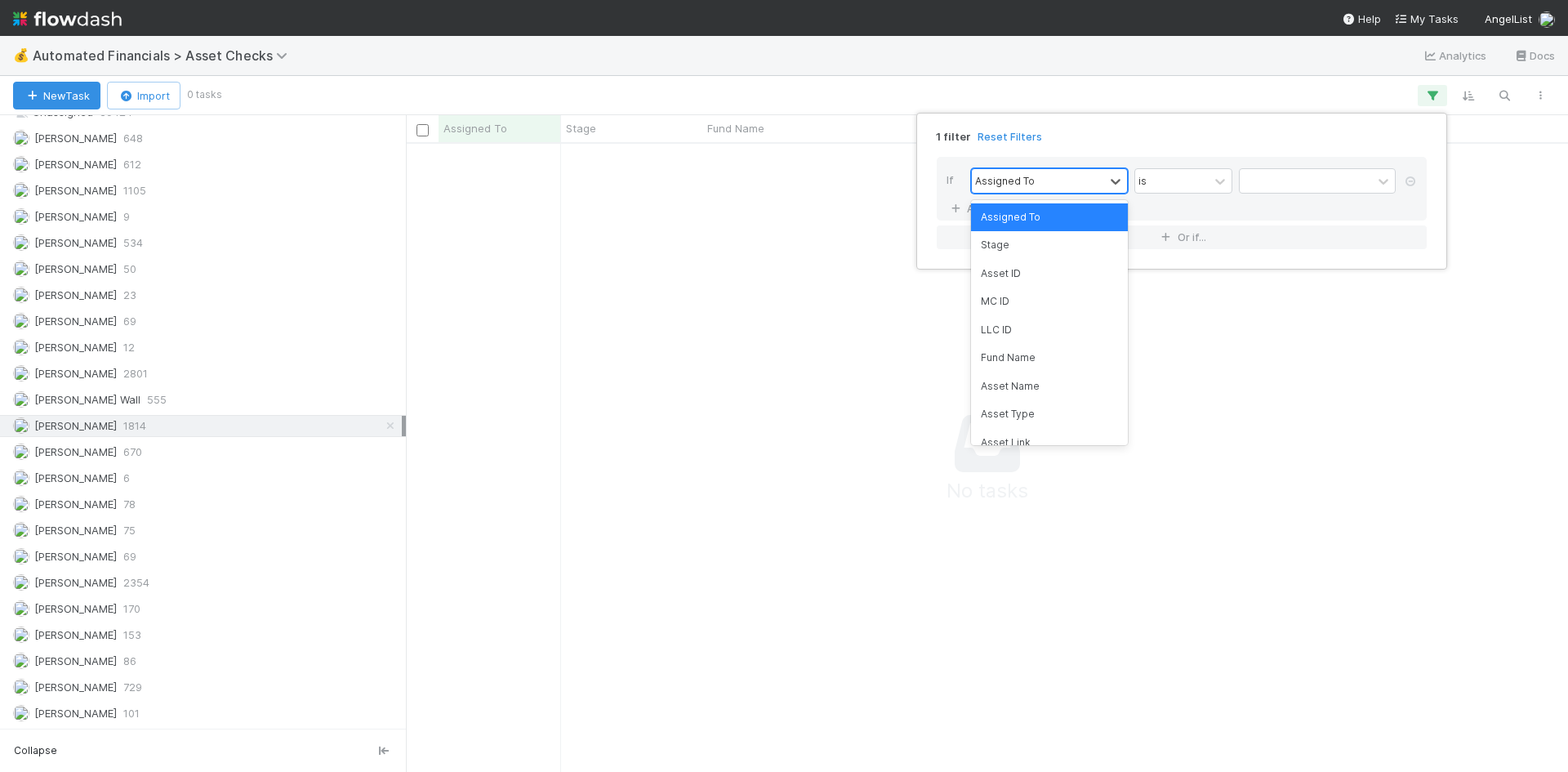
scroll to position [604, 1150]
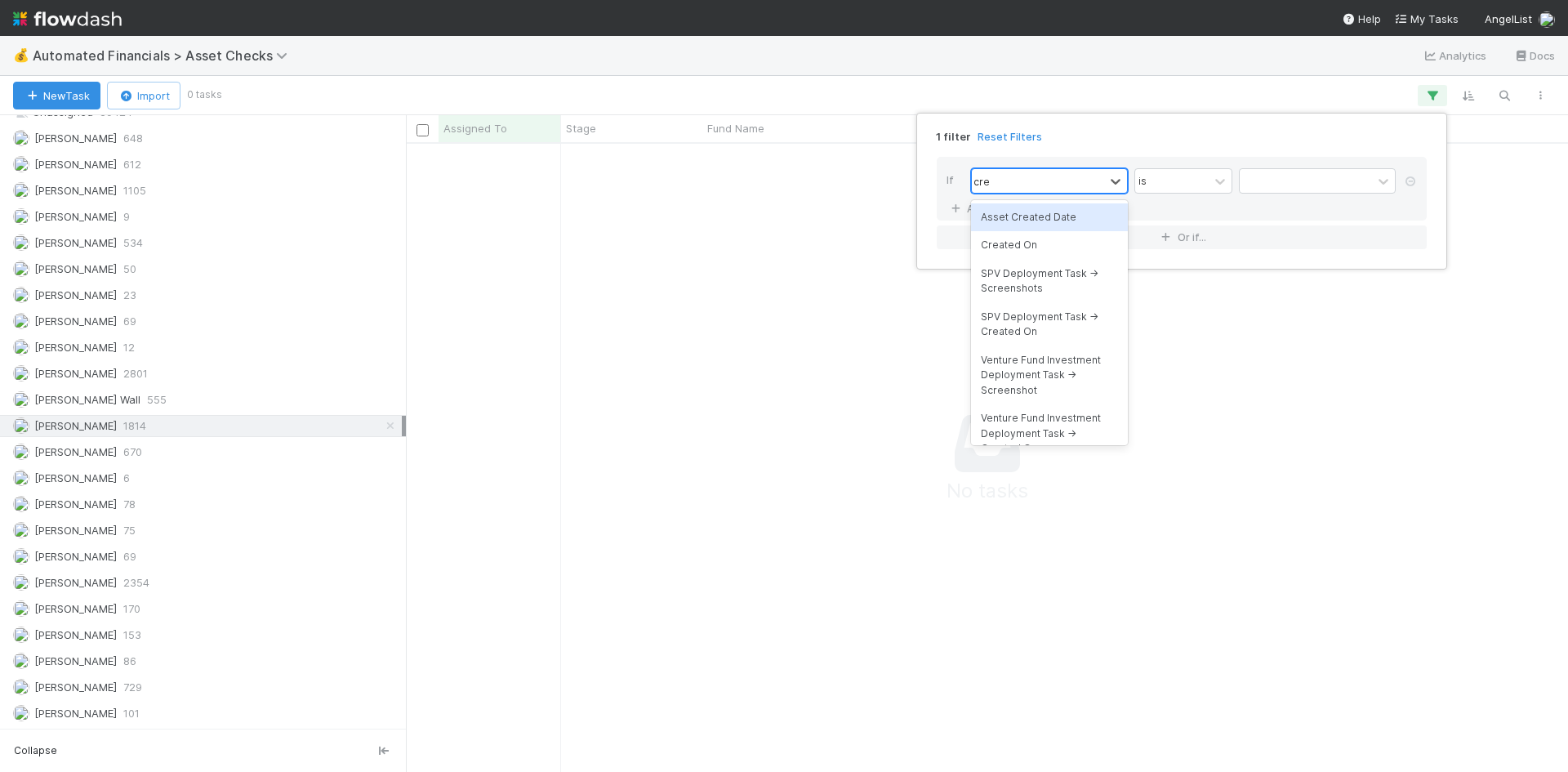
type input "crea"
click at [1025, 240] on div "Created On" at bounding box center [1050, 245] width 157 height 28
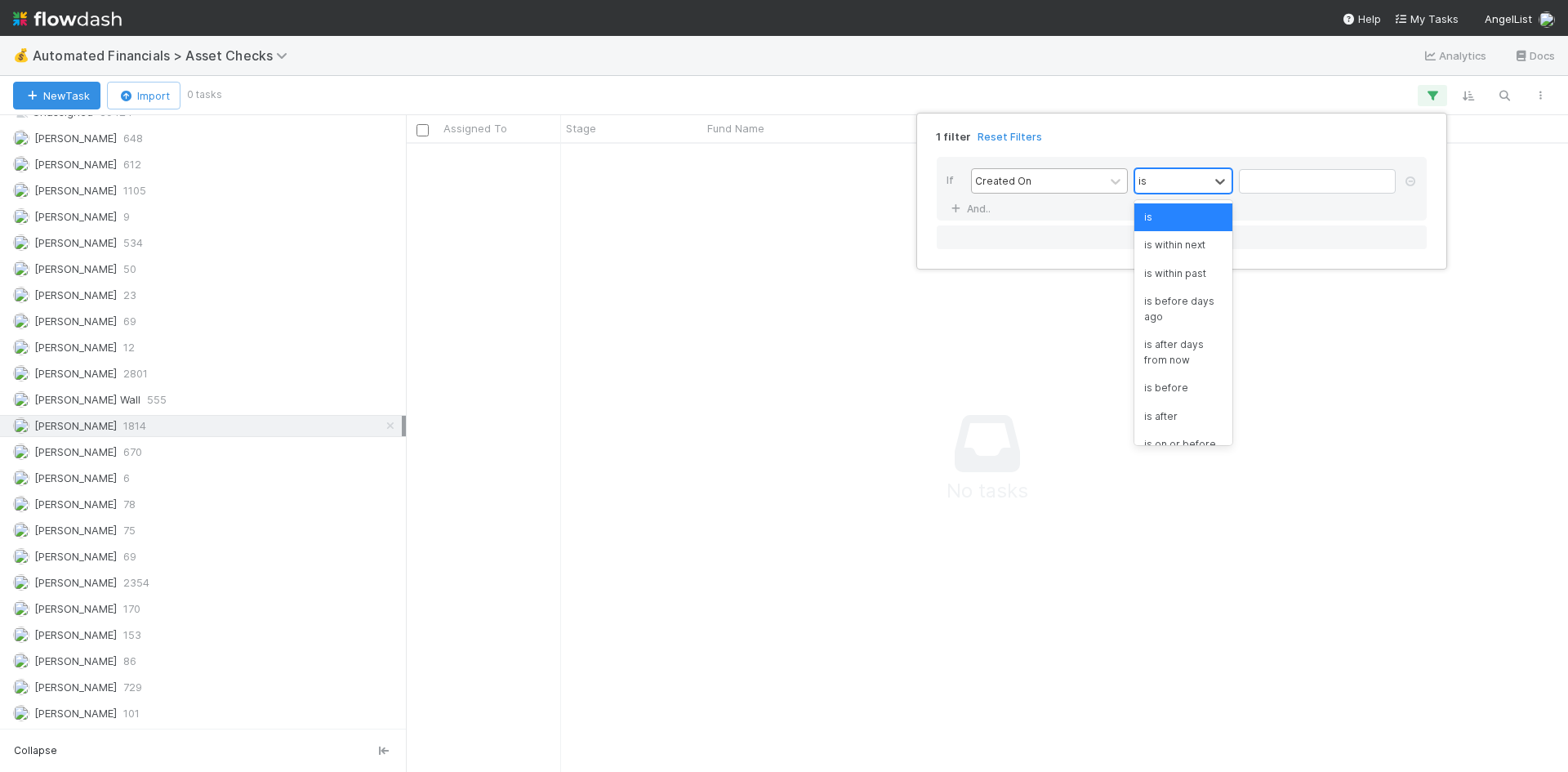
click at [1175, 169] on div "is" at bounding box center [1172, 180] width 73 height 24
type input "af"
click at [1176, 261] on div "is after" at bounding box center [1183, 261] width 98 height 28
click at [1282, 179] on input "text" at bounding box center [1317, 181] width 157 height 24
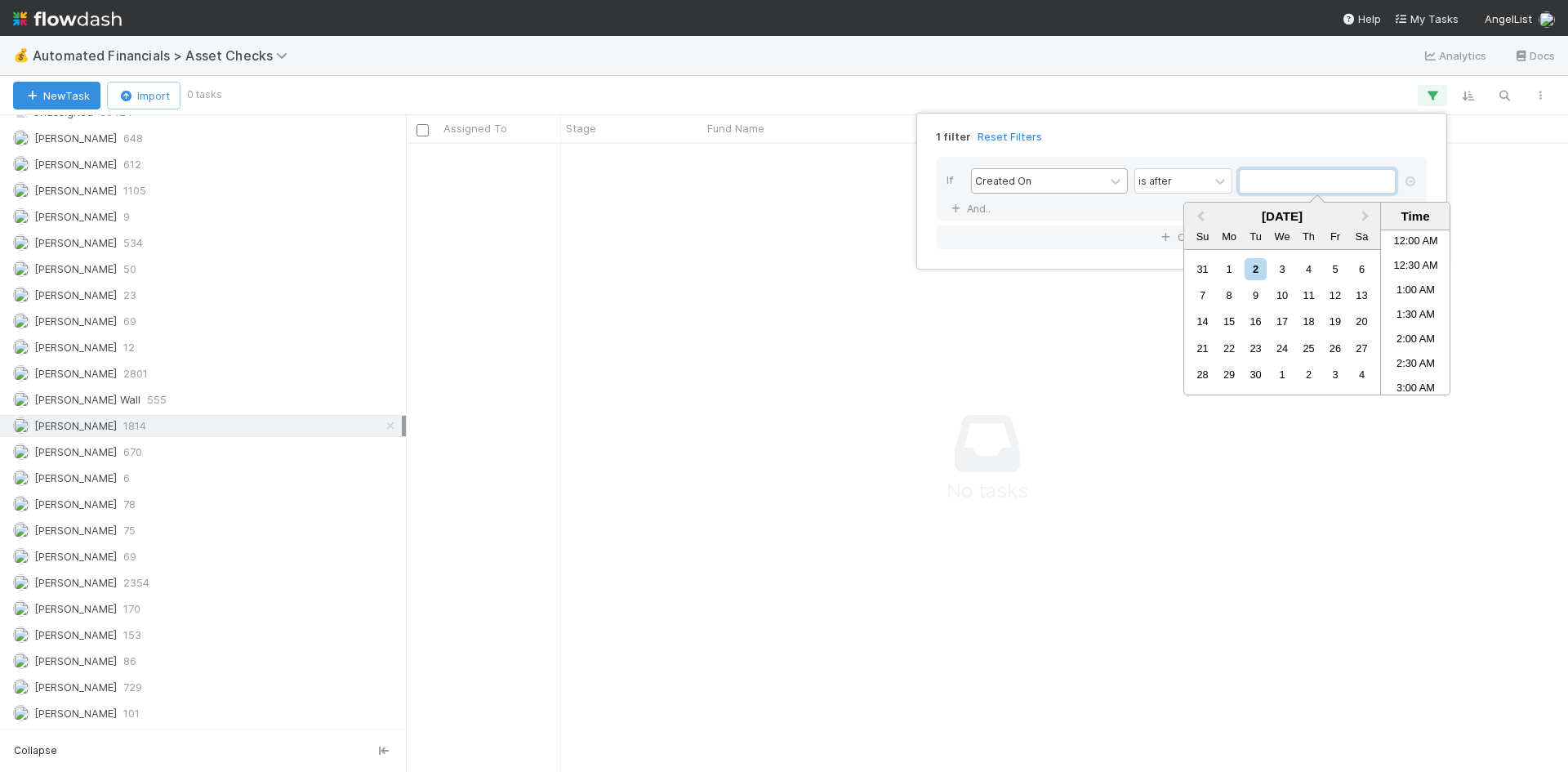
scroll to position [225, 0]
click at [1200, 217] on span "Previous Month" at bounding box center [1200, 217] width 0 height 19
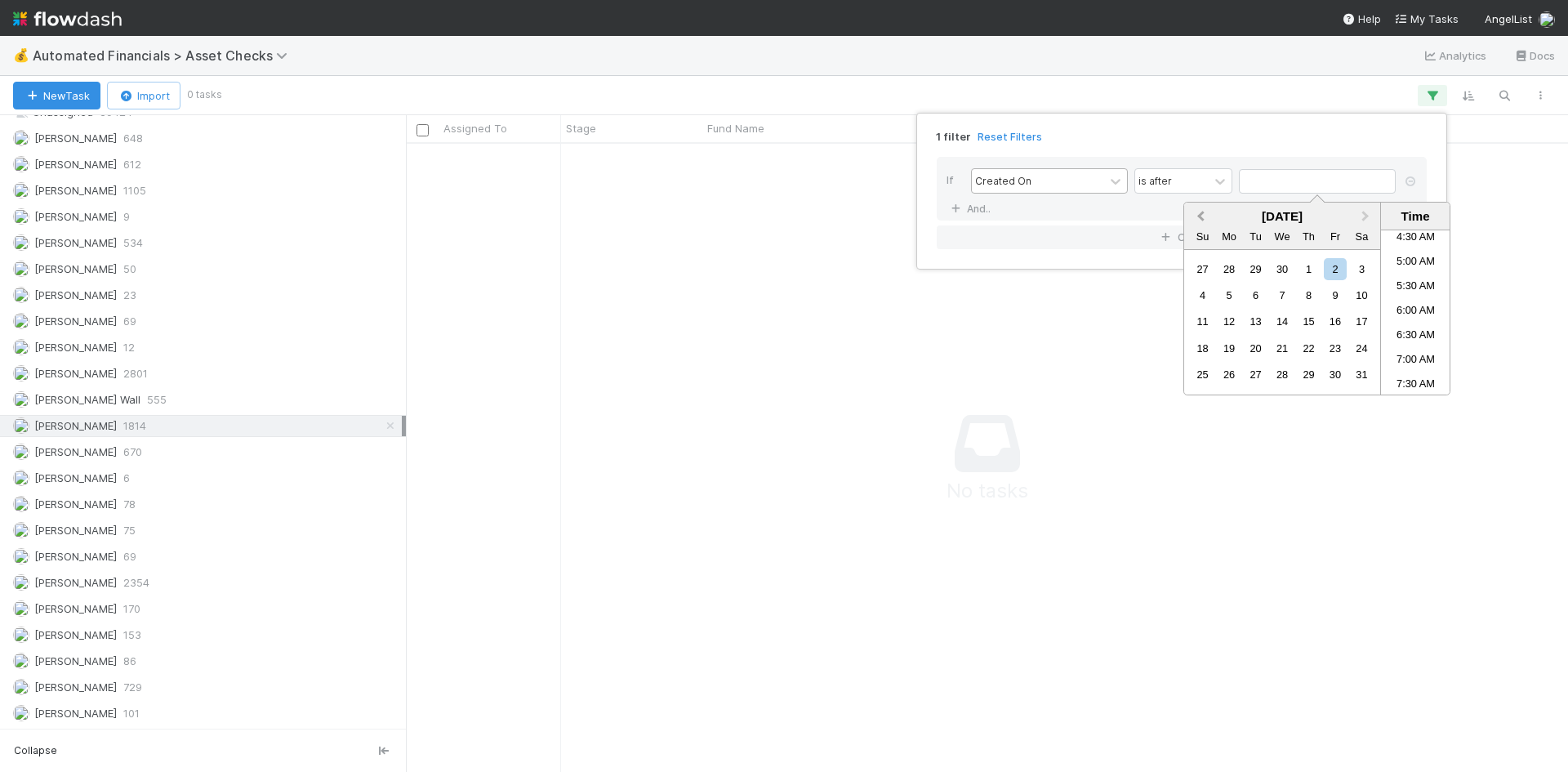
click at [1200, 217] on span "Previous Month" at bounding box center [1200, 217] width 0 height 19
click at [1258, 322] on div "15" at bounding box center [1255, 321] width 22 height 22
type input "04/15/2025 12:00:00 AM"
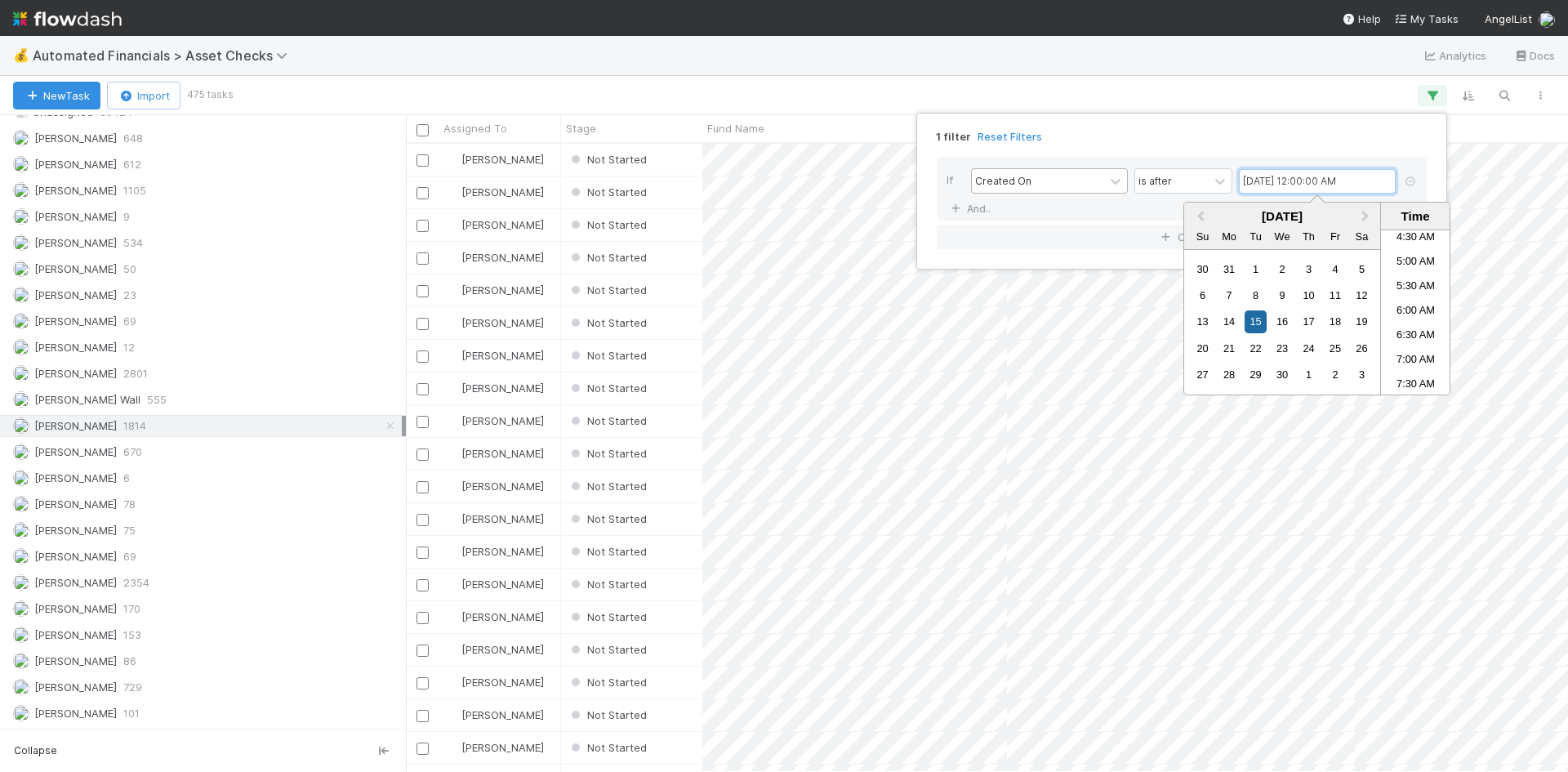
scroll to position [616, 1150]
click at [1172, 182] on div "is after" at bounding box center [1172, 180] width 73 height 24
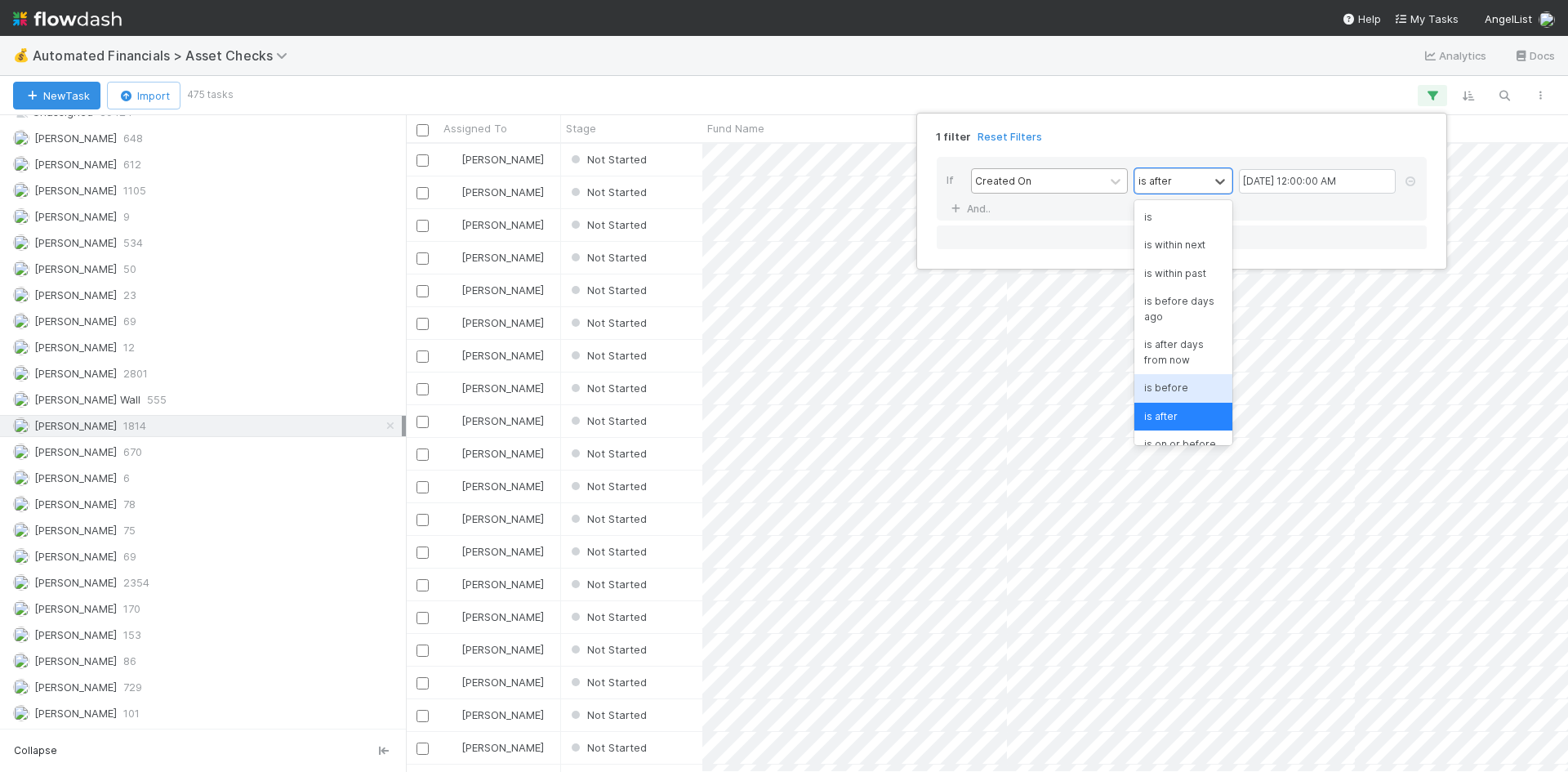
click at [1166, 385] on div "is before" at bounding box center [1183, 388] width 98 height 28
click at [1186, 66] on div "1 filter Reset Filters If Created On is before 04/15/2025 12:00:00 AM And.. Or …" at bounding box center [784, 386] width 1568 height 772
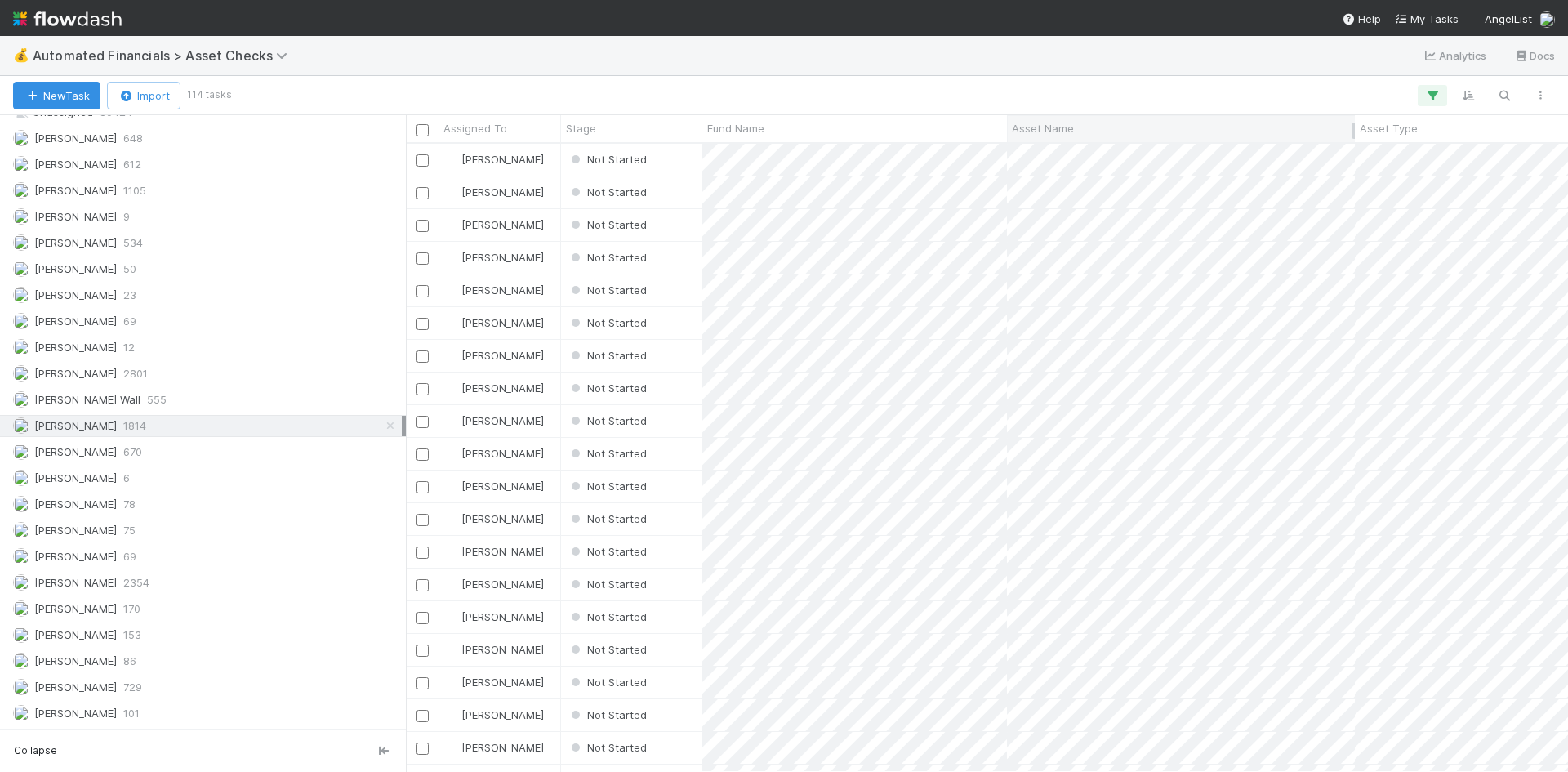
click at [1051, 124] on span "Asset Name" at bounding box center [1043, 128] width 62 height 17
click at [1063, 151] on div "Sort A → Z" at bounding box center [1106, 159] width 186 height 24
click at [678, 166] on div "Not Started" at bounding box center [632, 159] width 141 height 32
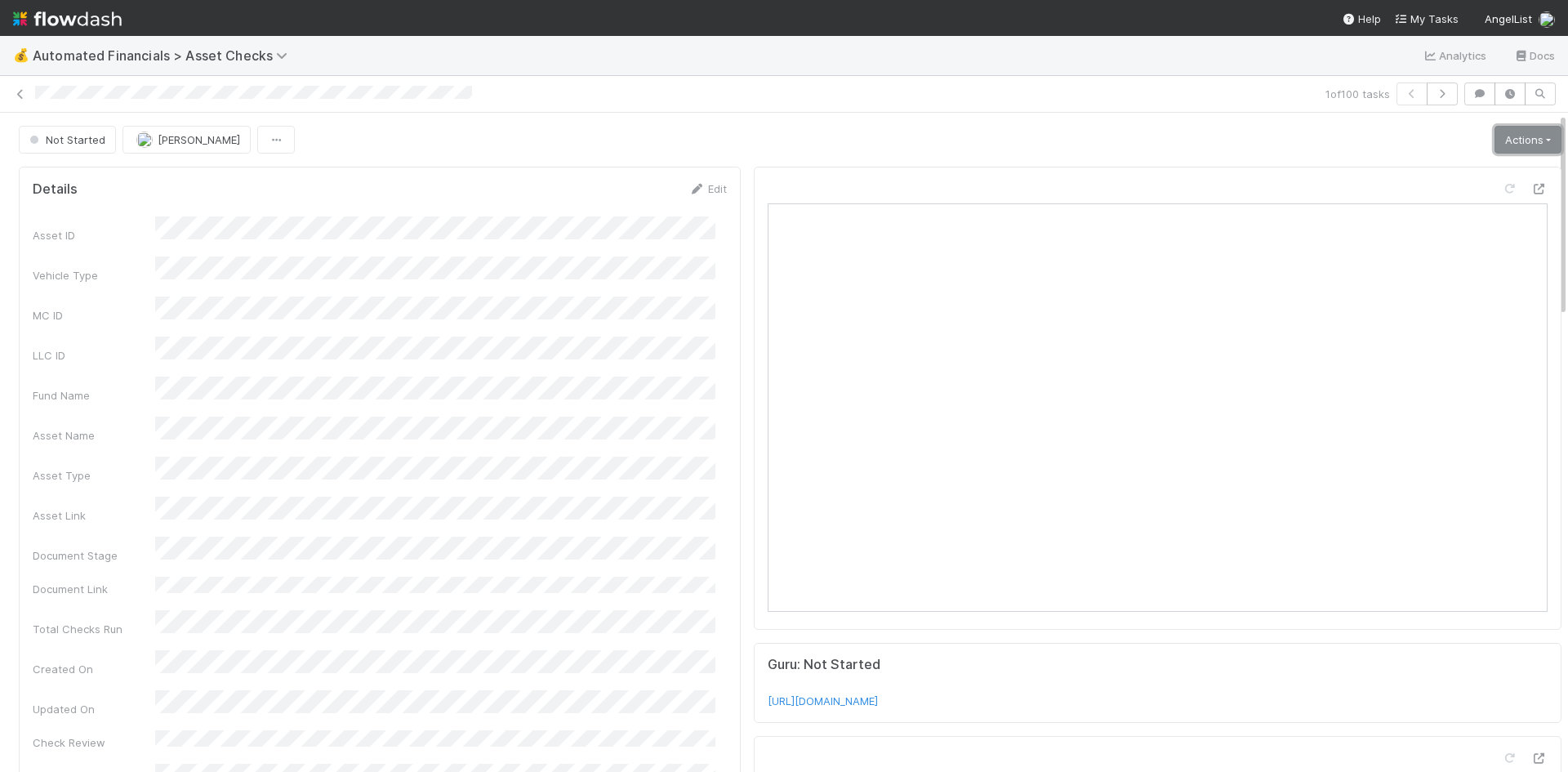
click at [1495, 136] on link "Actions" at bounding box center [1528, 139] width 67 height 28
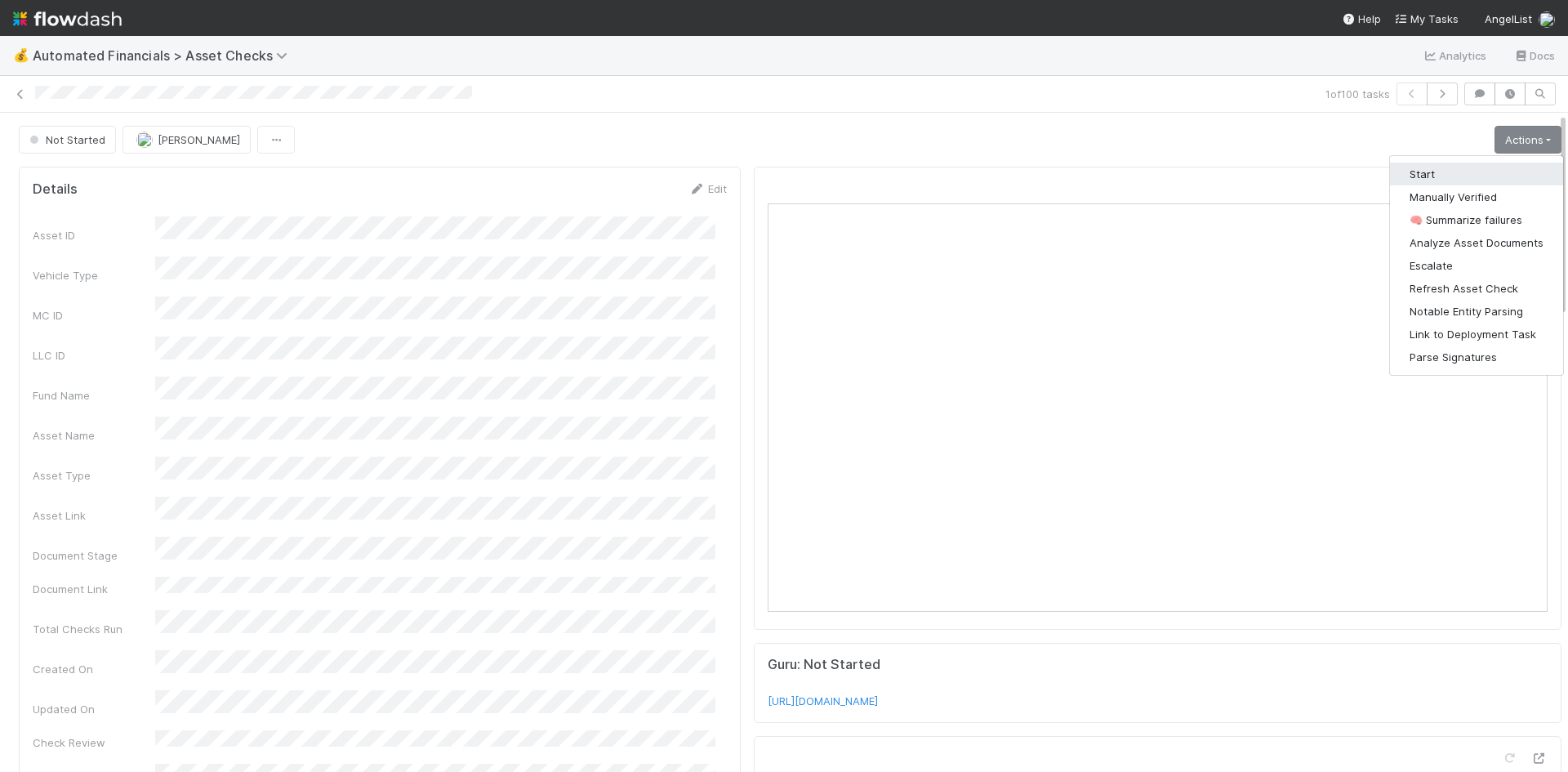
click at [1476, 172] on button "Start" at bounding box center [1477, 174] width 173 height 23
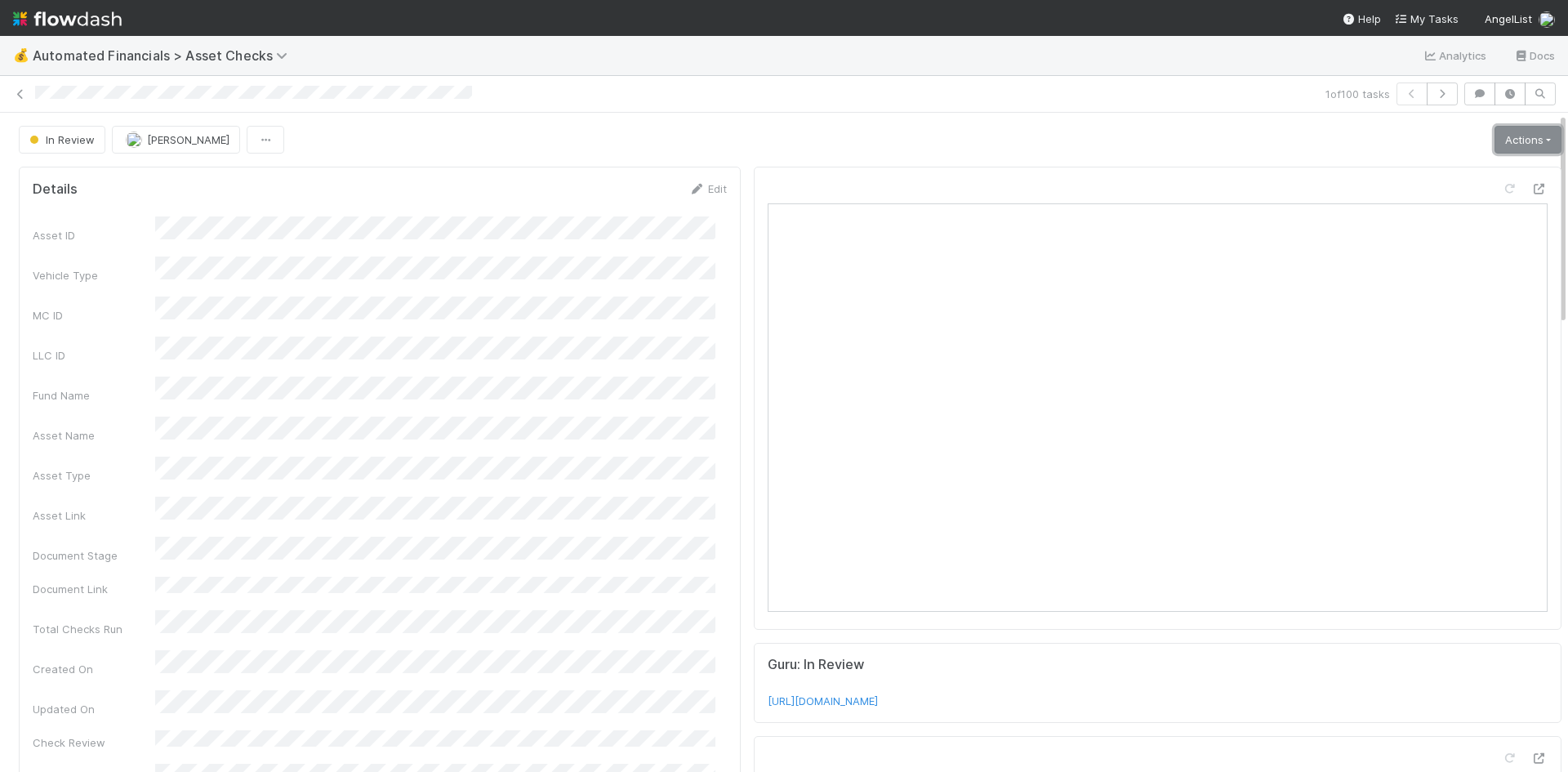
click at [1495, 144] on link "Actions" at bounding box center [1528, 139] width 67 height 28
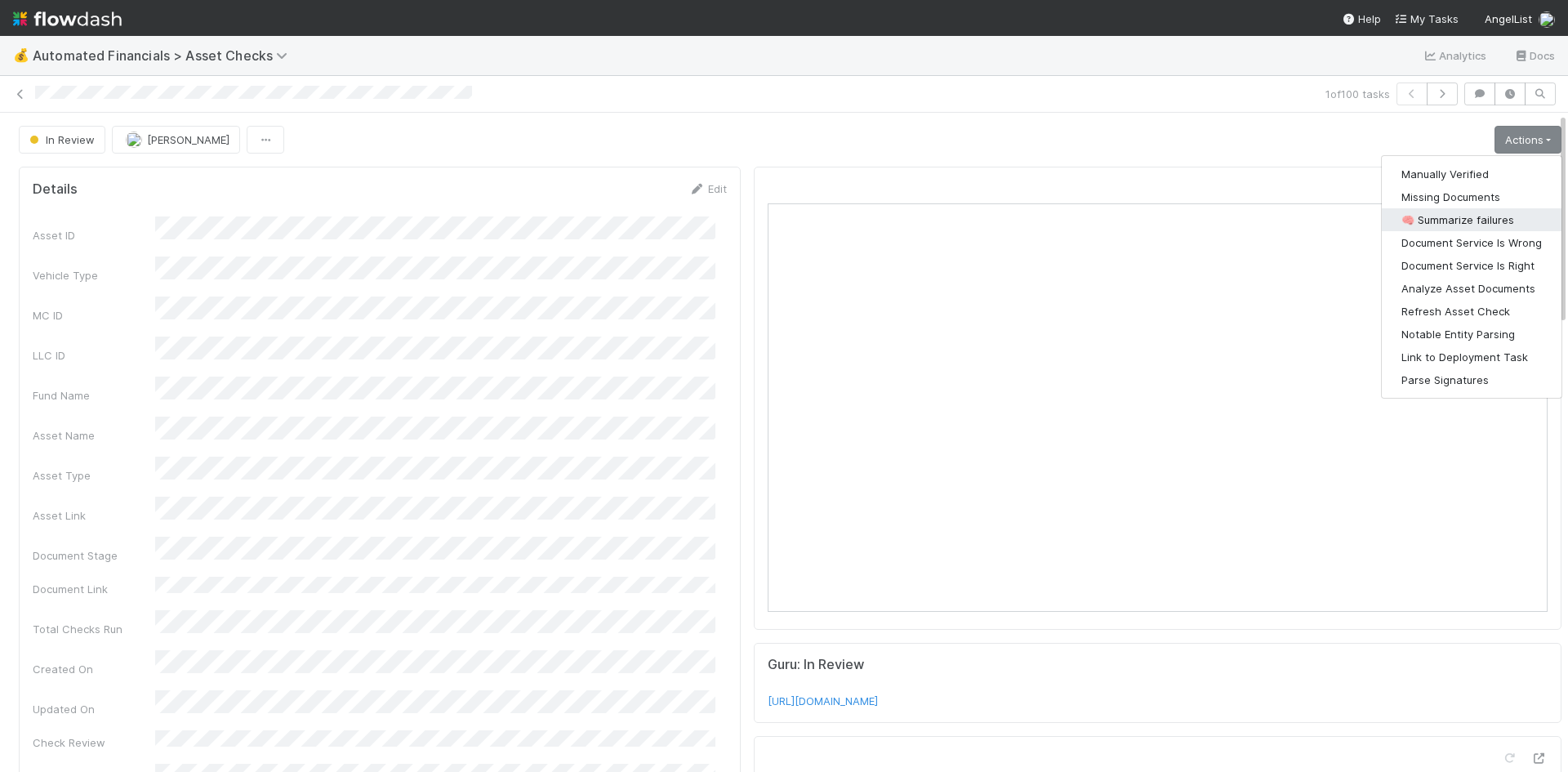
click at [1488, 218] on button "🧠 Summarize failures" at bounding box center [1471, 220] width 179 height 23
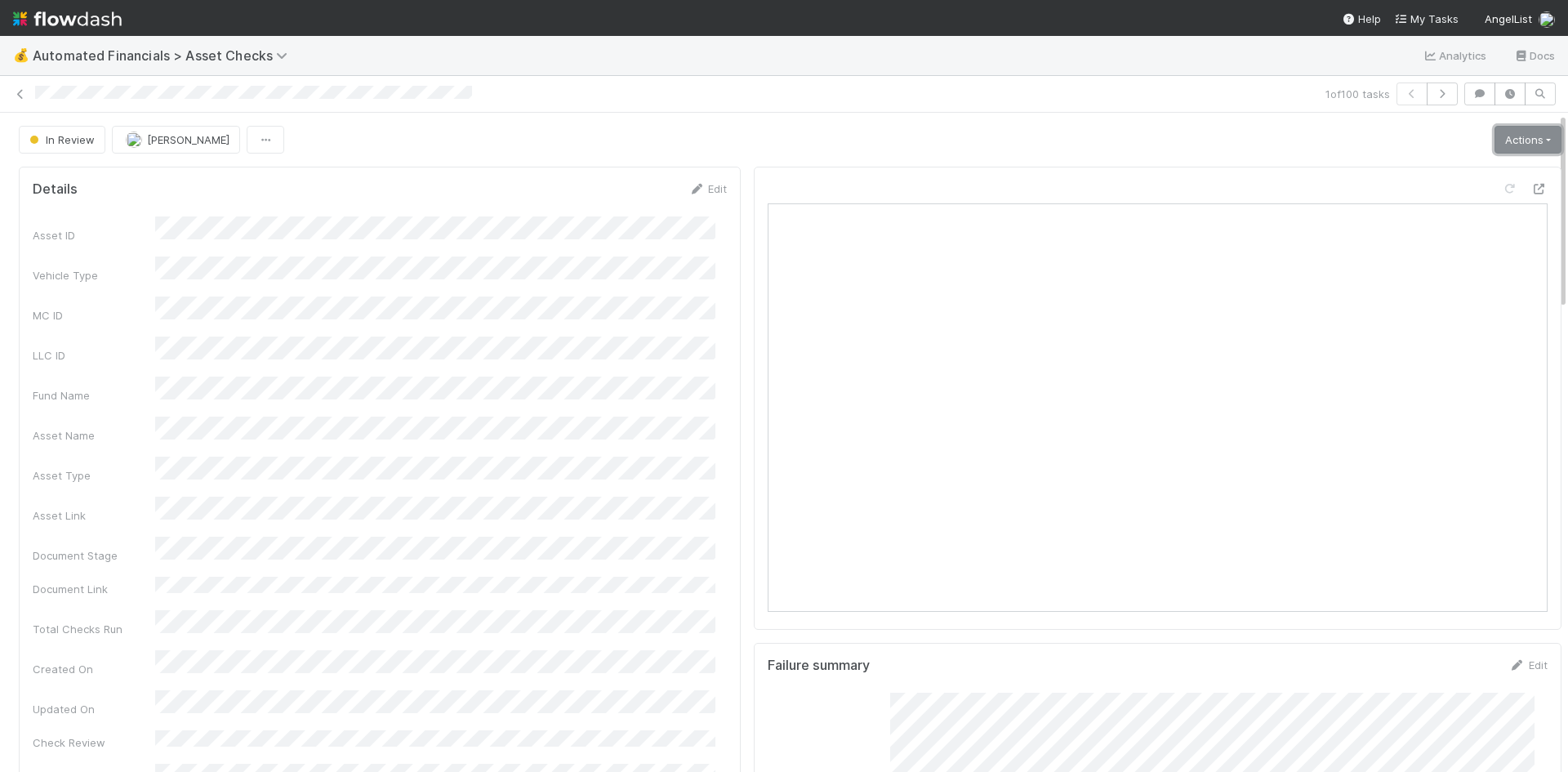
click at [1495, 141] on link "Actions" at bounding box center [1528, 139] width 67 height 28
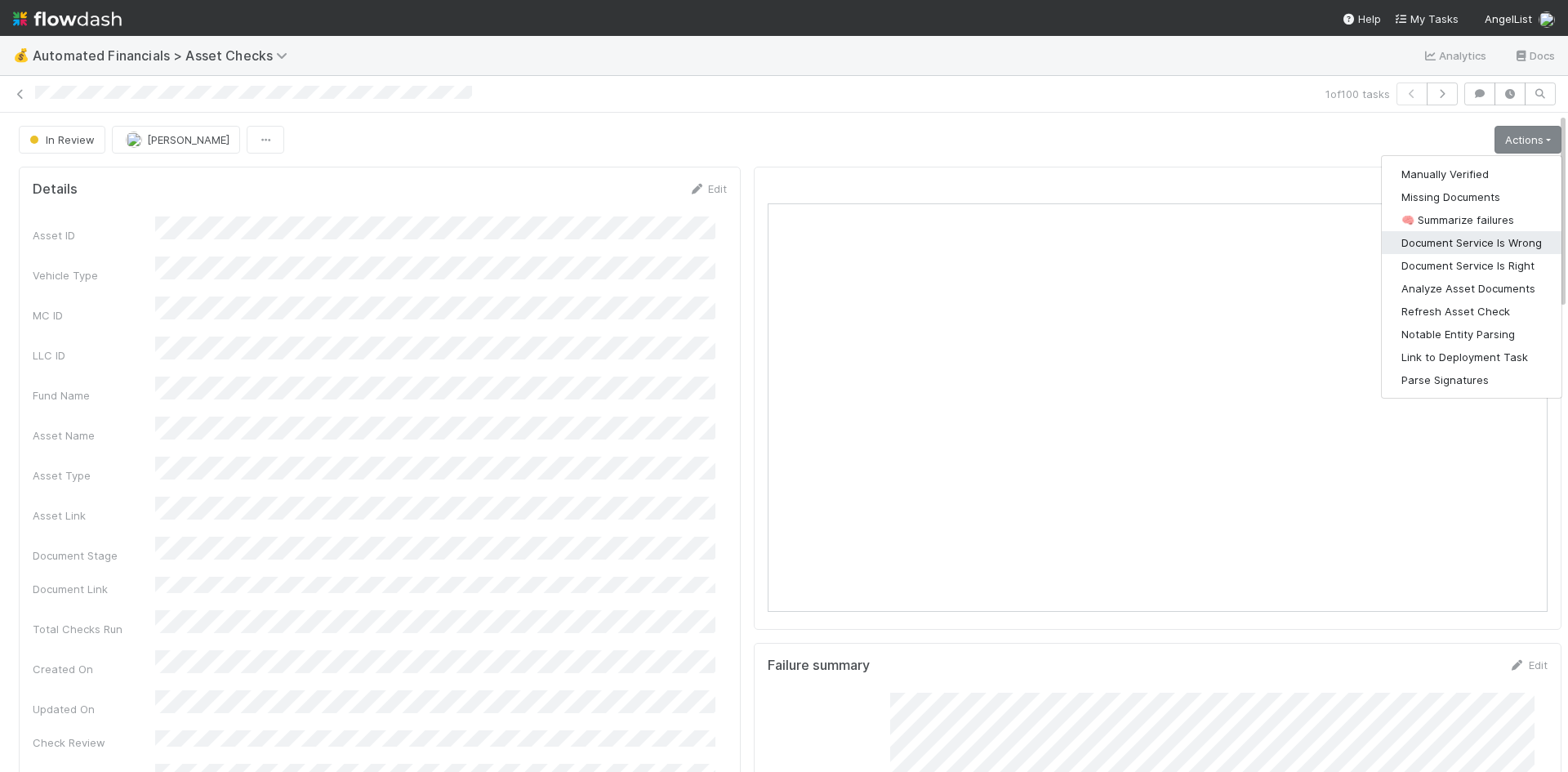
click at [1497, 234] on button "Document Service Is Wrong" at bounding box center [1471, 242] width 179 height 23
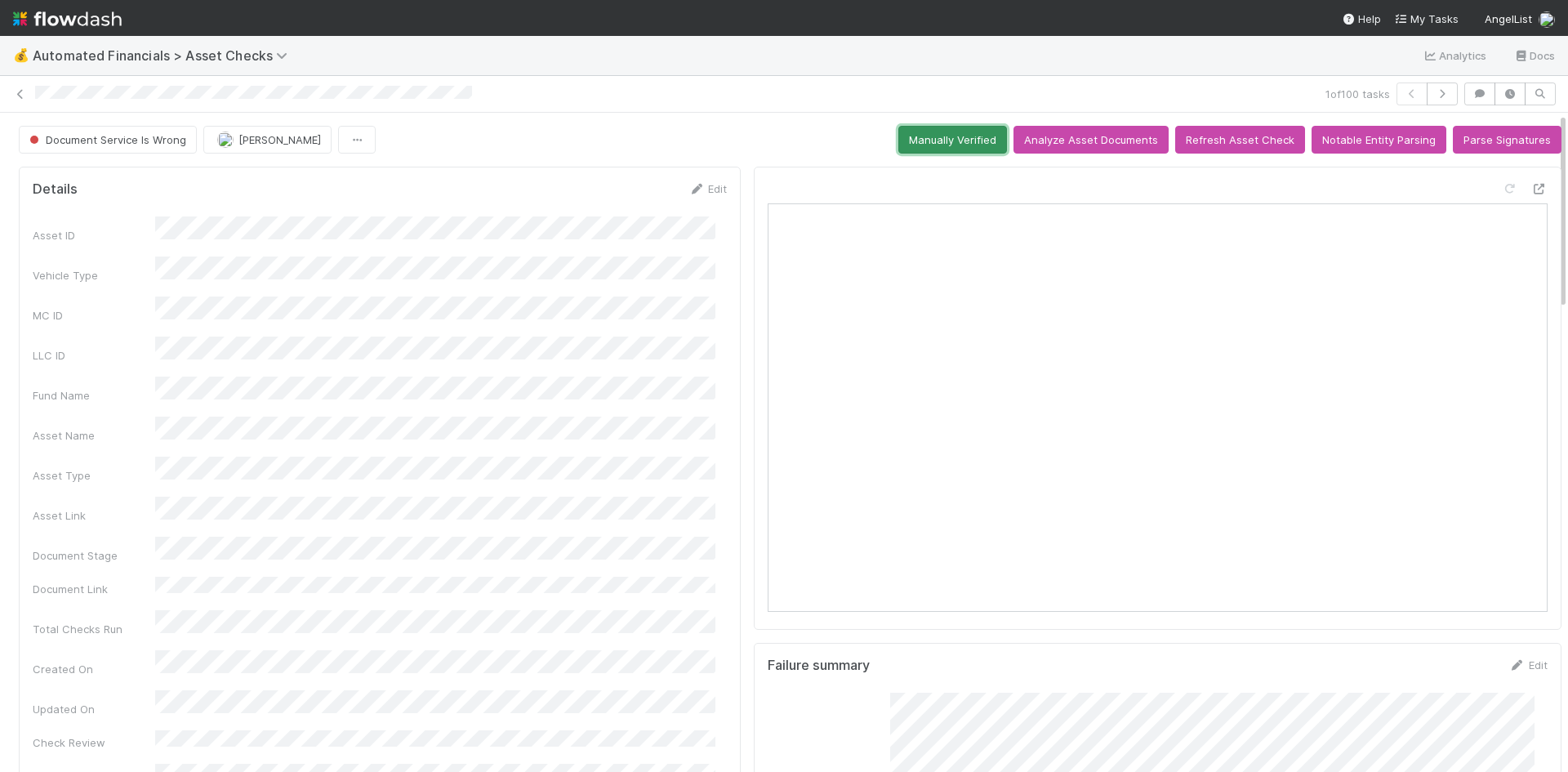
click at [921, 141] on button "Manually Verified" at bounding box center [952, 139] width 109 height 28
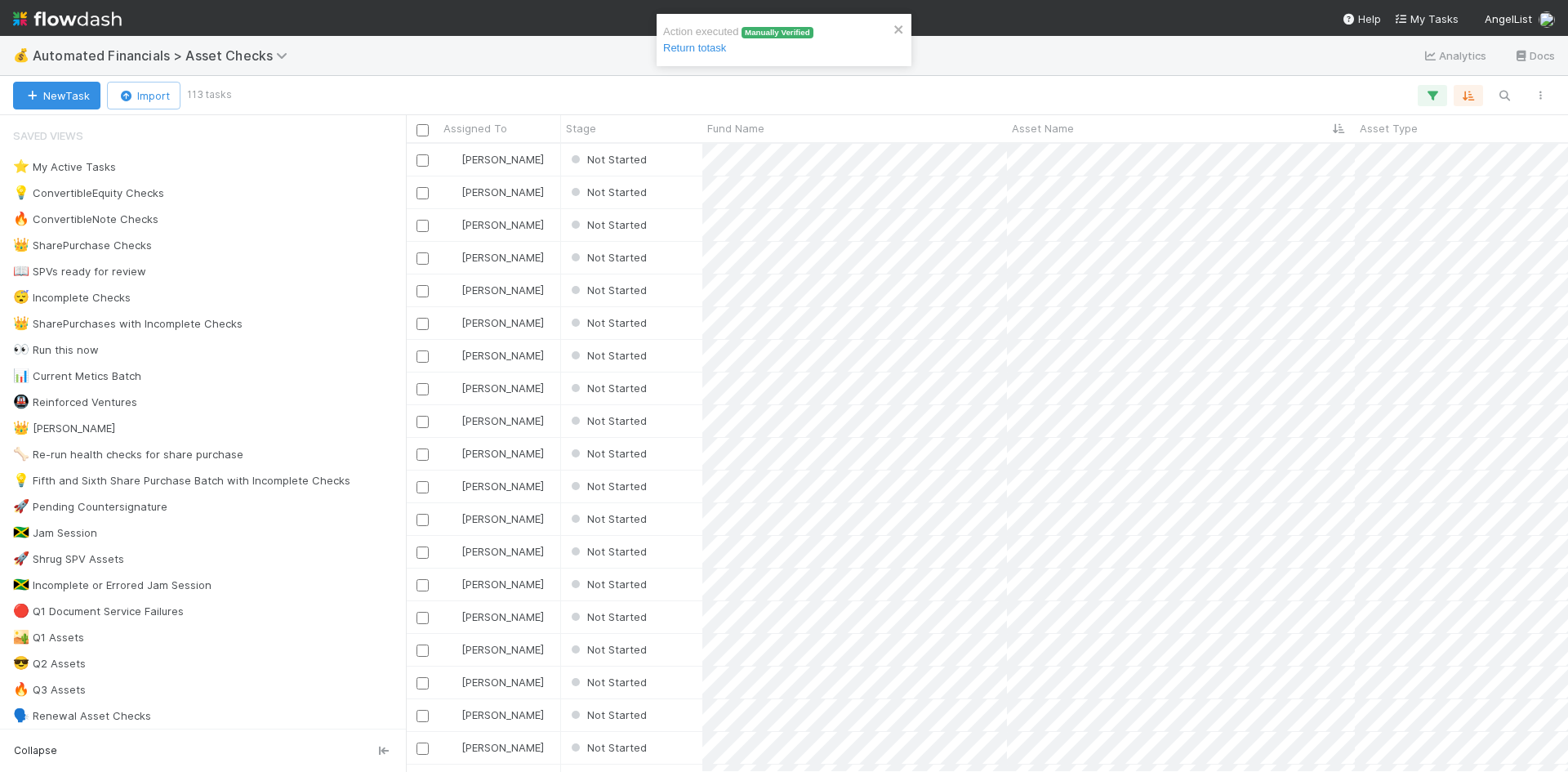
scroll to position [616, 1150]
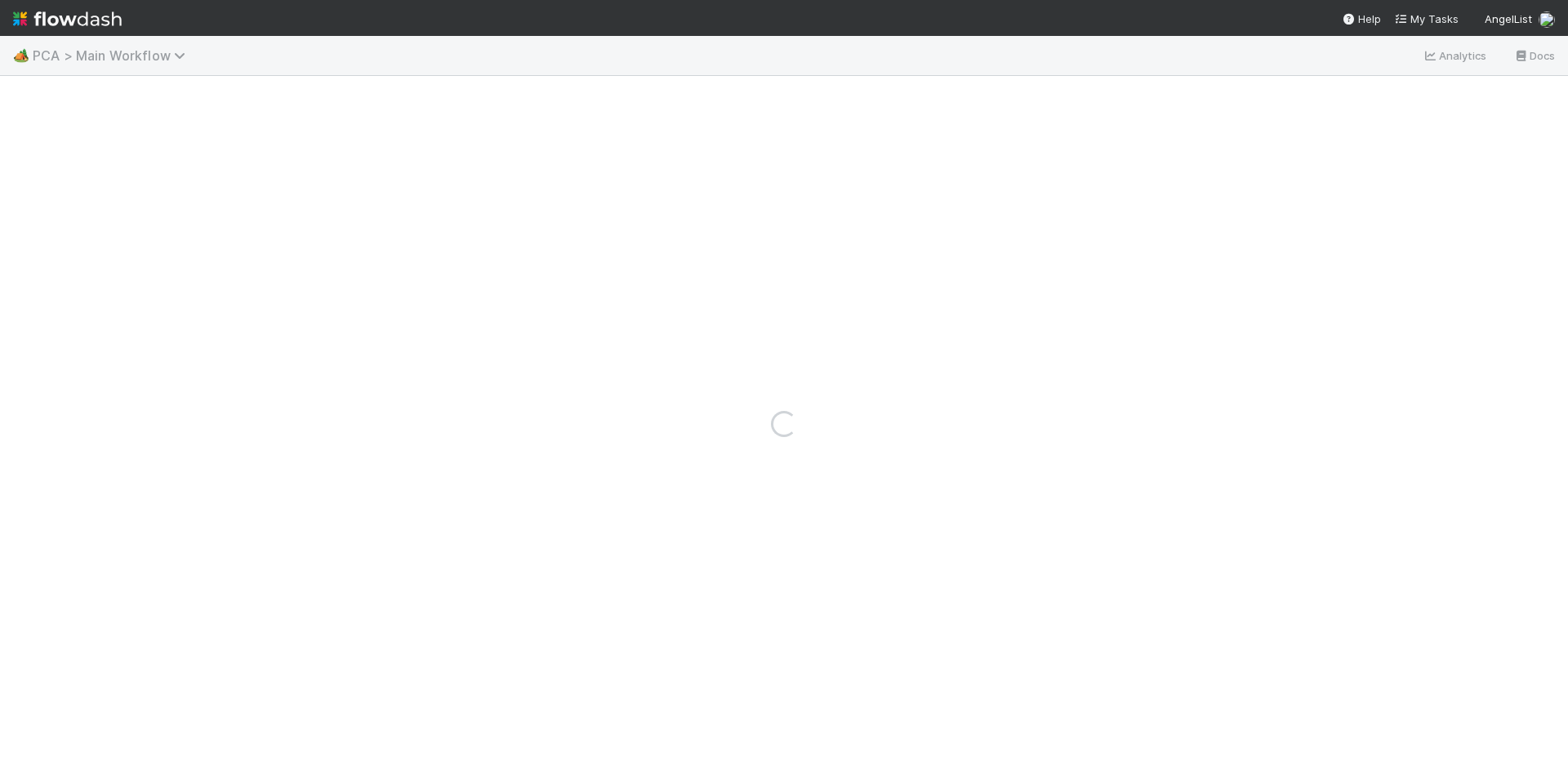
click at [141, 56] on span "PCA > Main Workflow" at bounding box center [113, 55] width 161 height 17
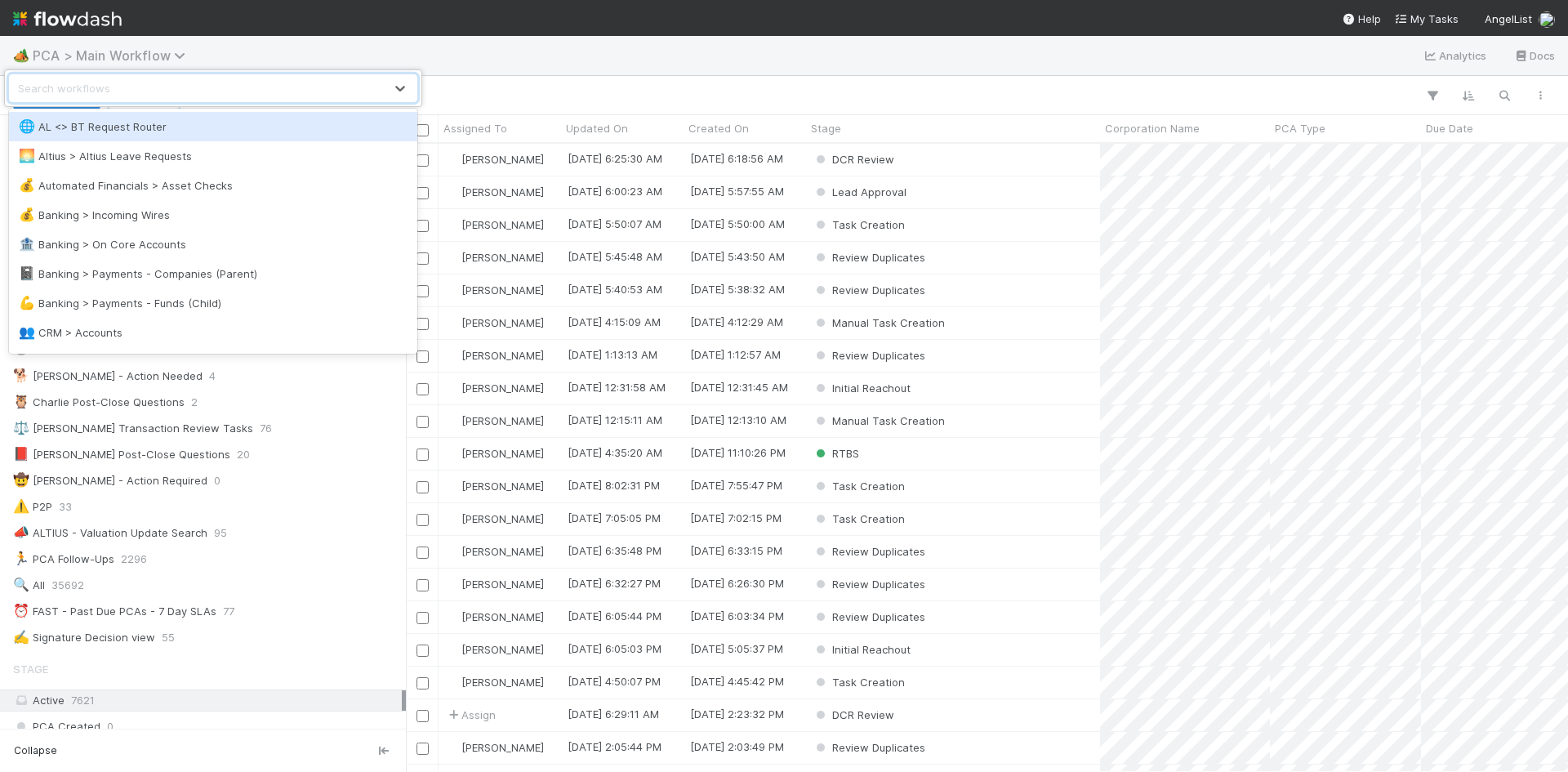
scroll to position [616, 1150]
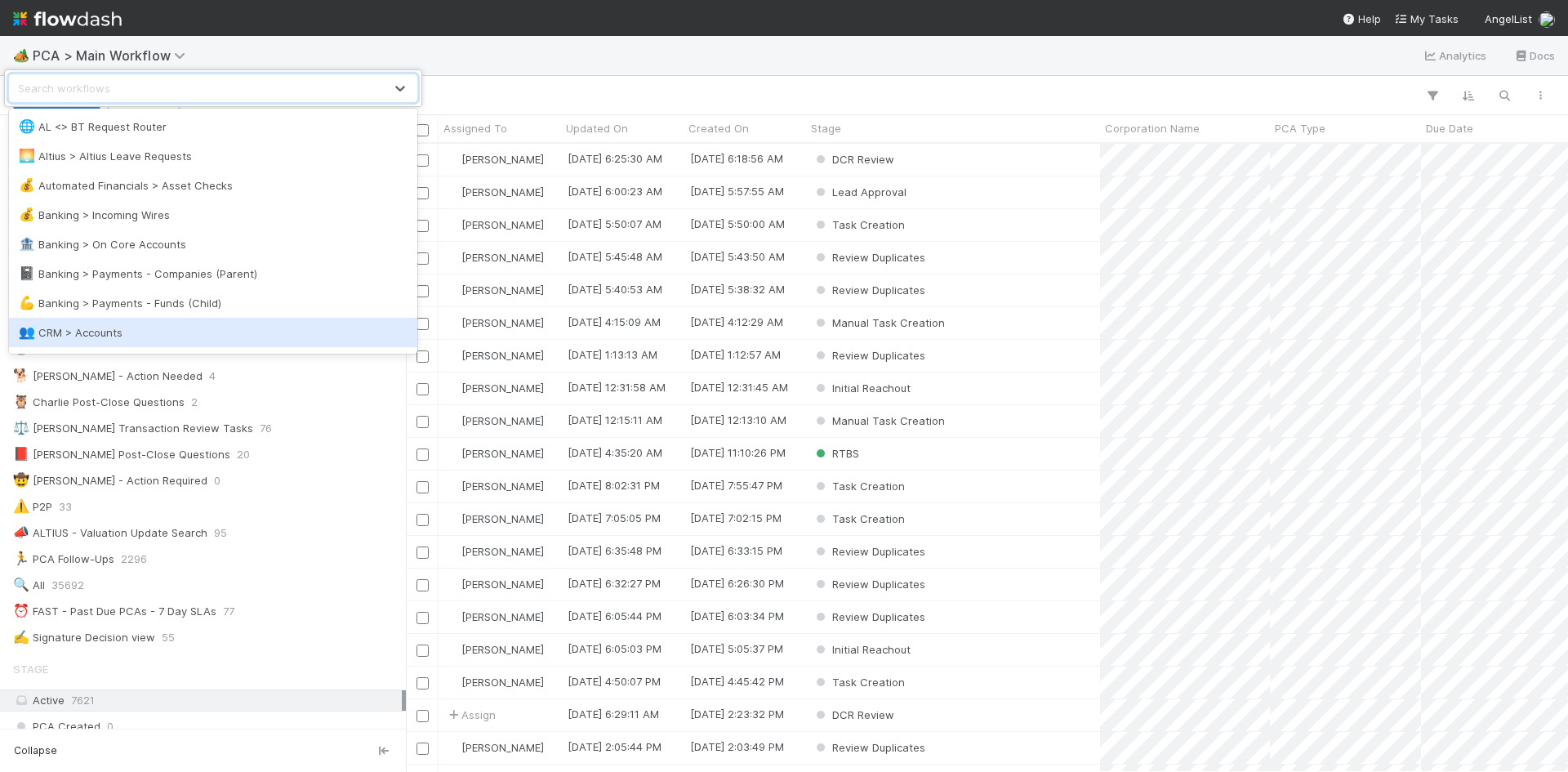
click at [153, 322] on div "👥 CRM > Accounts" at bounding box center [213, 333] width 409 height 30
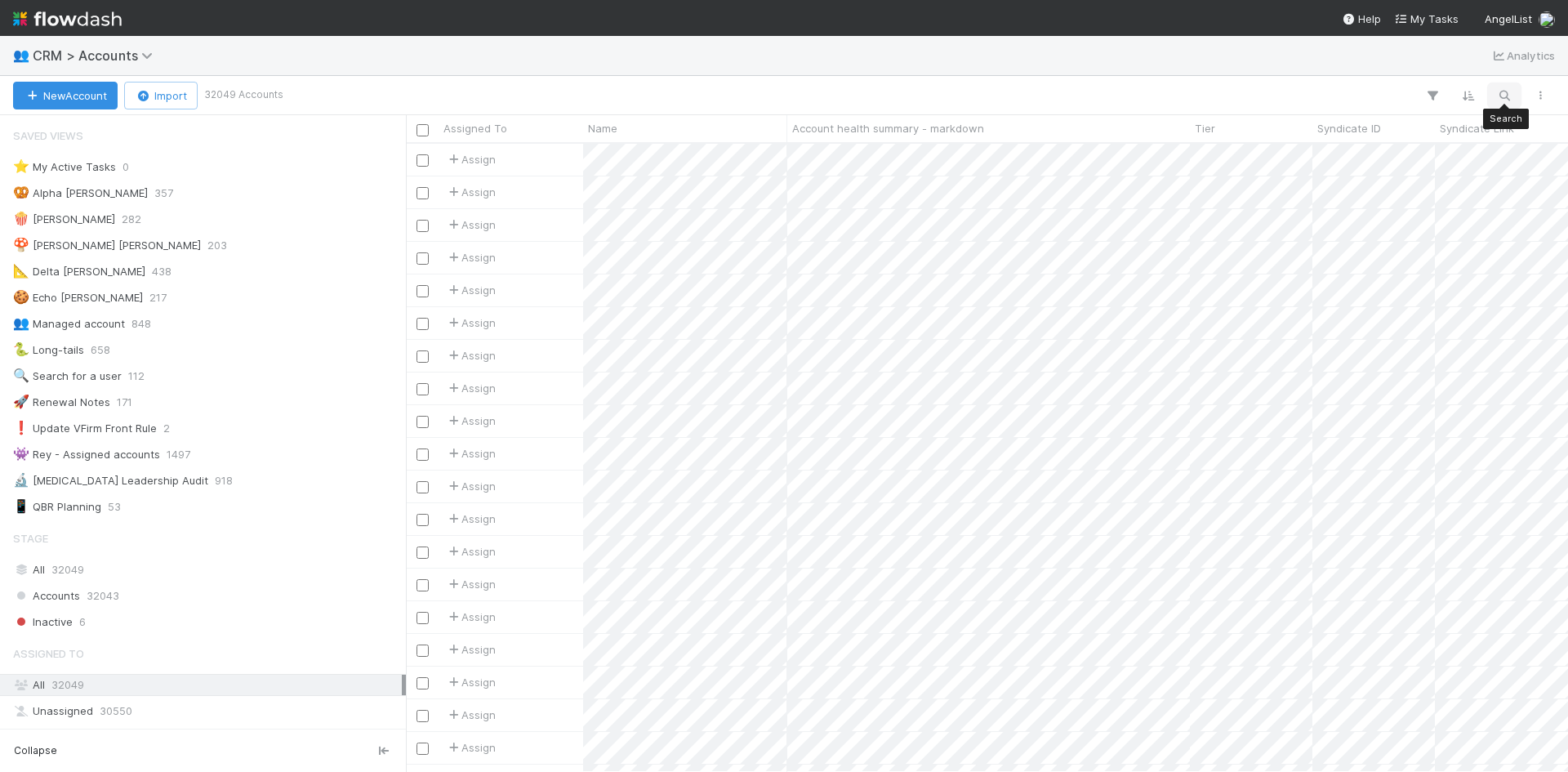
click at [1504, 88] on icon "button" at bounding box center [1504, 95] width 17 height 15
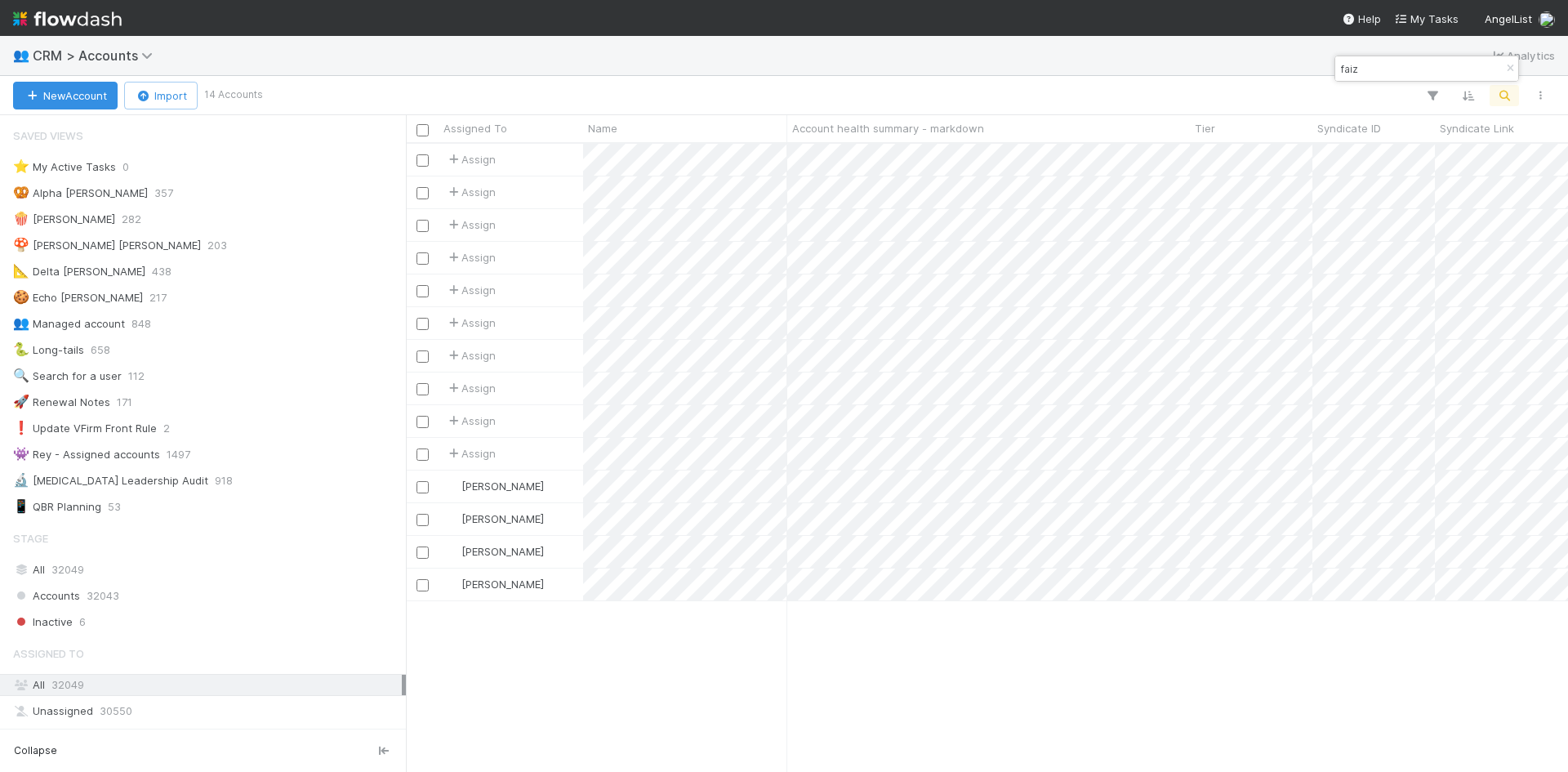
scroll to position [616, 1150]
drag, startPoint x: 1378, startPoint y: 67, endPoint x: 1335, endPoint y: 67, distance: 43.0
click at [1335, 67] on div "faiz" at bounding box center [1427, 69] width 185 height 26
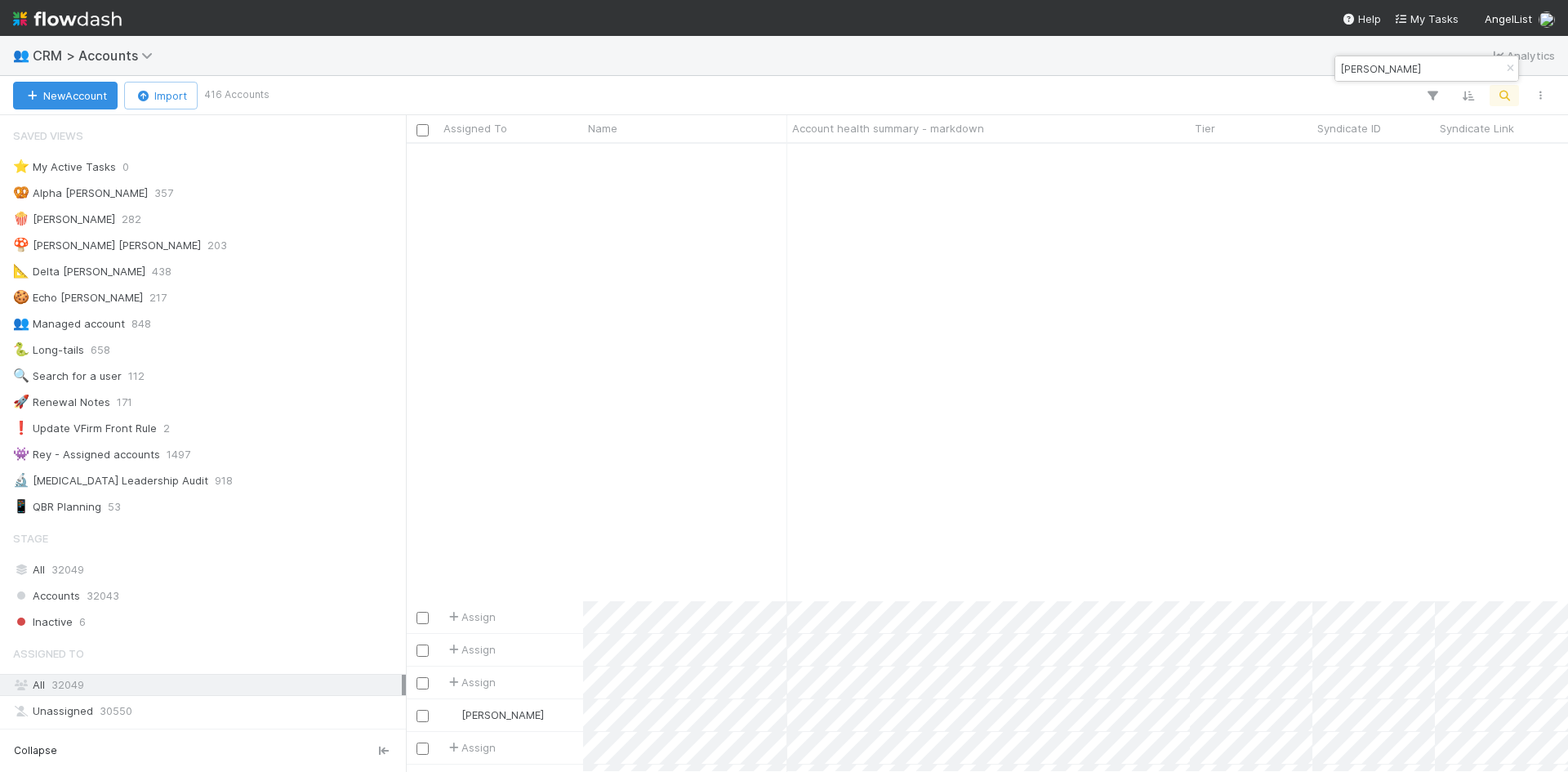
scroll to position [817, 0]
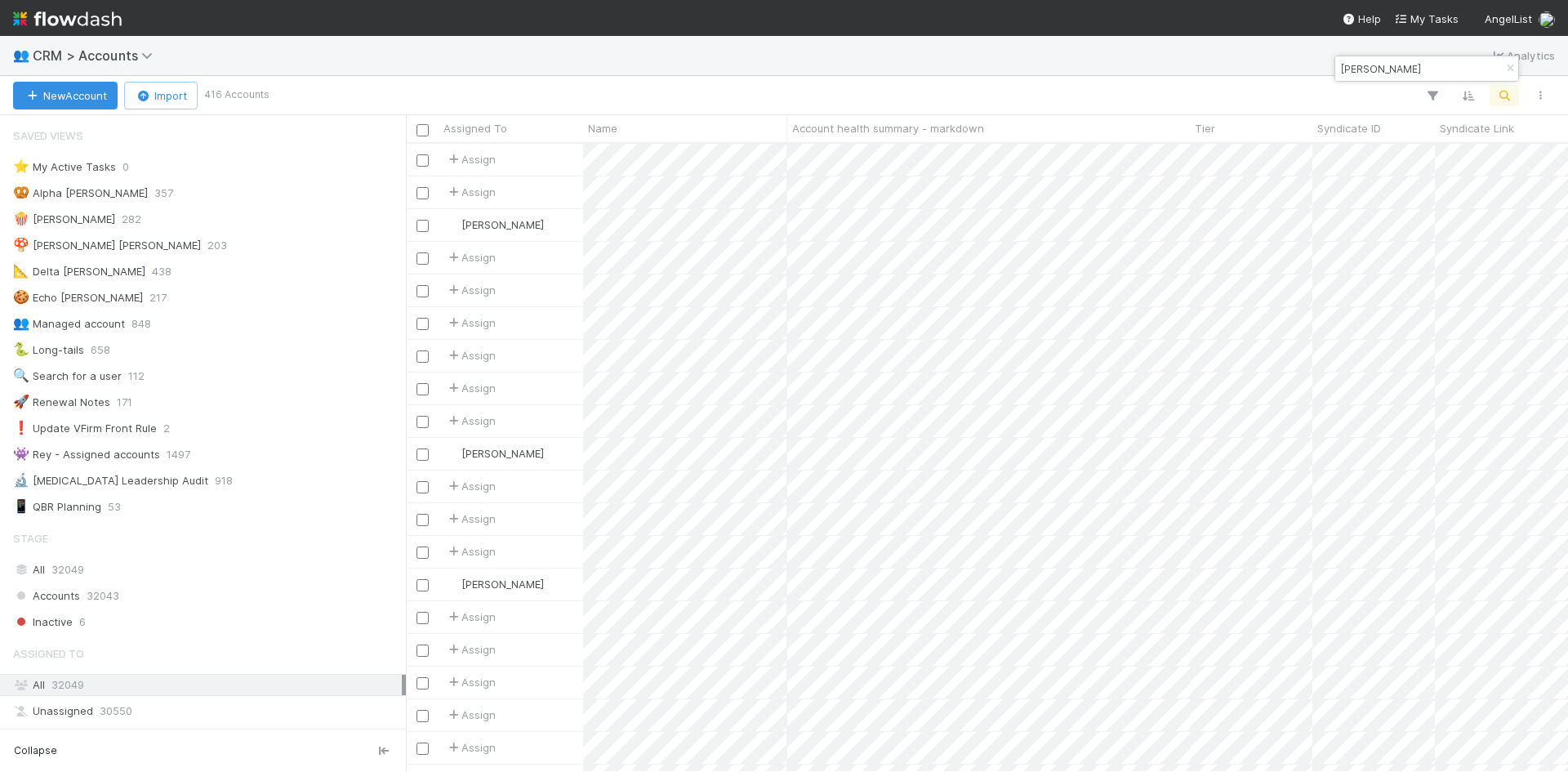
click at [1348, 70] on input "peter" at bounding box center [1420, 69] width 164 height 20
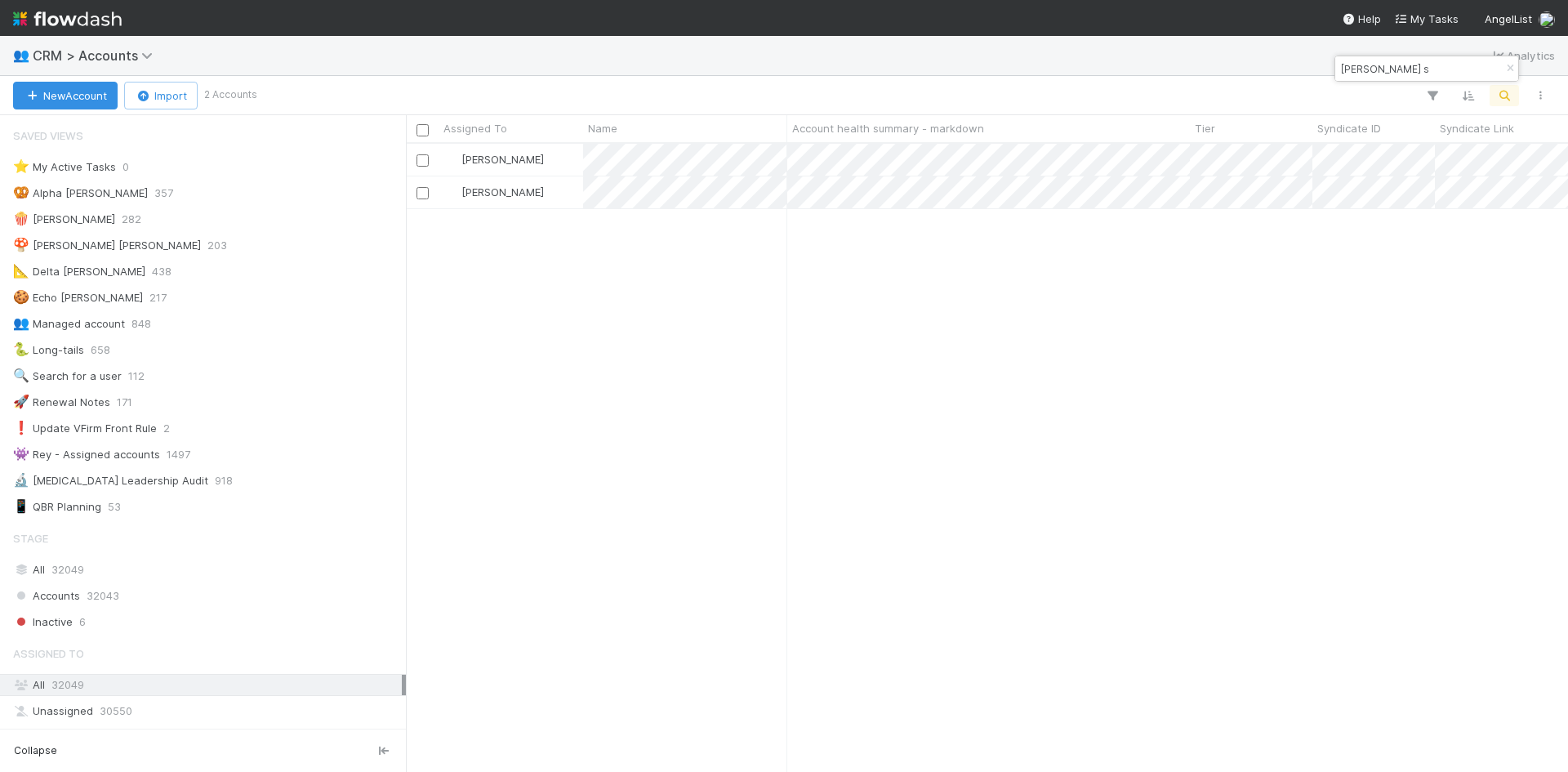
scroll to position [616, 1150]
type input "noam s"
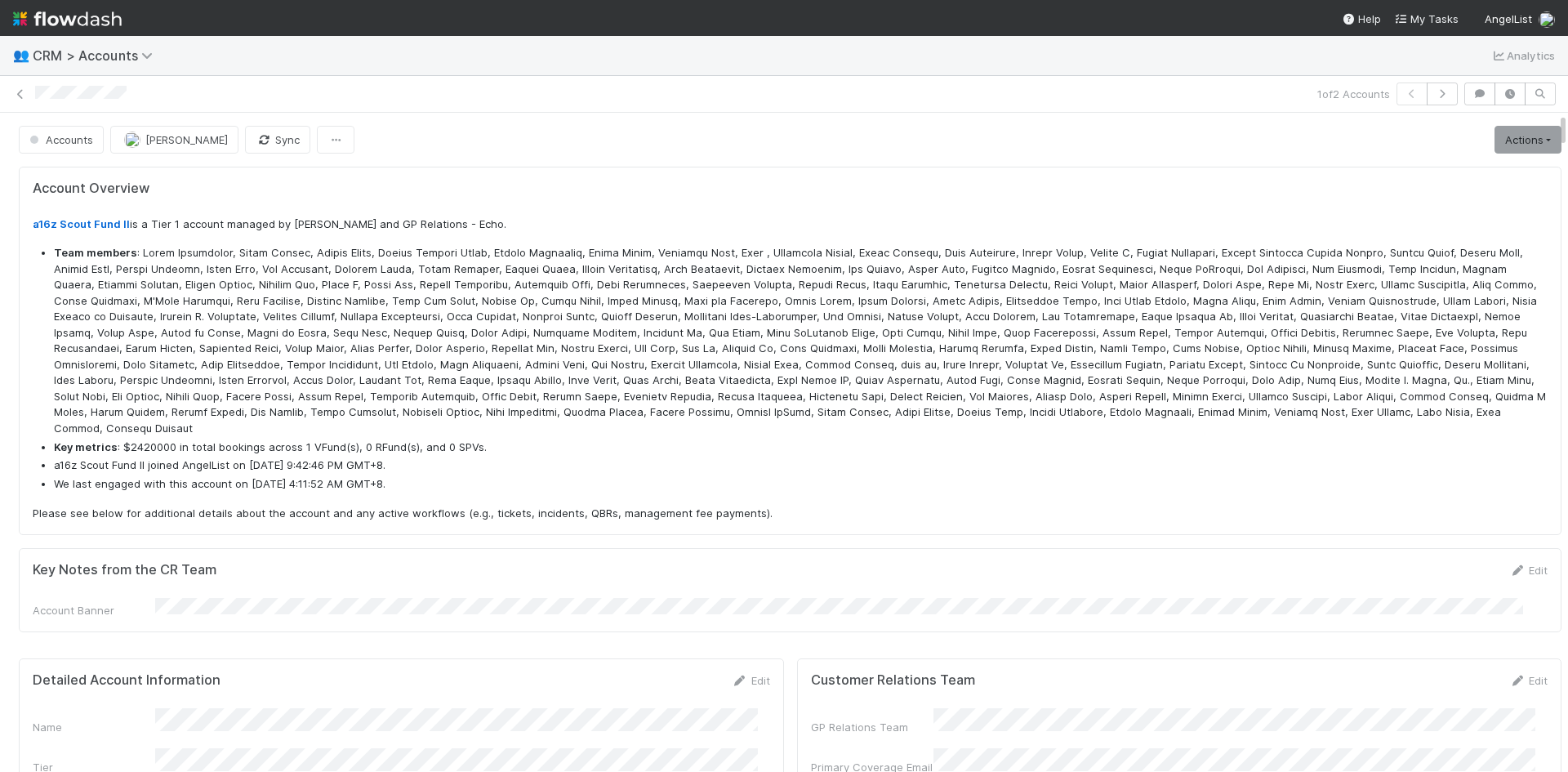
click at [1071, 141] on div "Accounts Manav Mehta Sync Actions Generate QBR Task Flag Renewal Update Slack I…" at bounding box center [790, 139] width 1543 height 28
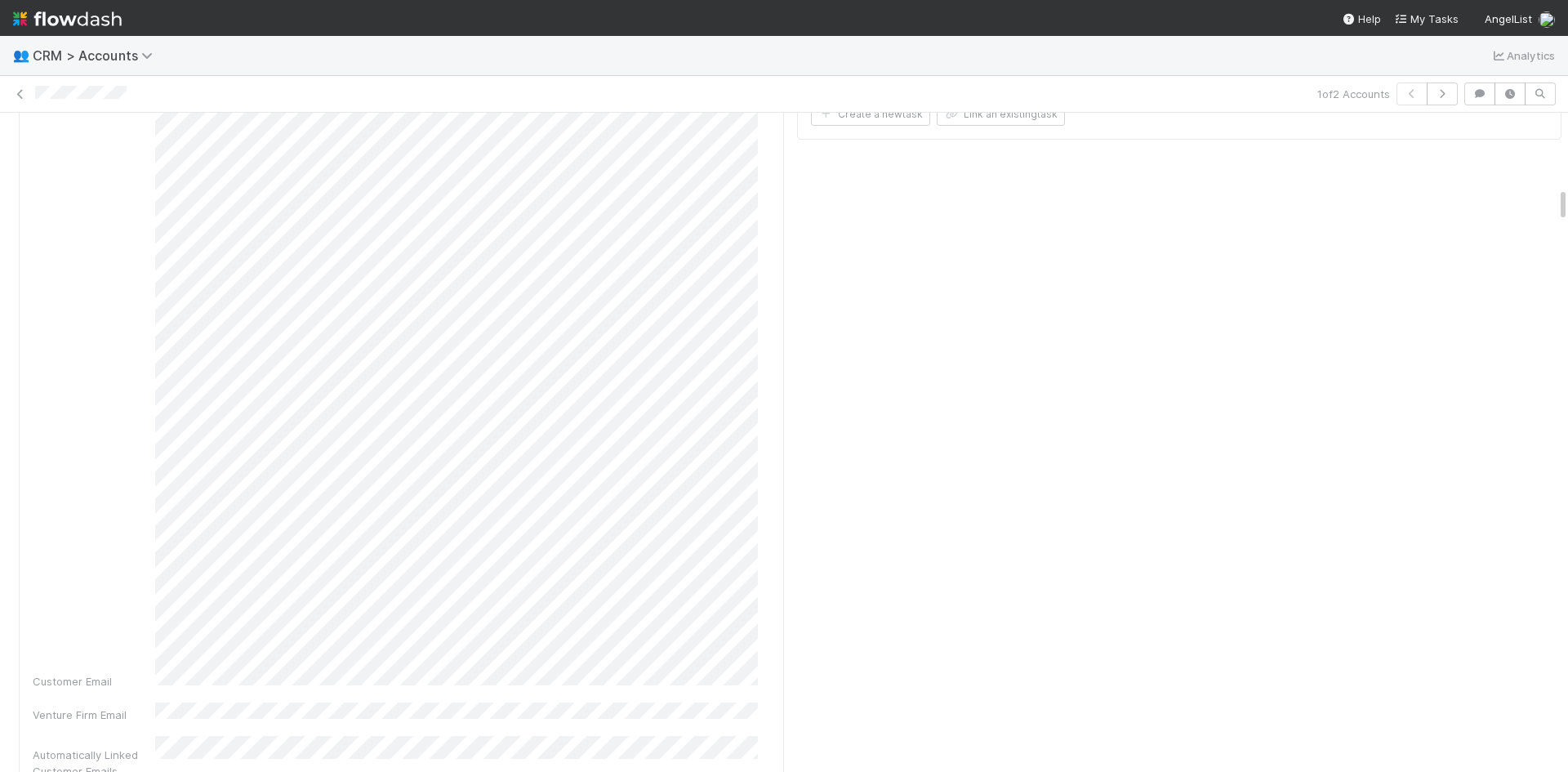
scroll to position [0, 5]
click at [17, 91] on icon at bounding box center [20, 94] width 17 height 10
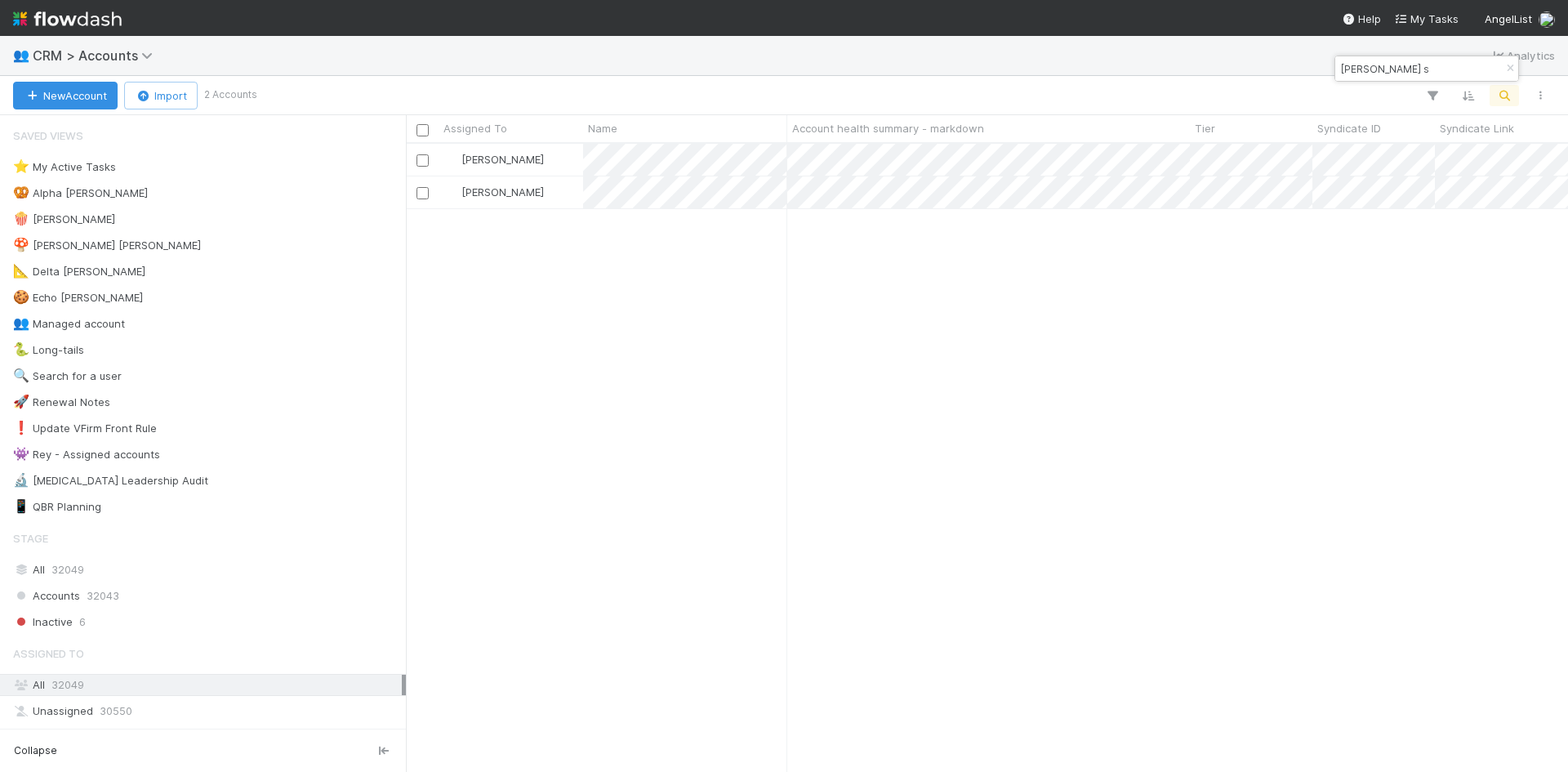
scroll to position [616, 1150]
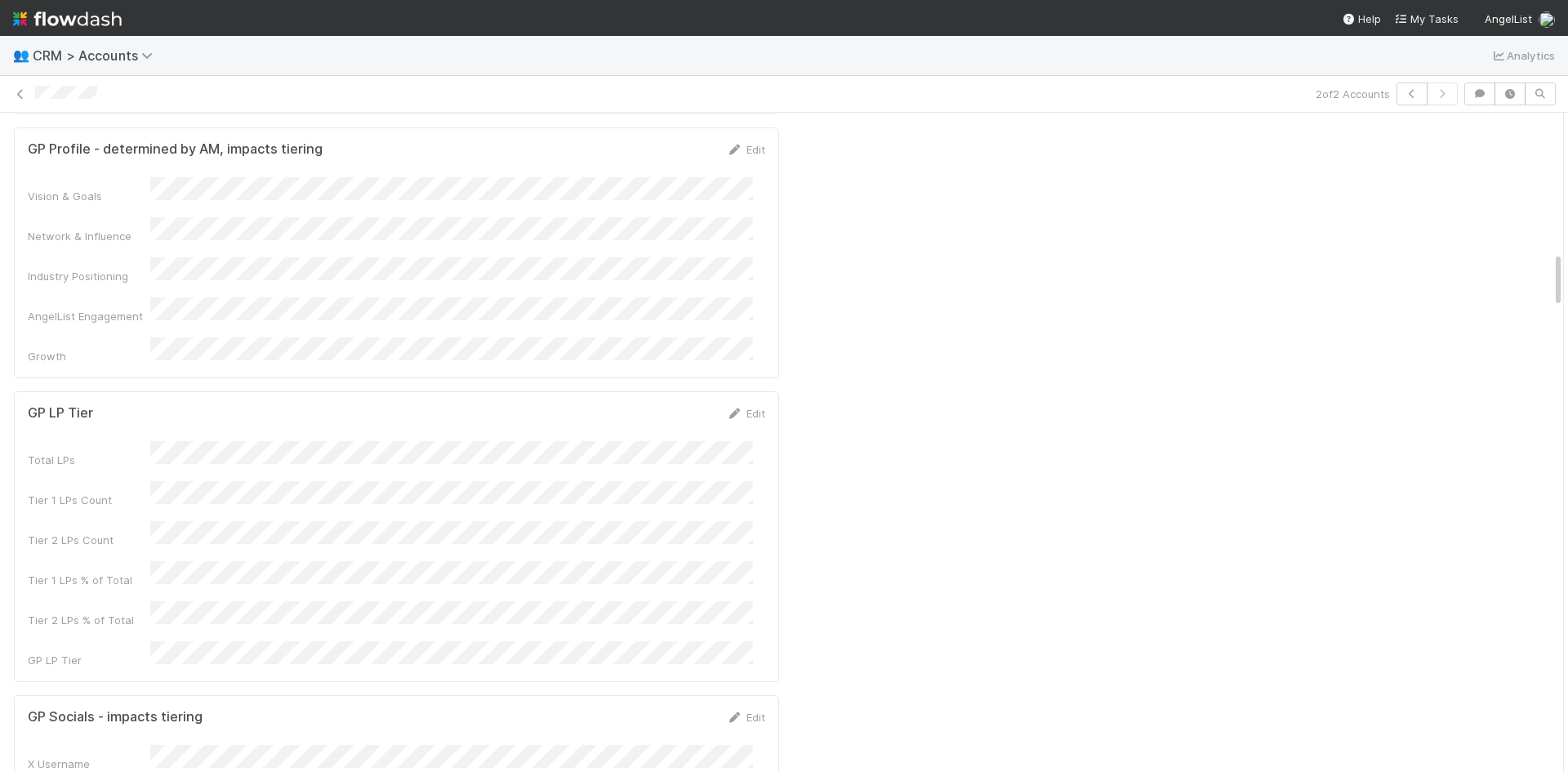
scroll to position [1634, 0]
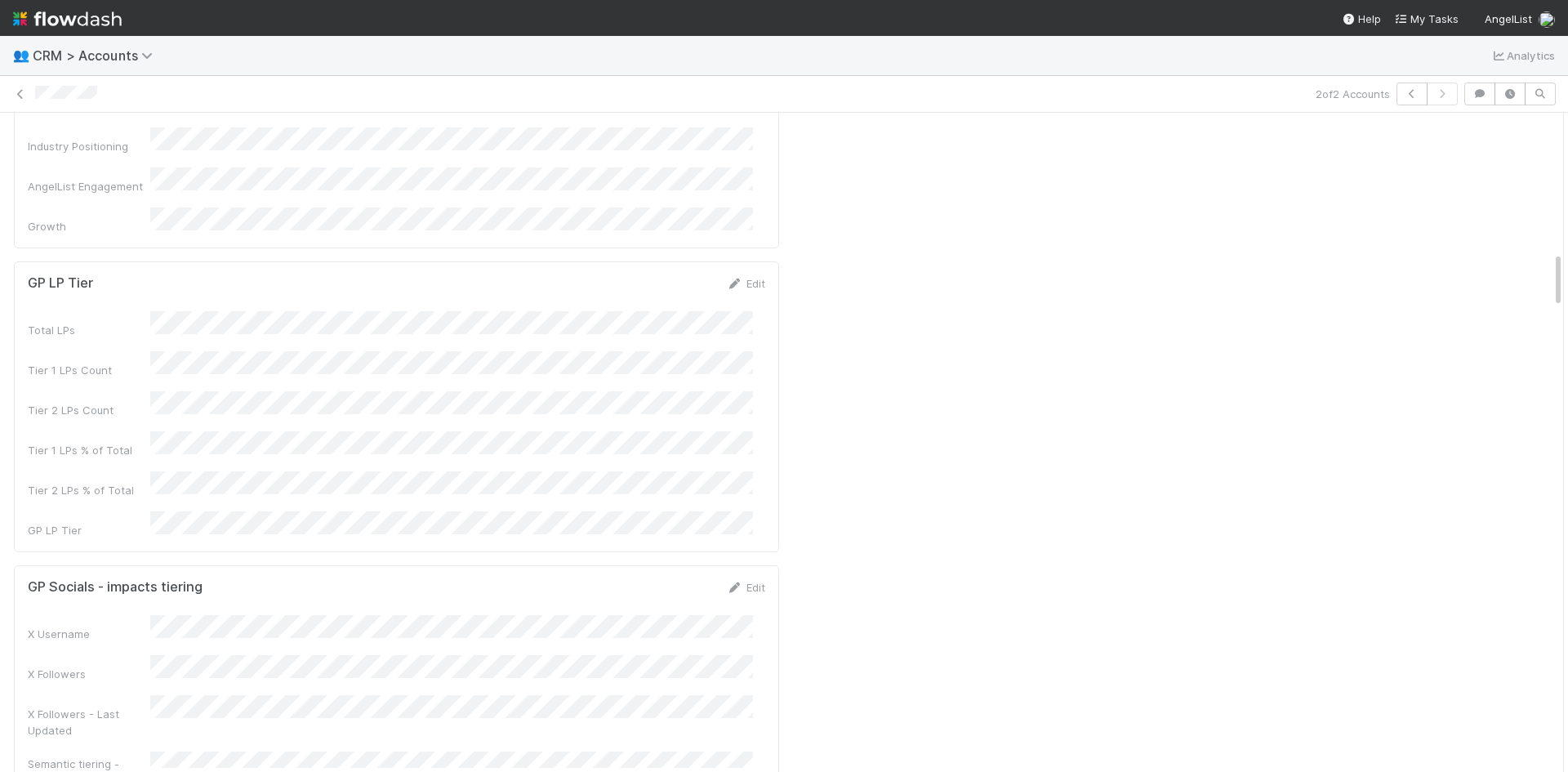
click at [1167, 59] on div "👥 CRM > Accounts Analytics" at bounding box center [784, 55] width 1568 height 39
click at [17, 87] on link at bounding box center [20, 93] width 17 height 17
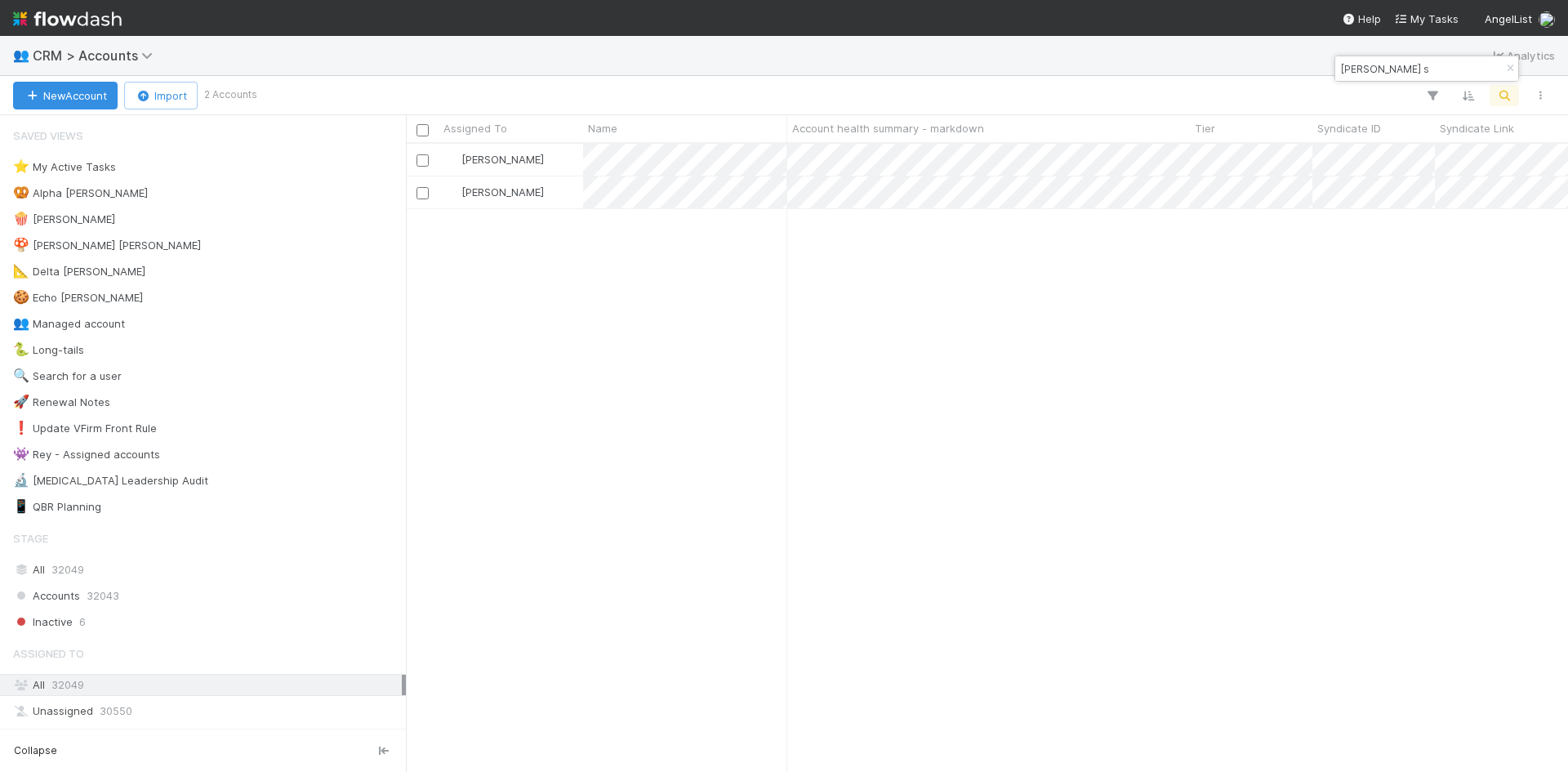
scroll to position [616, 1150]
drag, startPoint x: 1396, startPoint y: 68, endPoint x: 1340, endPoint y: 65, distance: 56.1
click at [1340, 65] on input "noam s" at bounding box center [1420, 69] width 164 height 20
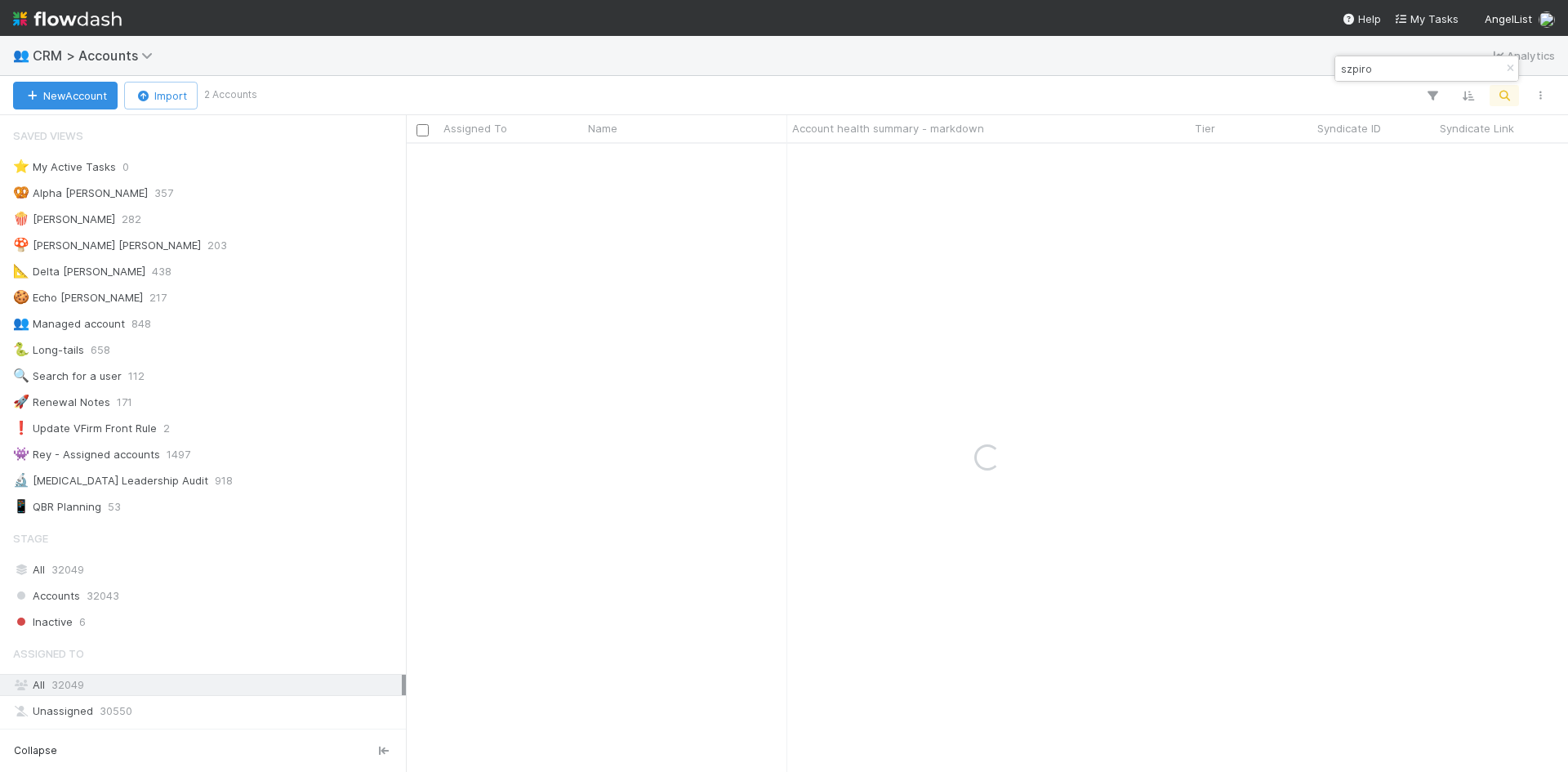
type input "szpiro"
click at [121, 568] on div "All 32049" at bounding box center [207, 569] width 389 height 20
click at [1510, 65] on icon "button" at bounding box center [1510, 68] width 17 height 10
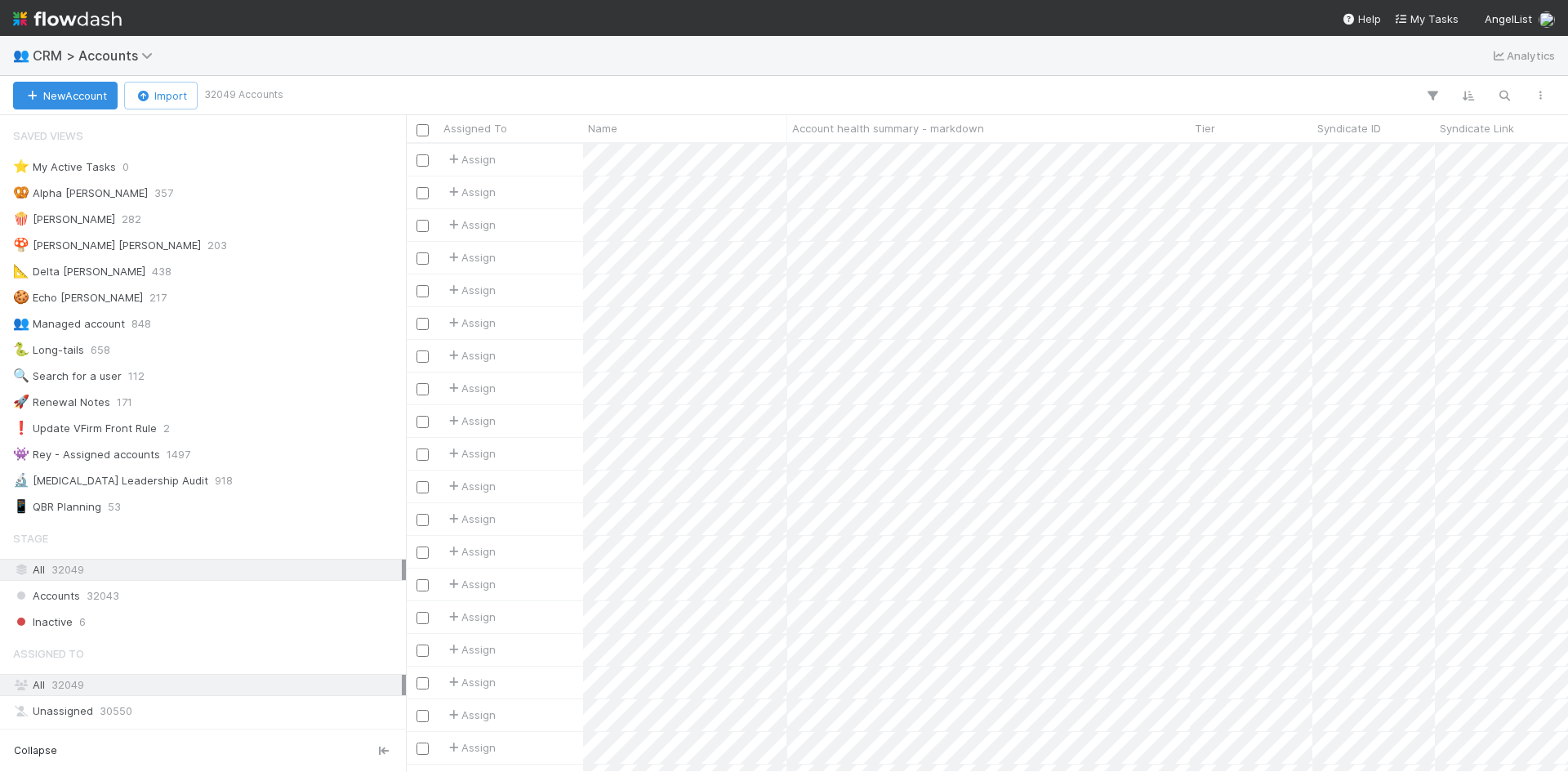
scroll to position [616, 1150]
click at [1504, 97] on icon "button" at bounding box center [1504, 95] width 17 height 15
click at [1409, 65] on input at bounding box center [1420, 69] width 164 height 20
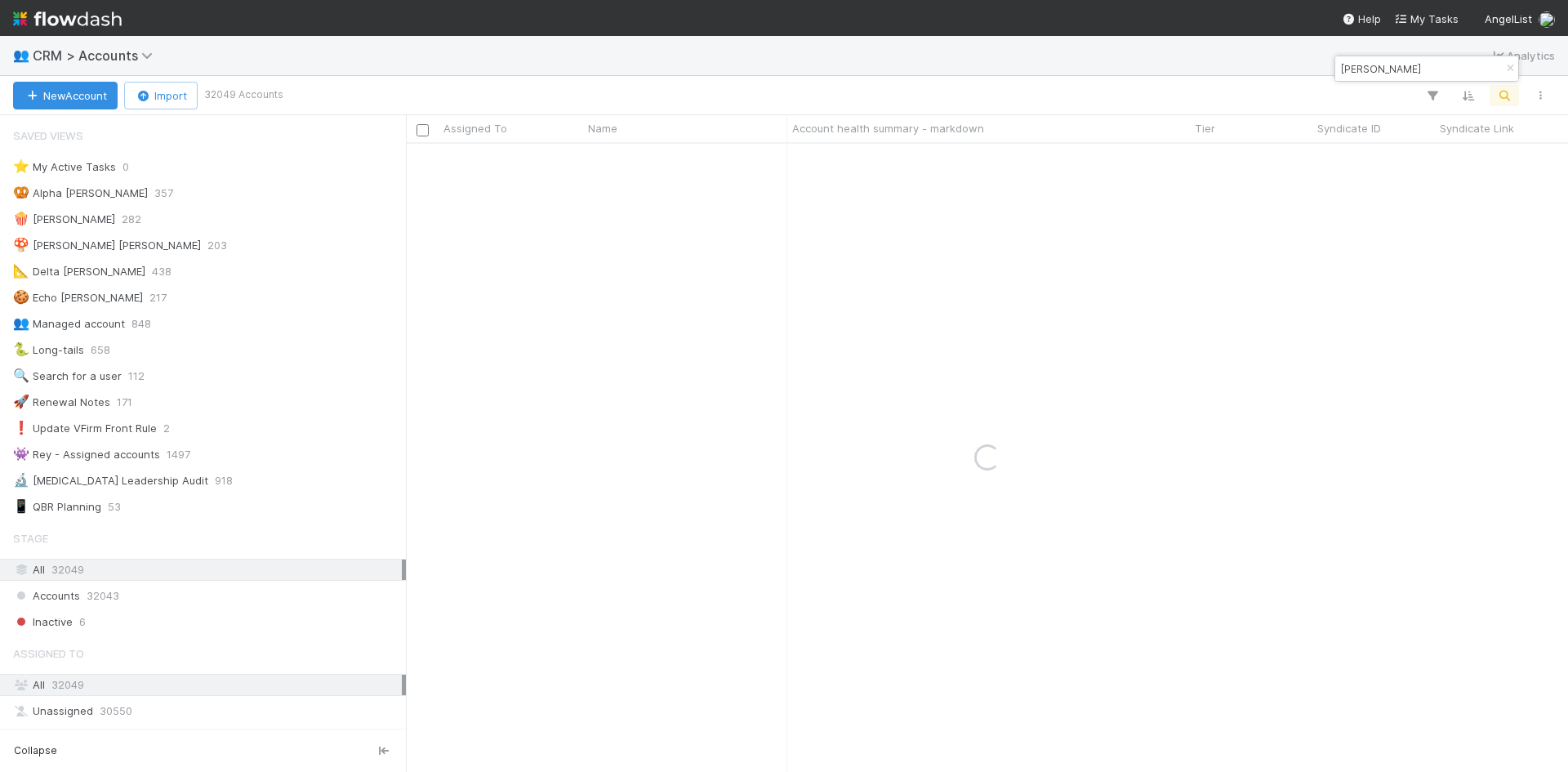
type input "john mesrie"
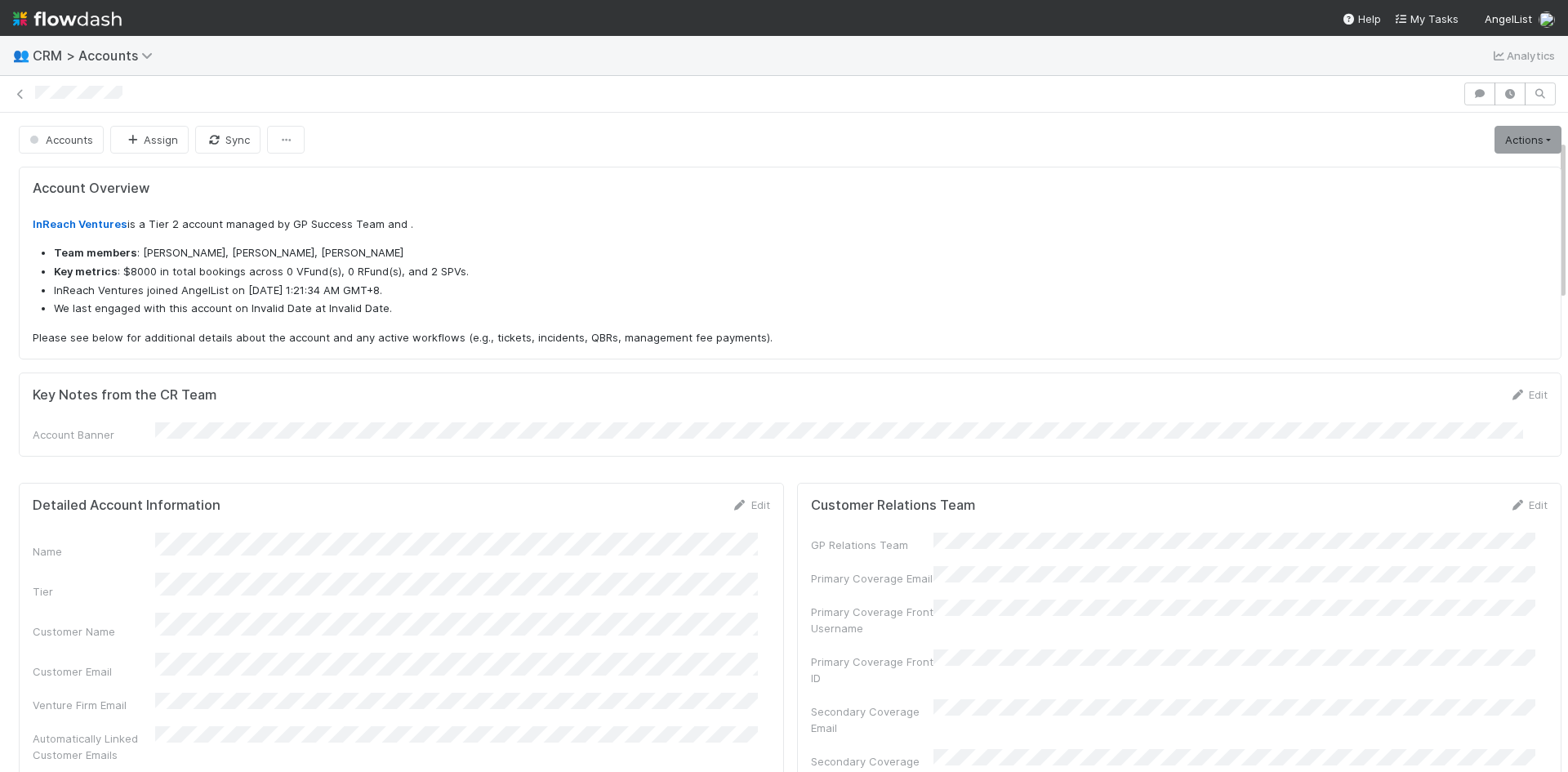
scroll to position [327, 0]
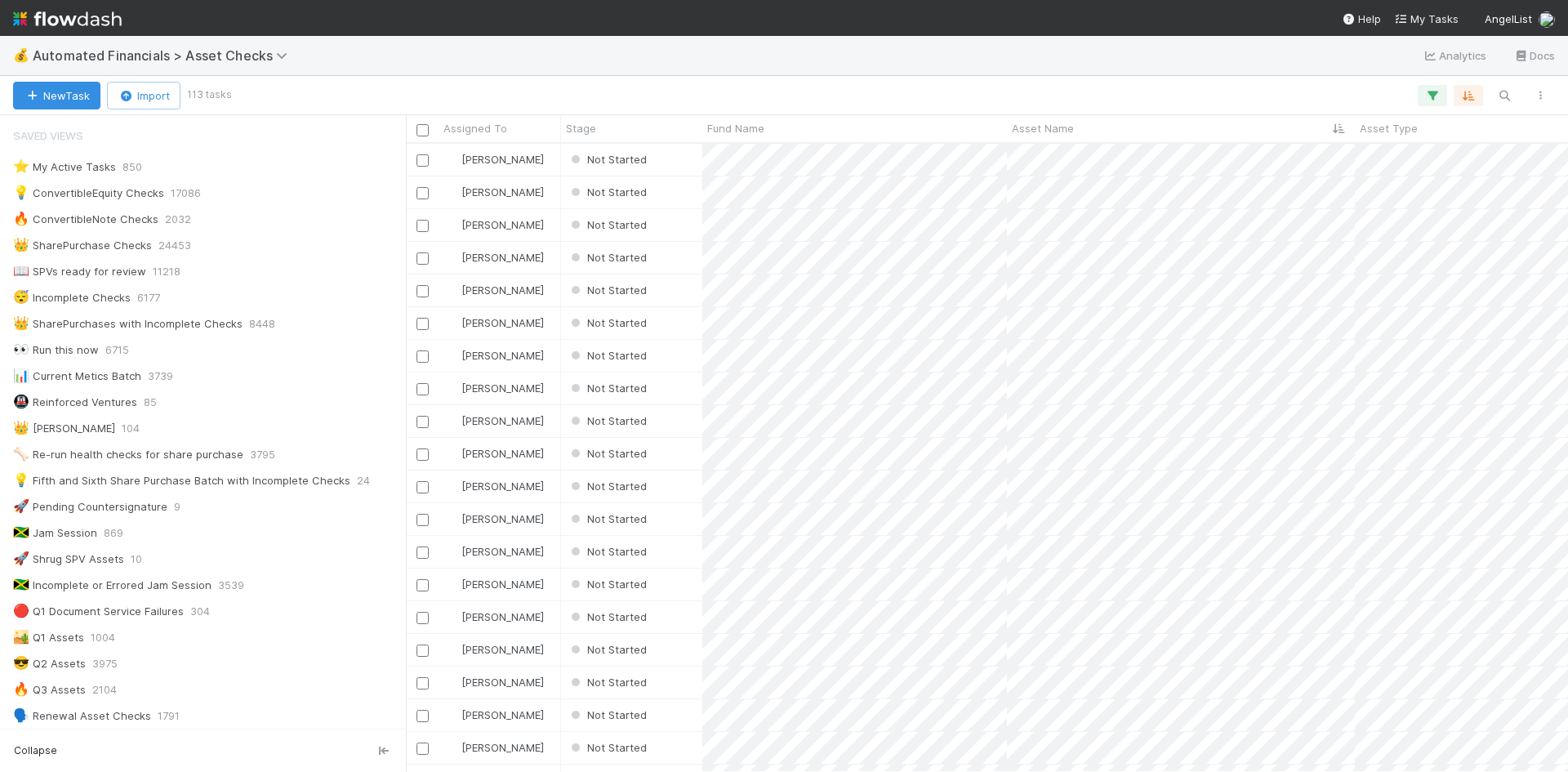
scroll to position [616, 1150]
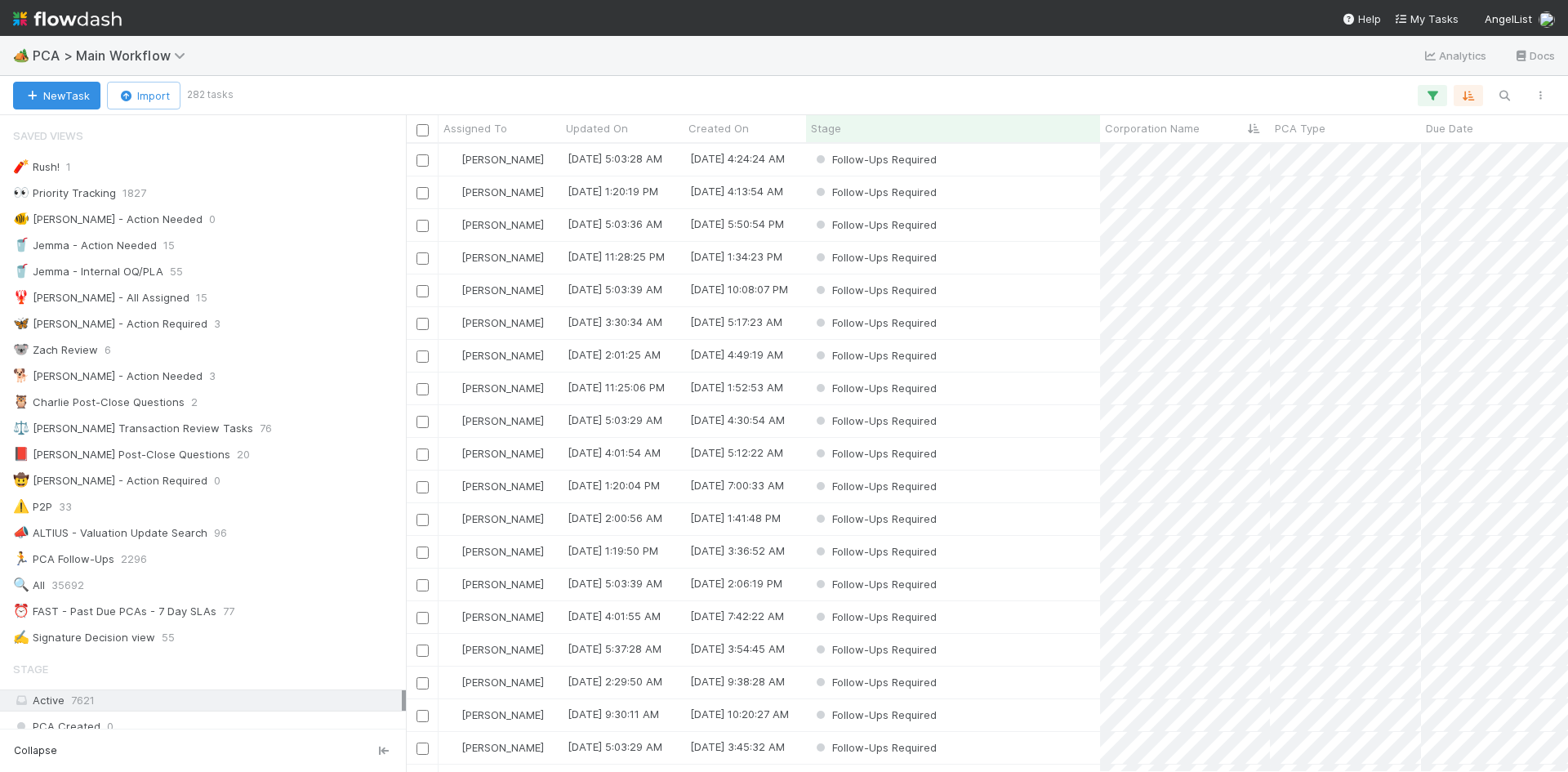
click at [1301, 124] on span "PCA Type" at bounding box center [1300, 128] width 51 height 17
click at [1309, 130] on div at bounding box center [784, 386] width 1568 height 772
click at [1309, 130] on span "PCA Type" at bounding box center [1300, 128] width 51 height 17
click at [1318, 160] on div "Sort A → Z" at bounding box center [1369, 159] width 186 height 24
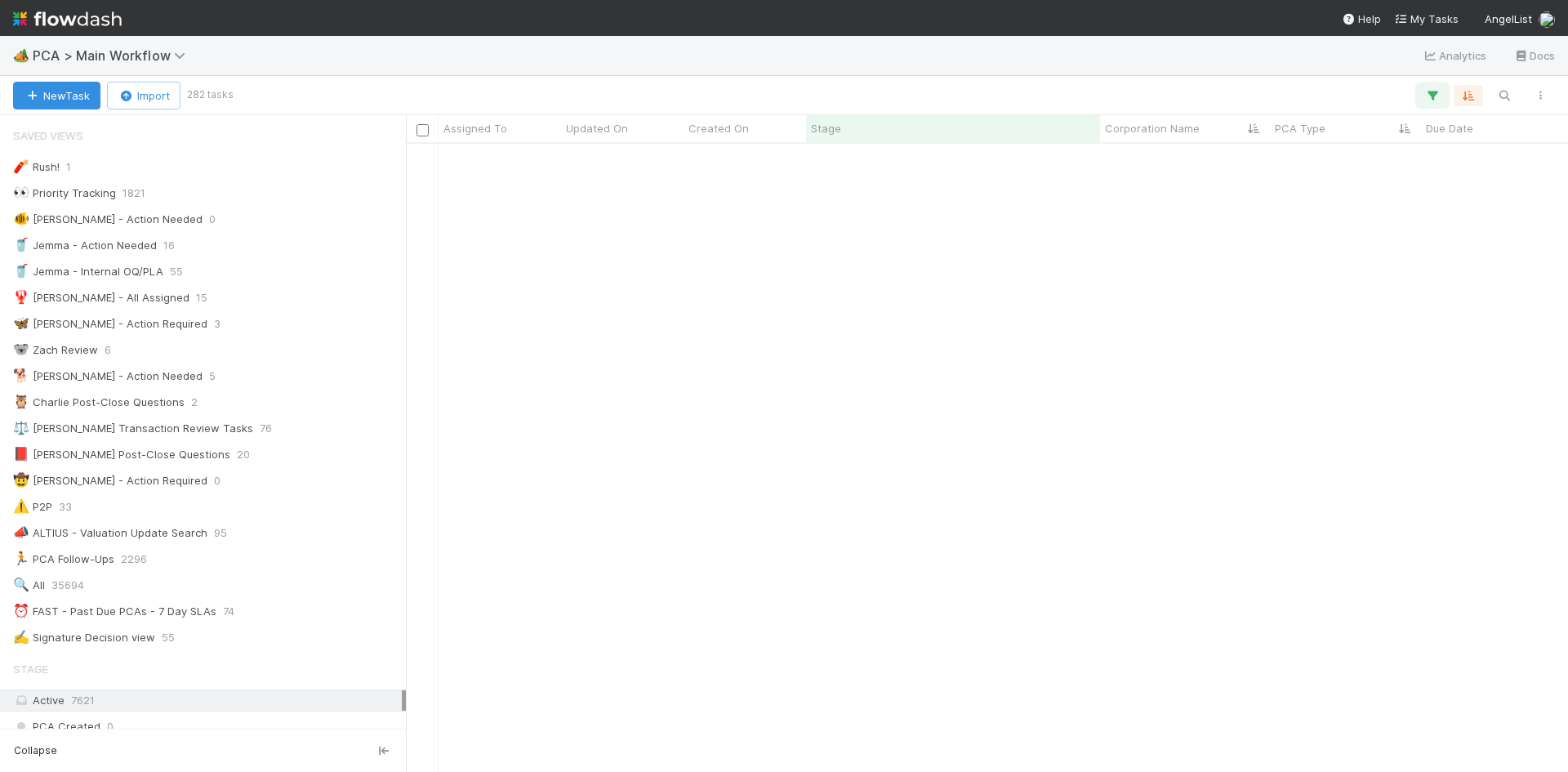
click at [1433, 93] on icon "button" at bounding box center [1432, 95] width 17 height 15
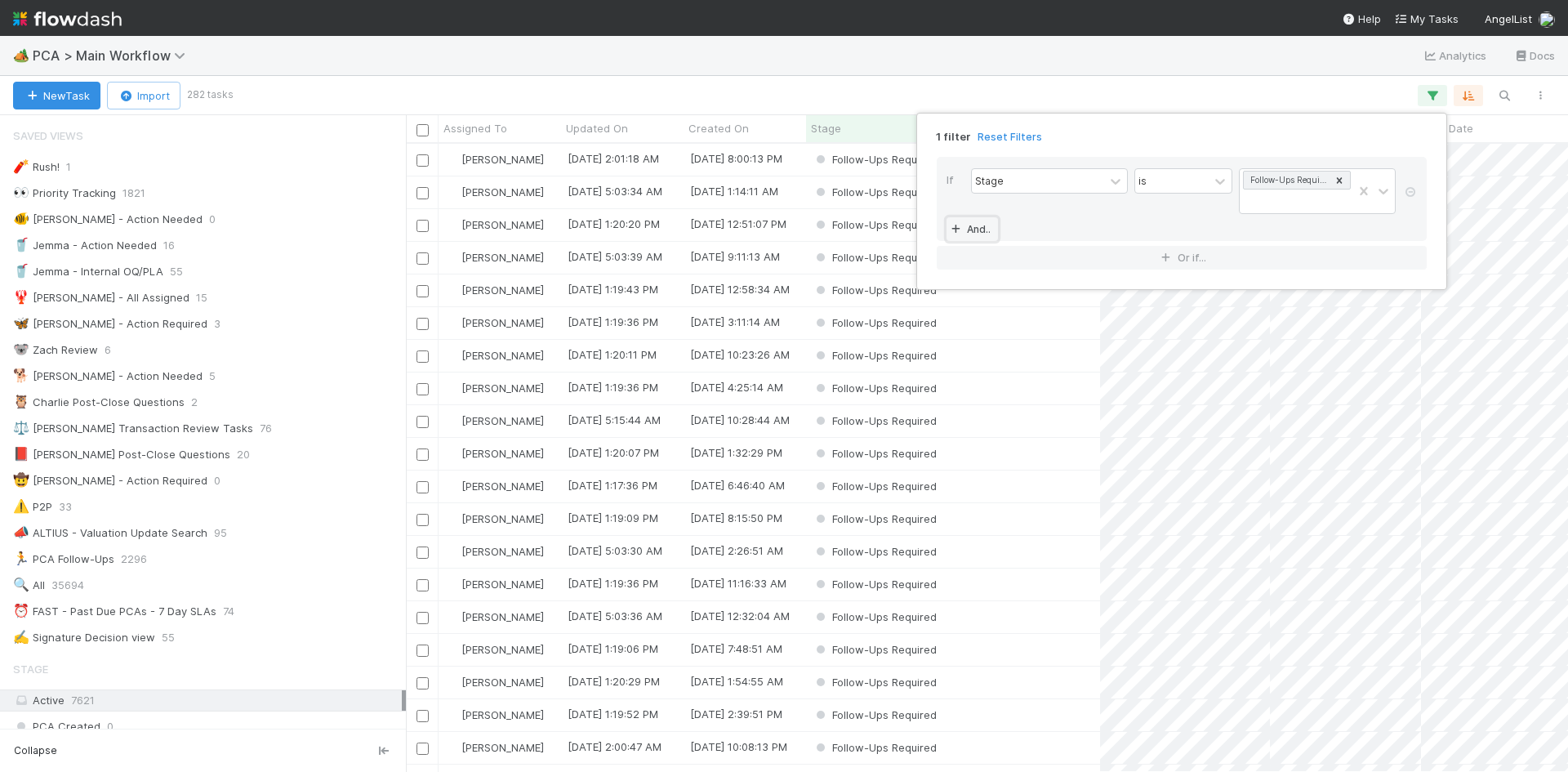
click at [958, 226] on icon at bounding box center [956, 229] width 17 height 10
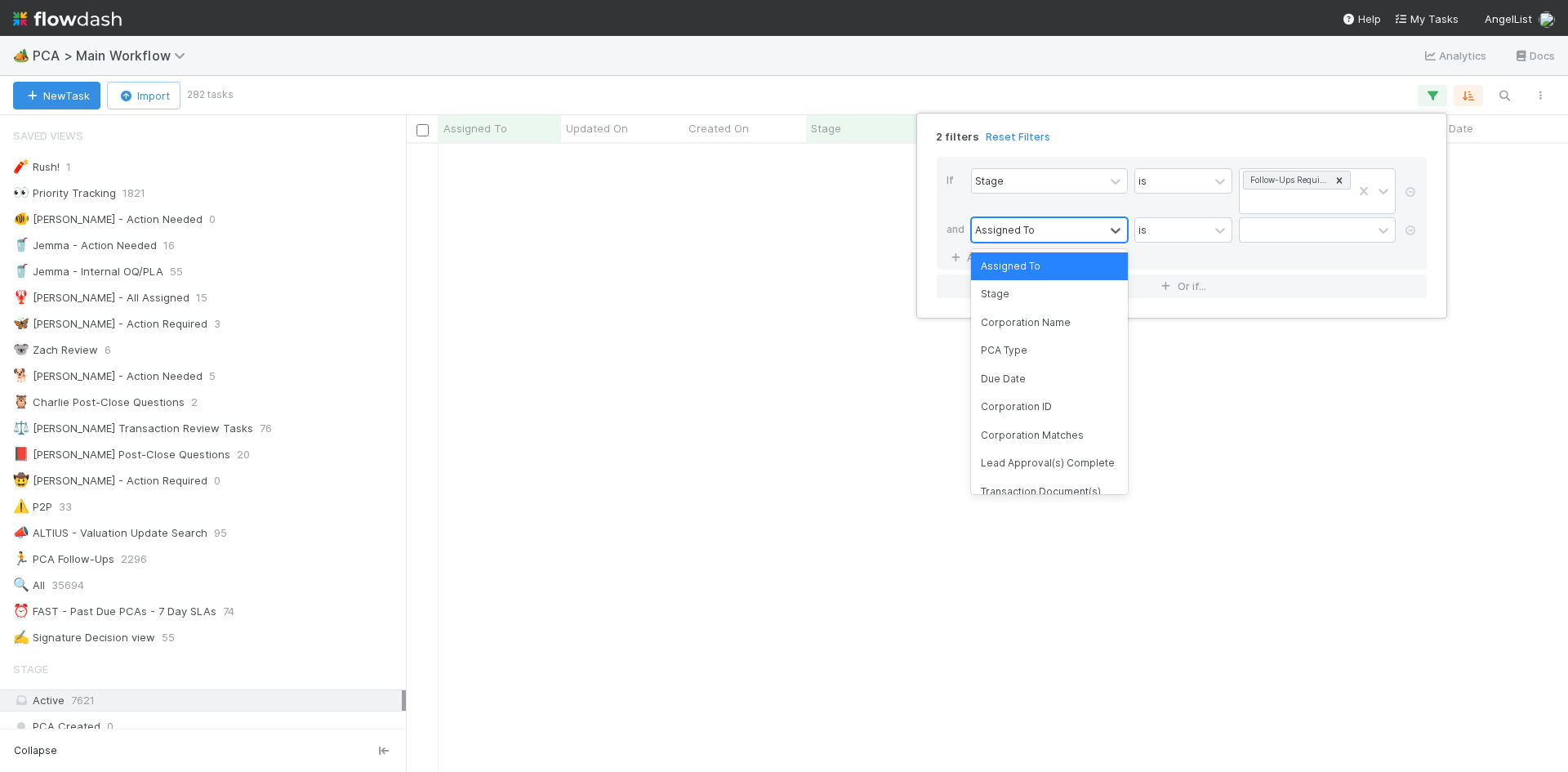
click at [1044, 233] on div "Assigned To" at bounding box center [1038, 229] width 132 height 24
type input "pca ty"
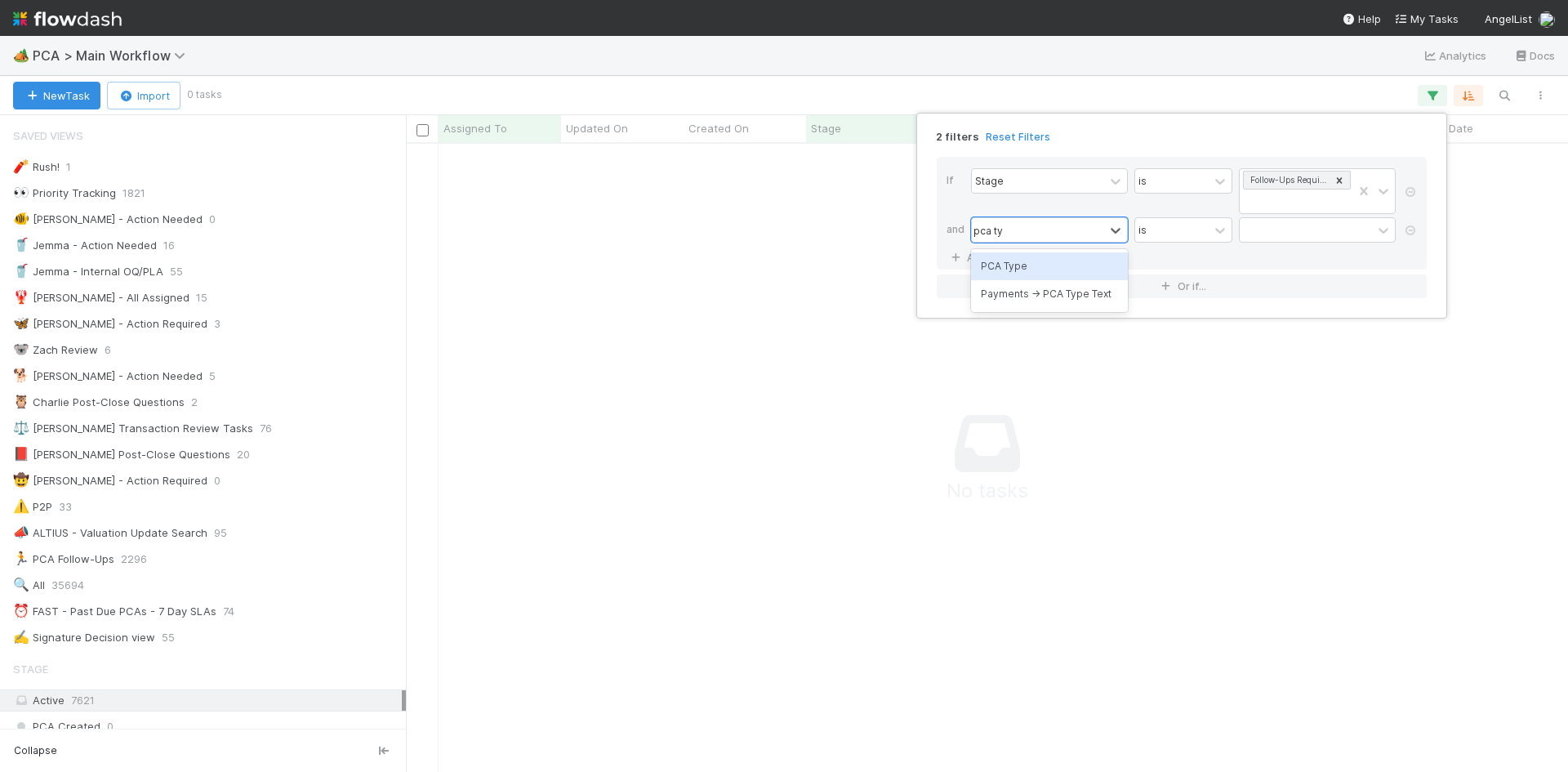
click at [1046, 266] on div "PCA Type" at bounding box center [1050, 267] width 157 height 28
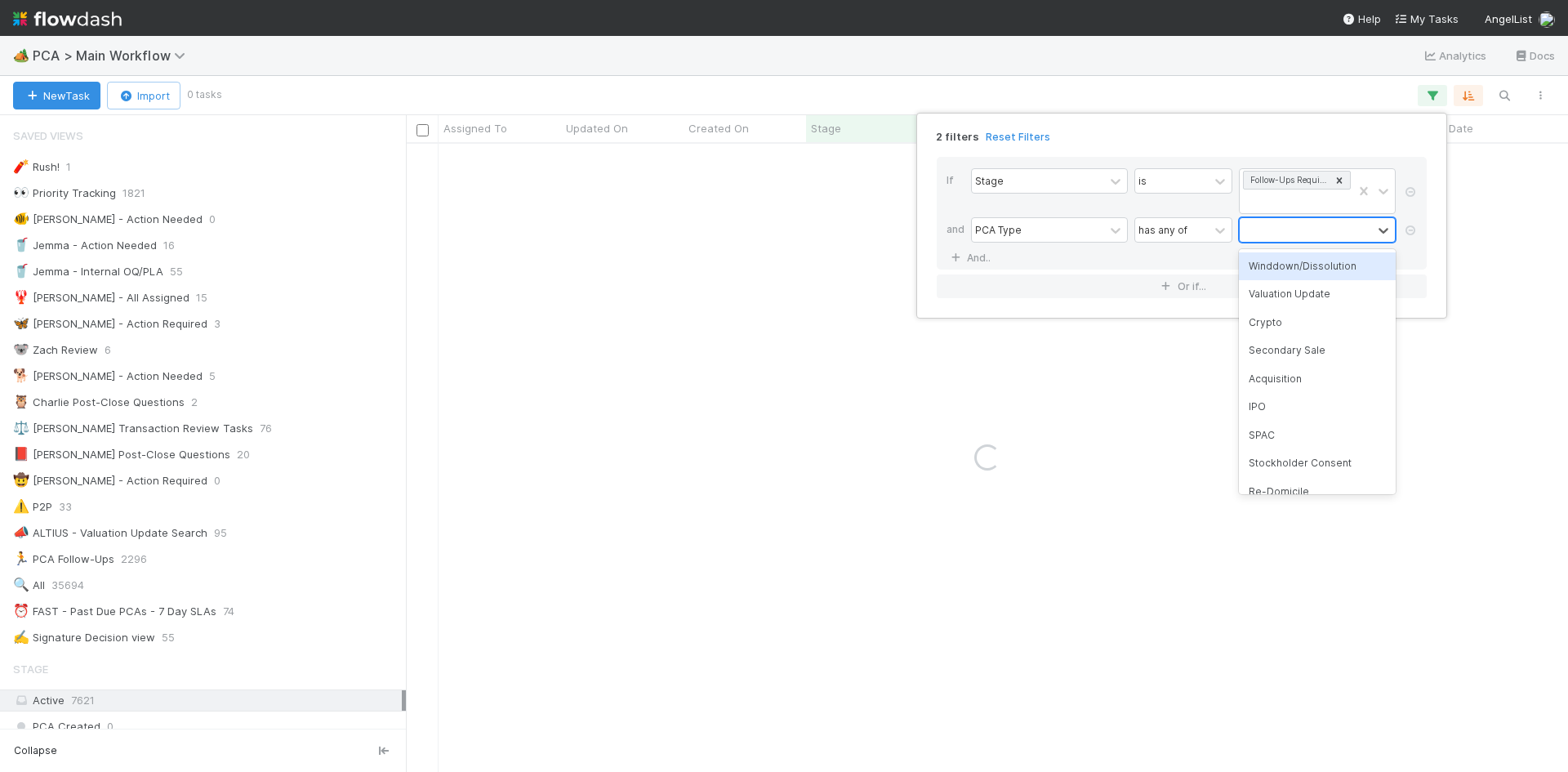
click at [1285, 231] on div at bounding box center [1306, 229] width 132 height 24
click at [1285, 258] on div "Winddown/Dissolution" at bounding box center [1317, 267] width 157 height 28
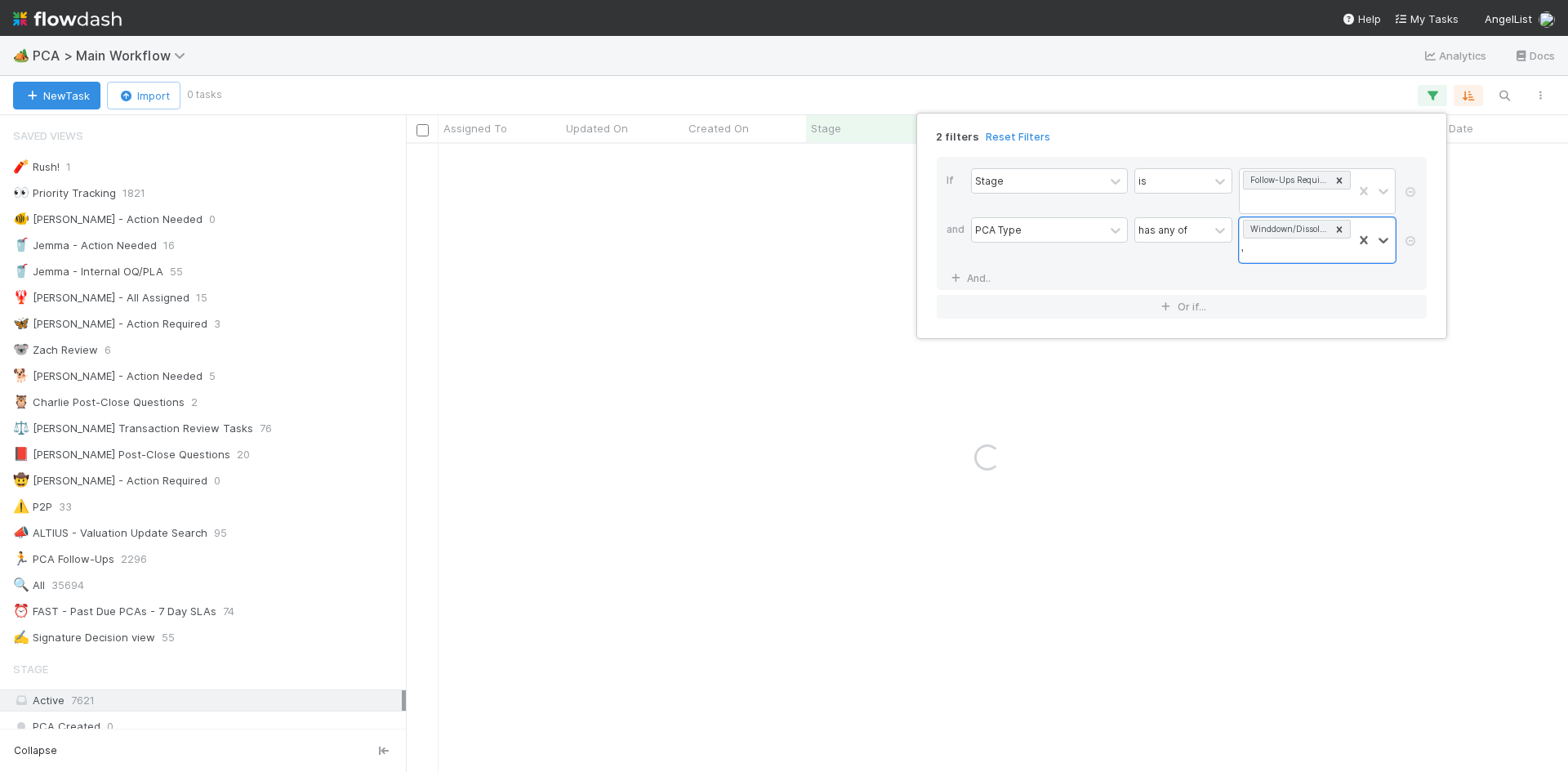
type input "va"
click at [1304, 292] on div "Valuation Update" at bounding box center [1317, 287] width 157 height 28
click at [1197, 66] on div "2 filters Reset Filters If Stage is Follow-Ups Required and PCA Type has any of…" at bounding box center [784, 386] width 1568 height 772
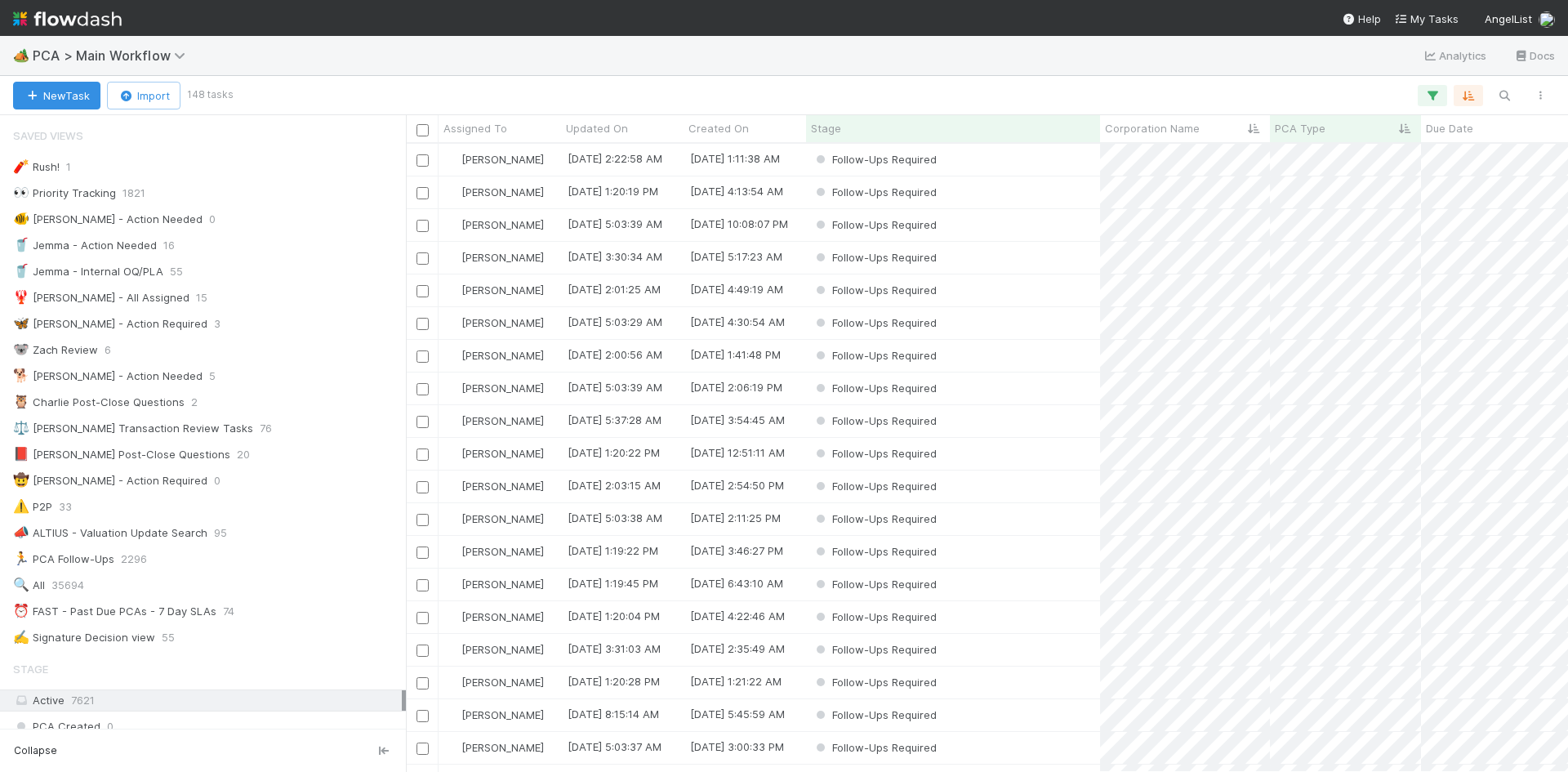
scroll to position [616, 1150]
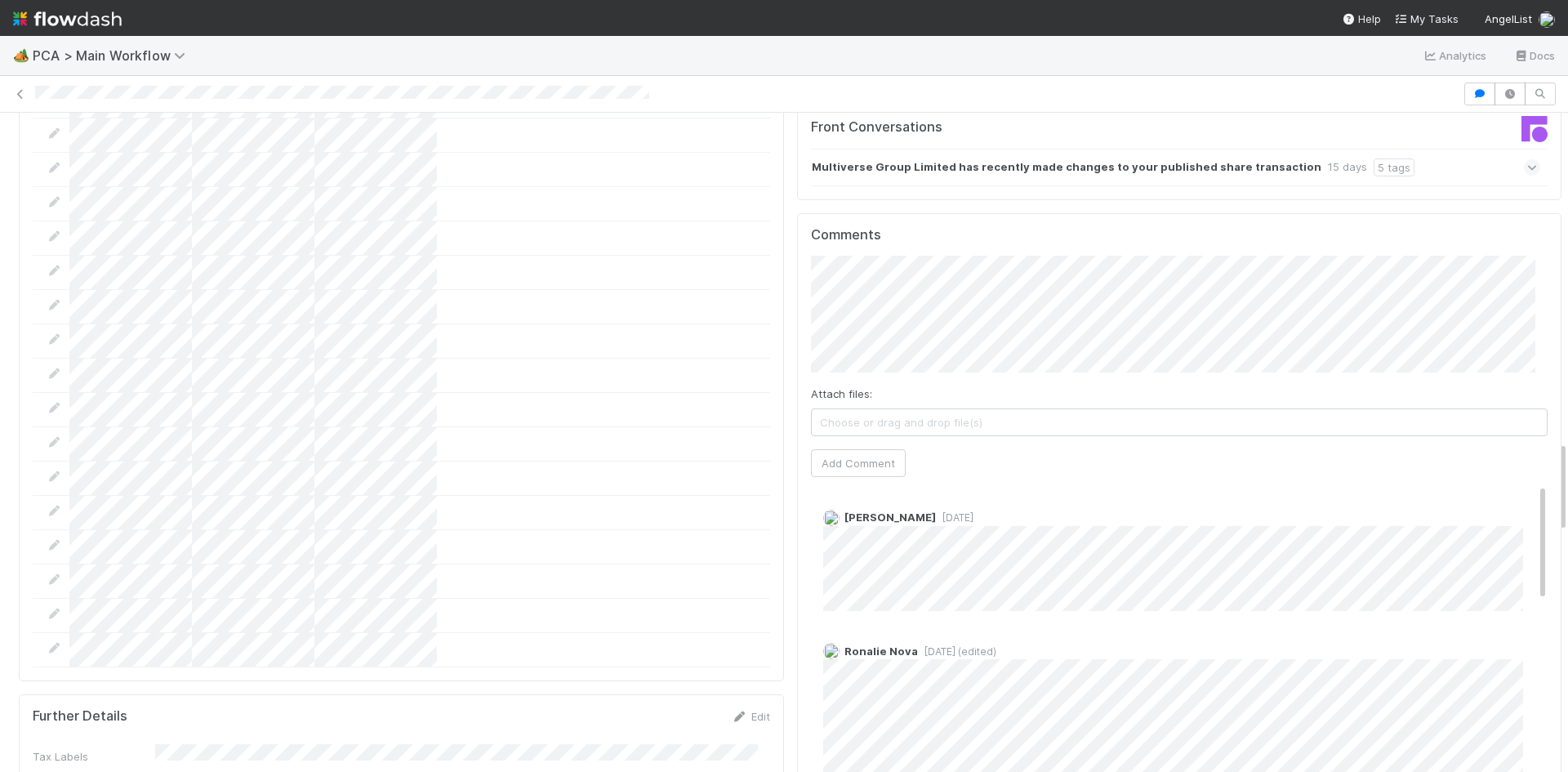
scroll to position [2369, 0]
